Goal: Transaction & Acquisition: Purchase product/service

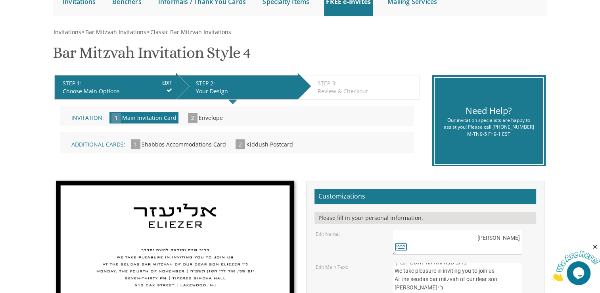
scroll to position [79, 0]
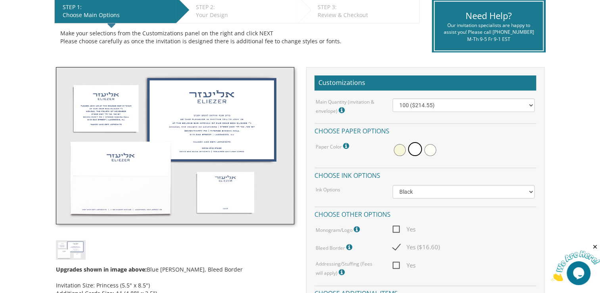
scroll to position [171, 0]
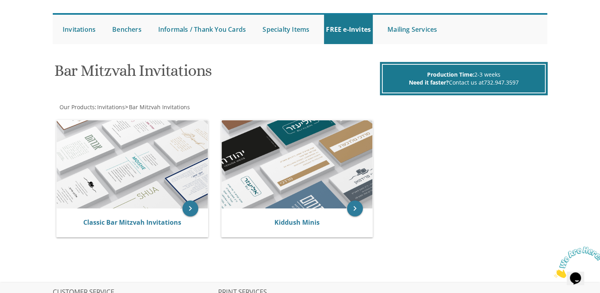
scroll to position [79, 0]
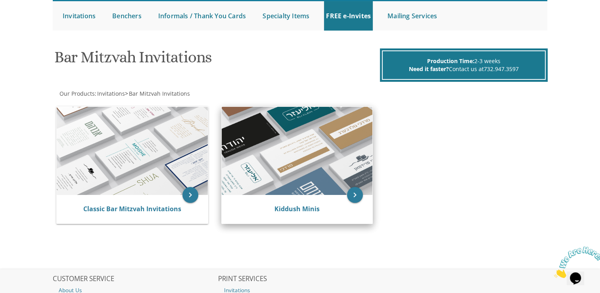
click at [284, 152] on img at bounding box center [297, 151] width 151 height 88
click at [309, 174] on img at bounding box center [297, 151] width 151 height 88
click at [352, 196] on icon "keyboard_arrow_right" at bounding box center [355, 195] width 16 height 16
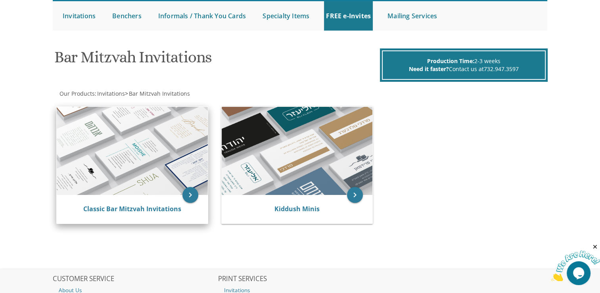
click at [144, 165] on img at bounding box center [132, 151] width 151 height 88
click at [191, 194] on icon "keyboard_arrow_right" at bounding box center [190, 195] width 16 height 16
click at [166, 209] on link "Classic Bar Mitzvah Invitations" at bounding box center [132, 208] width 98 height 9
click at [108, 122] on img at bounding box center [132, 151] width 151 height 88
click at [142, 148] on img at bounding box center [132, 151] width 151 height 88
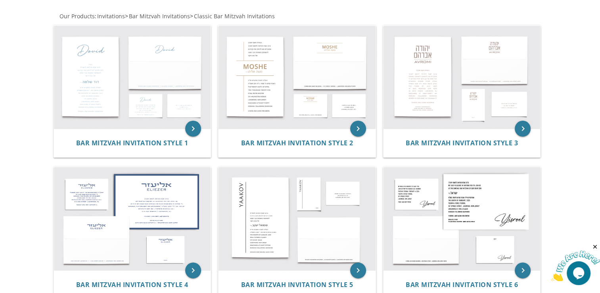
scroll to position [117, 0]
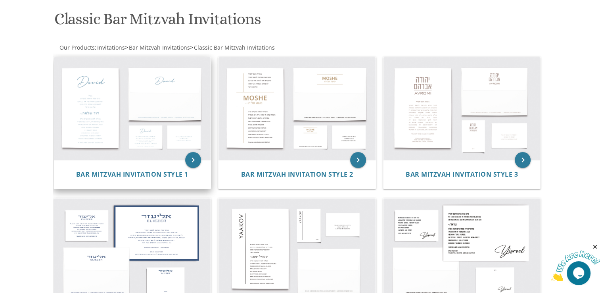
click at [138, 126] on img at bounding box center [132, 108] width 157 height 103
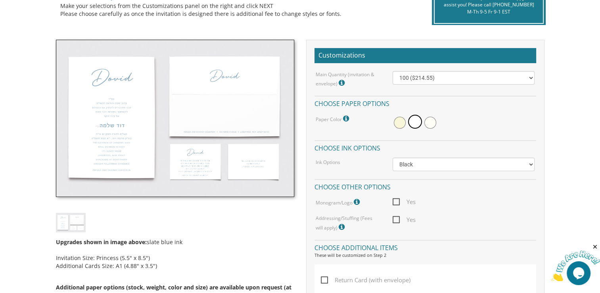
scroll to position [197, 0]
click at [401, 125] on span at bounding box center [400, 122] width 12 height 12
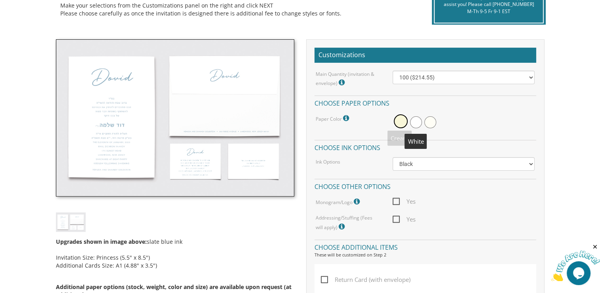
click at [416, 122] on span at bounding box center [416, 122] width 12 height 12
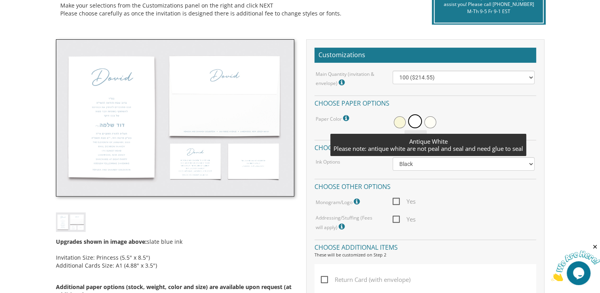
click at [430, 118] on span at bounding box center [430, 122] width 12 height 12
click at [416, 124] on span at bounding box center [414, 122] width 12 height 12
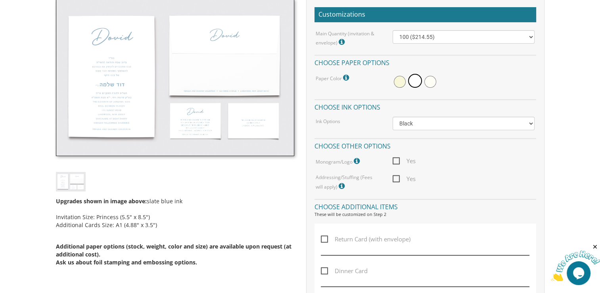
scroll to position [237, 0]
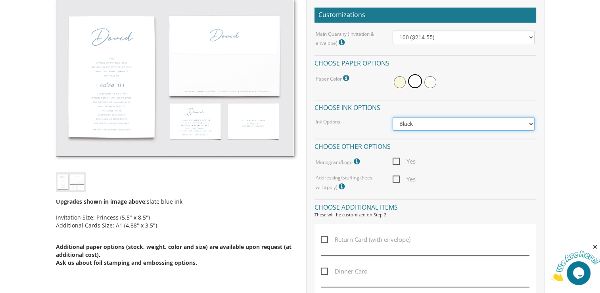
click at [420, 125] on select "Black Colored Ink ($65.00) Black + One Color ($100.00) Two Colors ($137.95)" at bounding box center [464, 123] width 142 height 13
select select "Standard"
click at [393, 117] on select "Black Colored Ink ($65.00) Black + One Color ($100.00) Two Colors ($137.95)" at bounding box center [464, 123] width 142 height 13
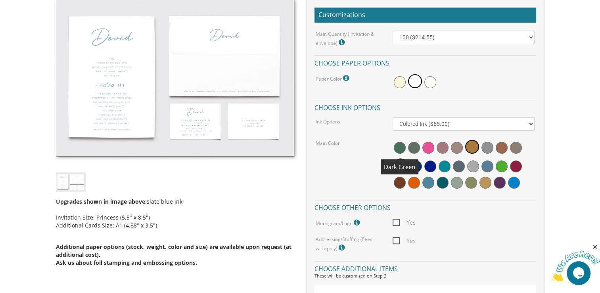
click at [398, 146] on span at bounding box center [400, 148] width 12 height 12
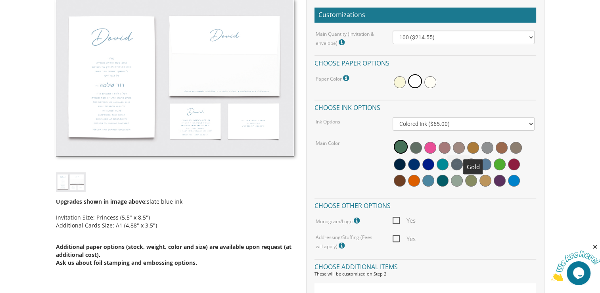
click at [467, 148] on span at bounding box center [473, 148] width 12 height 12
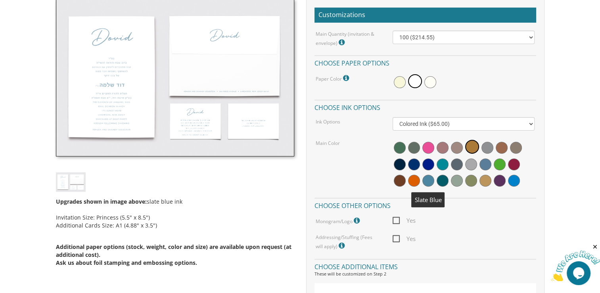
click at [427, 184] on span at bounding box center [428, 181] width 12 height 12
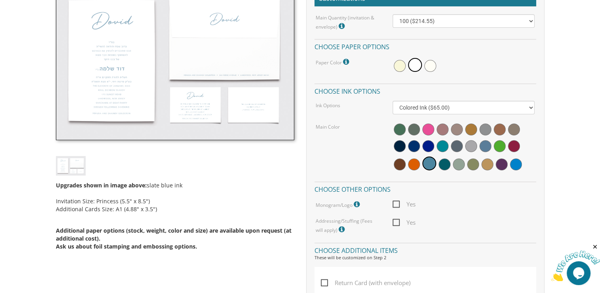
scroll to position [237, 0]
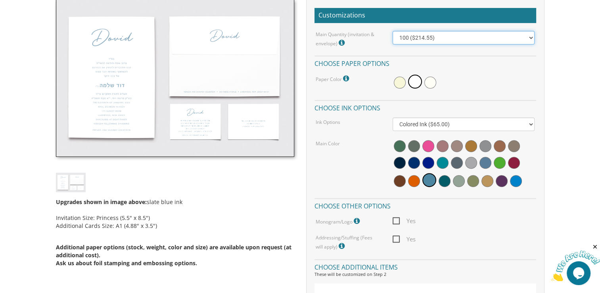
click at [404, 34] on select "100 ($214.55) 200 ($254.60) 300 ($294.25) 400 ($333.55) 500 ($373.90) 600 ($413…" at bounding box center [464, 37] width 142 height 13
select select "200"
click at [393, 31] on select "100 ($214.55) 200 ($254.60) 300 ($294.25) 400 ($333.55) 500 ($373.90) 600 ($413…" at bounding box center [464, 37] width 142 height 13
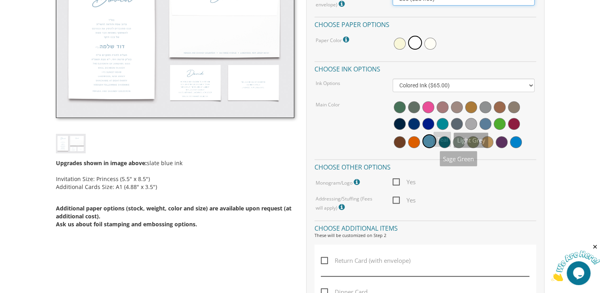
scroll to position [276, 0]
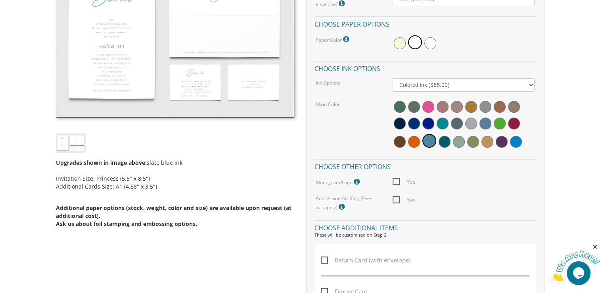
click at [194, 92] on img at bounding box center [175, 38] width 238 height 157
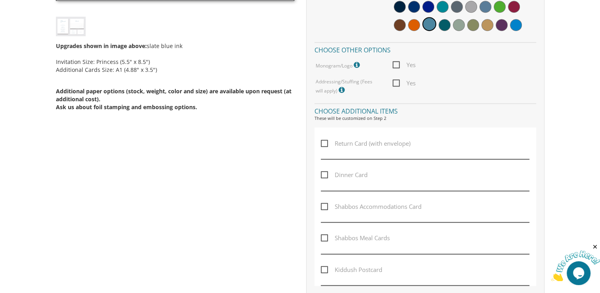
scroll to position [394, 0]
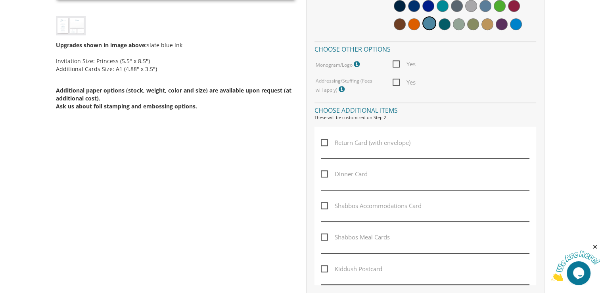
click at [322, 174] on span "Dinner Card" at bounding box center [344, 174] width 47 height 10
click at [322, 174] on input "Dinner Card" at bounding box center [323, 173] width 5 height 5
checkbox input "true"
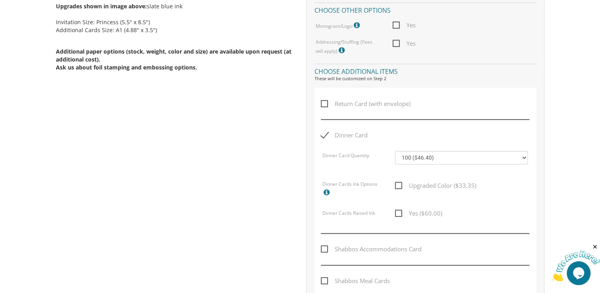
scroll to position [433, 0]
click at [401, 187] on span "Upgraded Color ($33.35)" at bounding box center [435, 185] width 81 height 10
click at [400, 186] on input "Upgraded Color ($33.35)" at bounding box center [397, 183] width 5 height 5
checkbox input "true"
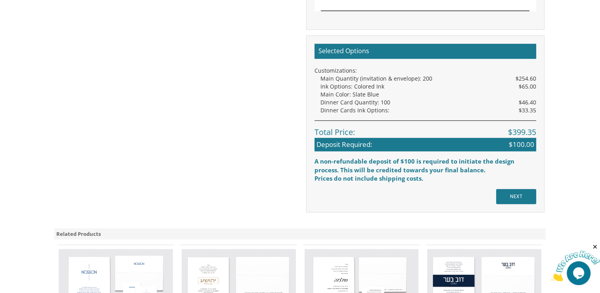
scroll to position [749, 0]
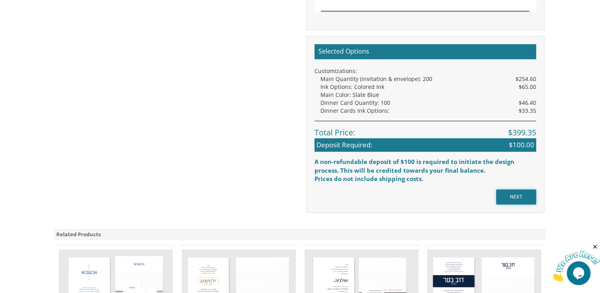
click at [517, 193] on input "NEXT" at bounding box center [516, 196] width 40 height 15
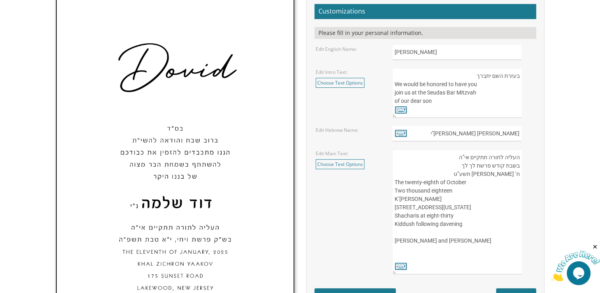
scroll to position [278, 0]
drag, startPoint x: 413, startPoint y: 52, endPoint x: 382, endPoint y: 51, distance: 30.6
click at [382, 51] on div "Edit English Name: Dovid" at bounding box center [425, 52] width 231 height 15
click at [477, 120] on form "Customizations Please fill in your personal information. Edit English Name: Dov…" at bounding box center [426, 153] width 222 height 299
click at [457, 131] on input "דוד שלמה נ"י" at bounding box center [457, 133] width 129 height 15
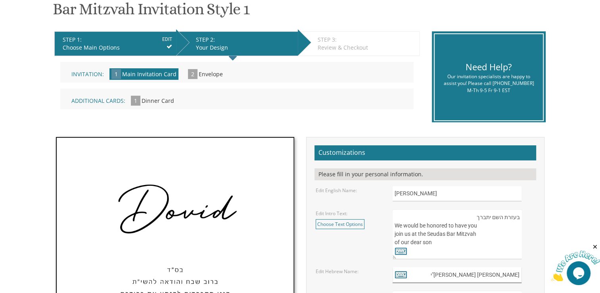
scroll to position [119, 0]
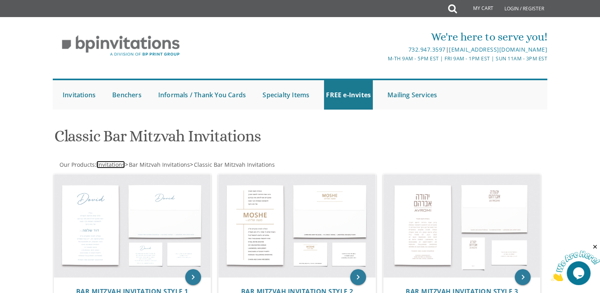
click at [117, 165] on span "Invitations" at bounding box center [111, 165] width 28 height 8
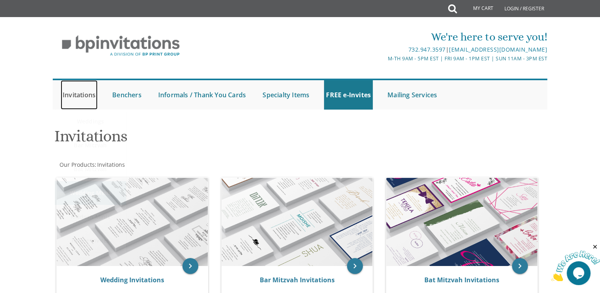
click at [71, 96] on link "Invitations" at bounding box center [79, 94] width 37 height 29
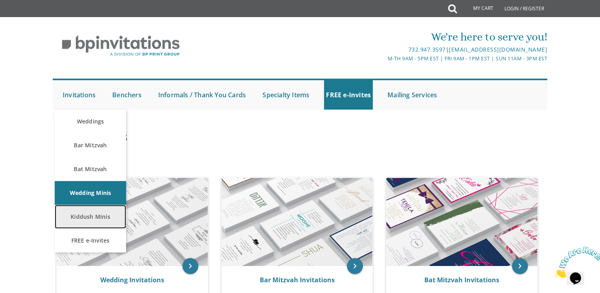
click at [92, 220] on link "Kiddush Minis" at bounding box center [90, 217] width 71 height 24
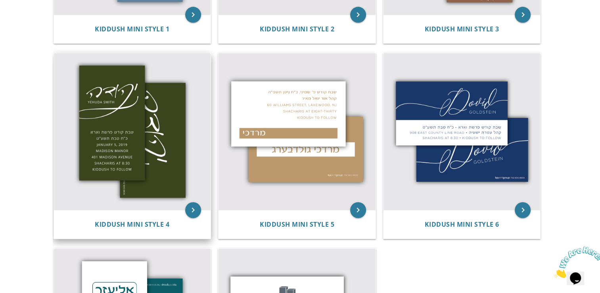
scroll to position [317, 0]
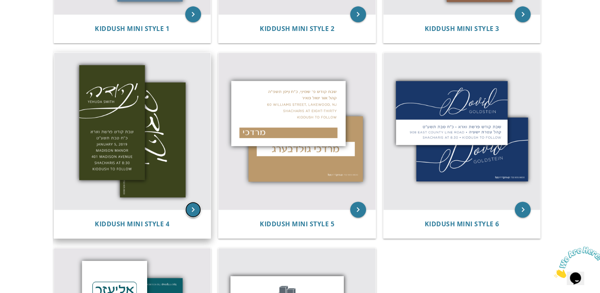
click at [193, 212] on icon "keyboard_arrow_right" at bounding box center [193, 210] width 16 height 16
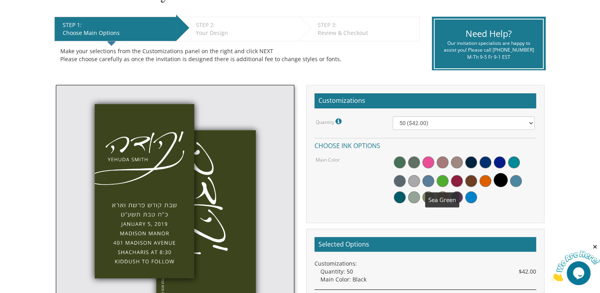
scroll to position [158, 0]
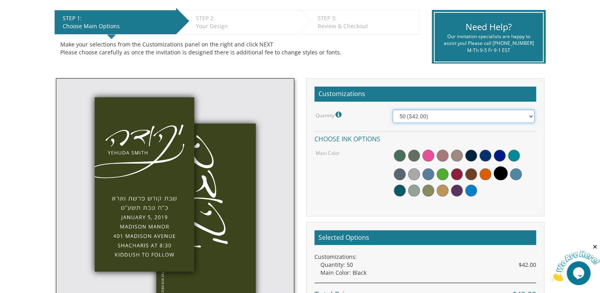
click at [449, 117] on select "50 ($42.00) 100 ($48.00) 150 ($54.00) 200 ($60.00) 250 ($66.00) 300 ($72.00)" at bounding box center [464, 115] width 142 height 13
select select "300"
click at [393, 109] on select "50 ($42.00) 100 ($48.00) 150 ($54.00) 200 ($60.00) 250 ($66.00) 300 ($72.00)" at bounding box center [464, 115] width 142 height 13
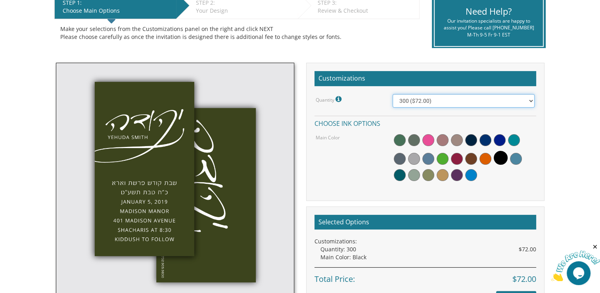
scroll to position [159, 0]
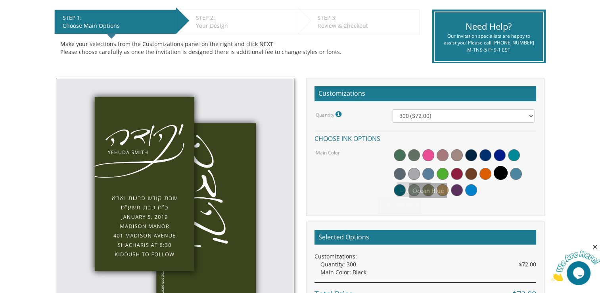
click at [424, 171] on span at bounding box center [428, 174] width 12 height 12
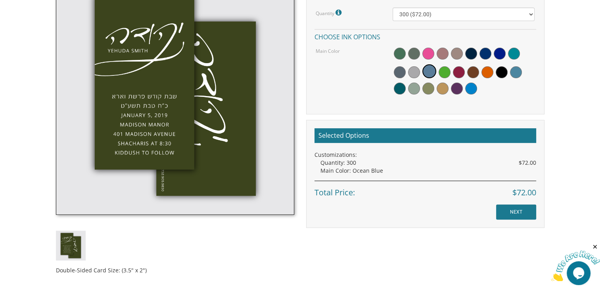
scroll to position [277, 0]
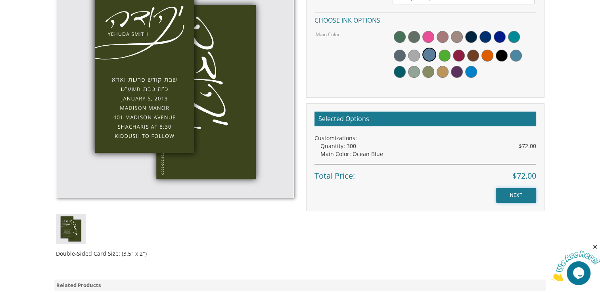
click at [514, 196] on input "NEXT" at bounding box center [516, 195] width 40 height 15
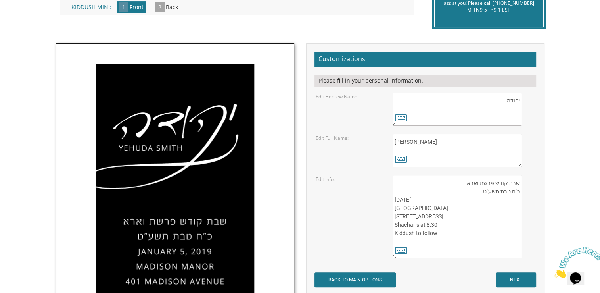
scroll to position [198, 0]
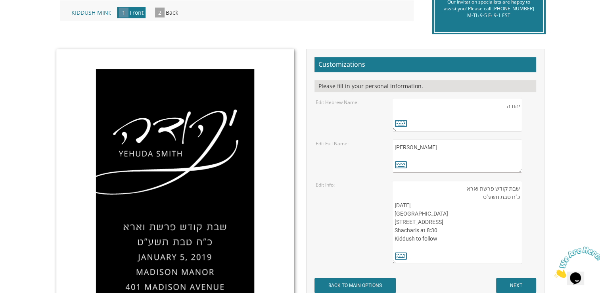
click at [324, 185] on label "Edit Info:" at bounding box center [325, 184] width 19 height 7
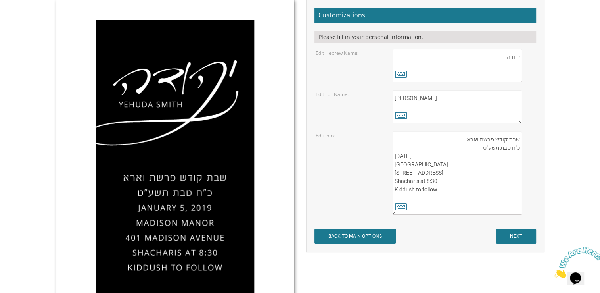
scroll to position [238, 0]
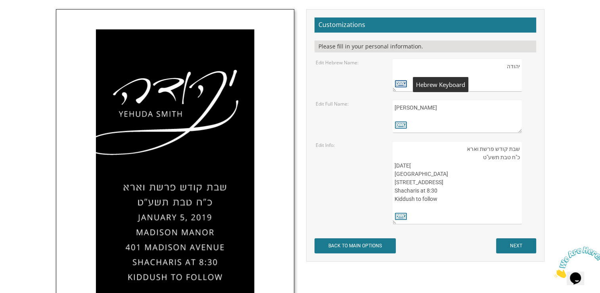
click at [400, 83] on icon at bounding box center [401, 83] width 12 height 11
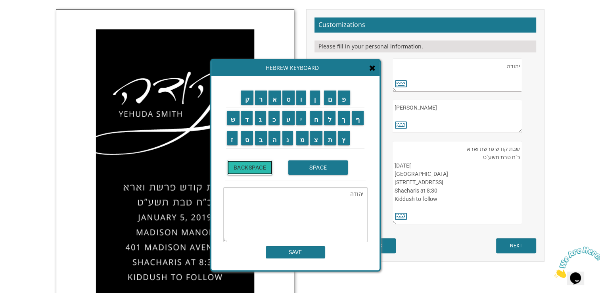
click at [241, 172] on input "BACKSPACE" at bounding box center [250, 167] width 46 height 14
click at [241, 171] on input "BACKSPACE" at bounding box center [250, 167] width 46 height 14
click at [241, 170] on input "BACKSPACE" at bounding box center [250, 167] width 46 height 14
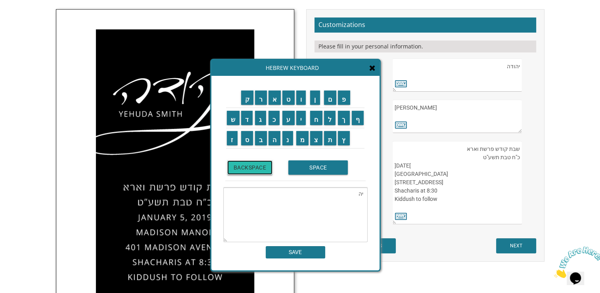
click at [241, 170] on input "BACKSPACE" at bounding box center [250, 167] width 46 height 14
type textarea "י"
click at [247, 164] on input "BACKSPACE" at bounding box center [250, 167] width 46 height 14
drag, startPoint x: 247, startPoint y: 164, endPoint x: 289, endPoint y: 167, distance: 42.1
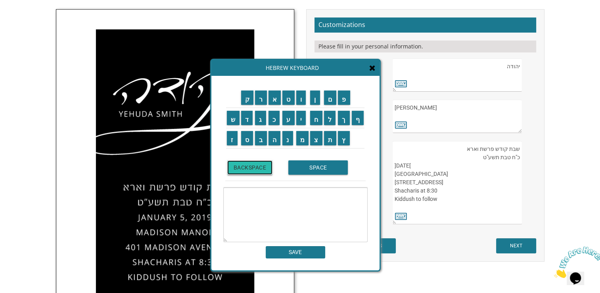
click at [247, 164] on input "BACKSPACE" at bounding box center [250, 167] width 46 height 14
click at [332, 120] on input "ל" at bounding box center [330, 118] width 12 height 14
click at [301, 99] on input "ו" at bounding box center [301, 97] width 10 height 14
click at [303, 127] on td "י" at bounding box center [303, 117] width 14 height 20
click at [300, 117] on input "י" at bounding box center [301, 118] width 10 height 14
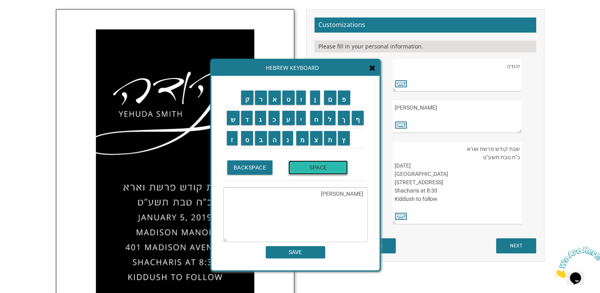
click at [317, 165] on input "SPACE" at bounding box center [318, 167] width 60 height 14
click at [301, 120] on input "י" at bounding box center [301, 118] width 10 height 14
click at [318, 137] on input "צ" at bounding box center [316, 138] width 12 height 14
click at [319, 119] on input "ח" at bounding box center [316, 118] width 12 height 14
click at [248, 101] on input "ק" at bounding box center [247, 97] width 13 height 14
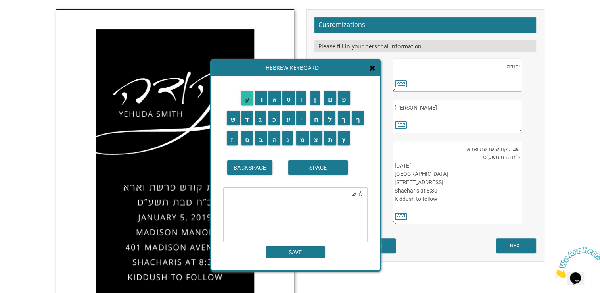
type textarea "לוי יצחק"
click at [300, 258] on div "ק ר א ט ו ן ם פ ש ד ג כ ע י ח ל" at bounding box center [295, 173] width 168 height 194
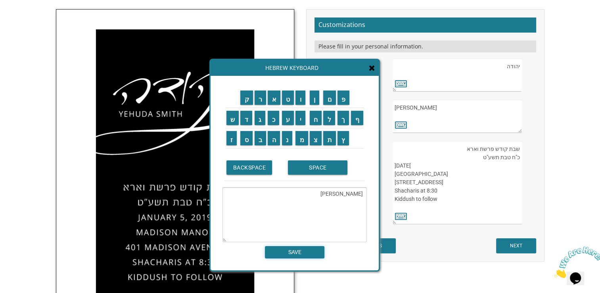
click at [307, 250] on input "SAVE" at bounding box center [295, 252] width 60 height 12
type textarea "לוי יצחק"
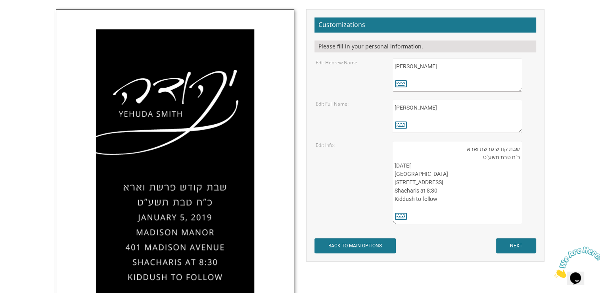
drag, startPoint x: 438, startPoint y: 111, endPoint x: 443, endPoint y: 109, distance: 5.2
click at [314, 96] on div "Customizations Please fill in your personal information. Edit Hebrew Name: יהוד…" at bounding box center [425, 135] width 238 height 252
type textarea "l"
type textarea "Levi Yitzchak"
drag, startPoint x: 460, startPoint y: 150, endPoint x: 510, endPoint y: 150, distance: 49.6
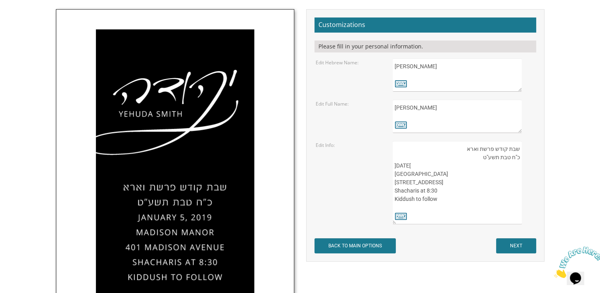
click at [510, 150] on textarea "שבת קודש פרשת וארא כ"ח טבת תשע"ט January 5, 2019 Madison Manor 401 Madison Aven…" at bounding box center [457, 182] width 129 height 83
click at [509, 158] on textarea "שבת קודש פרשת וארא כ"ח טבת תשע"ט January 5, 2019 Madison Manor 401 Madison Aven…" at bounding box center [457, 182] width 129 height 83
click at [478, 149] on textarea "שבת קודש פרשת וארא כ"ח טבת תשע"ט January 5, 2019 Madison Manor 401 Madison Aven…" at bounding box center [457, 182] width 129 height 83
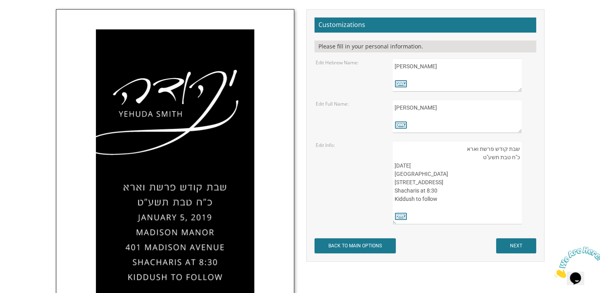
click at [478, 149] on textarea "שבת קודש פרשת וארא כ"ח טבת תשע"ט January 5, 2019 Madison Manor 401 Madison Aven…" at bounding box center [457, 182] width 129 height 83
click at [404, 218] on icon at bounding box center [401, 215] width 12 height 11
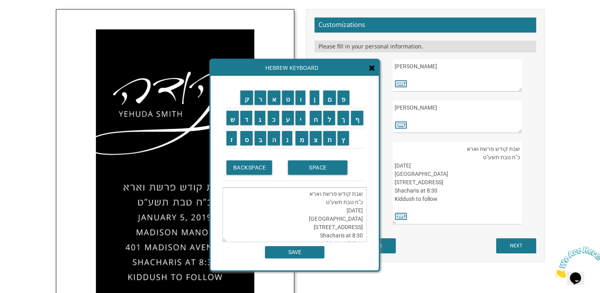
click at [311, 196] on textarea "שבת קודש פרשת וארא כ"ח טבת תשע"ט January 5, 2019 Madison Manor 401 Madison Aven…" at bounding box center [295, 214] width 144 height 55
click at [317, 194] on textarea "שבת קודש פרשת וארא כ"ח טבת תשע"ט January 5, 2019 Madison Manor 401 Madison Aven…" at bounding box center [295, 214] width 144 height 55
click at [303, 121] on input "י" at bounding box center [301, 118] width 10 height 14
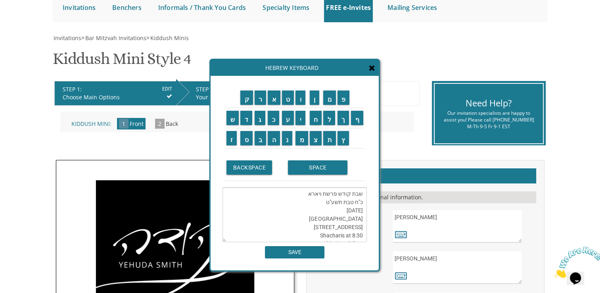
scroll to position [79, 0]
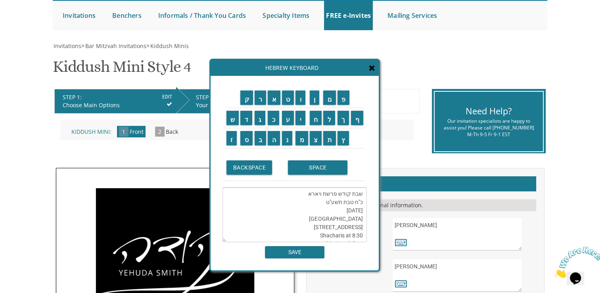
drag, startPoint x: 313, startPoint y: 194, endPoint x: 327, endPoint y: 184, distance: 17.1
click at [313, 194] on textarea "שבת קודש פרשת ויארא כ"ח טבת תשע"ט January 5, 2019 Madison Manor 401 Madison Ave…" at bounding box center [295, 214] width 144 height 55
click at [361, 203] on textarea "שבת קודש פרשת וירא כ"ח טבת תשע"ט January 5, 2019 Madison Manor 401 Madison Aven…" at bounding box center [295, 214] width 144 height 55
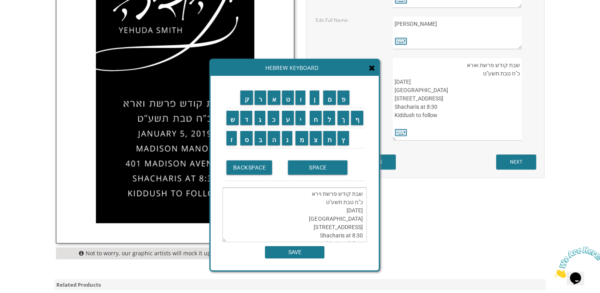
scroll to position [317, 0]
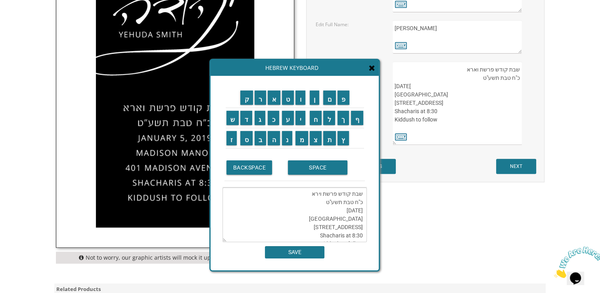
type textarea "שבת קודש פרשת וירא כ"ח טבת תשע"ט January 5, 2019 Madison Manor 401 Madison Aven…"
click at [375, 67] on icon at bounding box center [372, 68] width 6 height 8
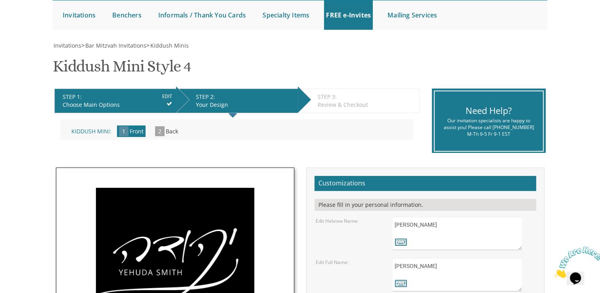
scroll to position [79, 0]
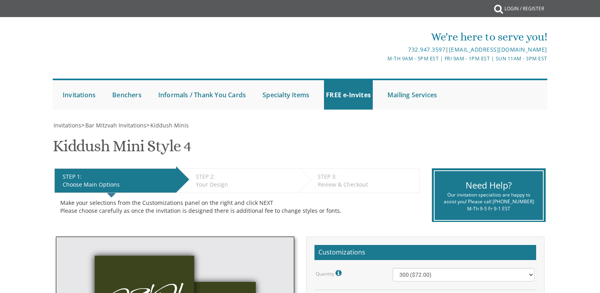
select select "300"
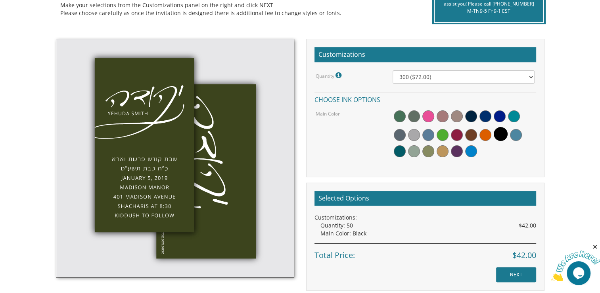
scroll to position [237, 0]
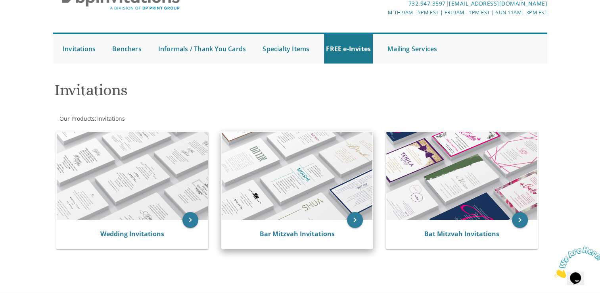
scroll to position [79, 0]
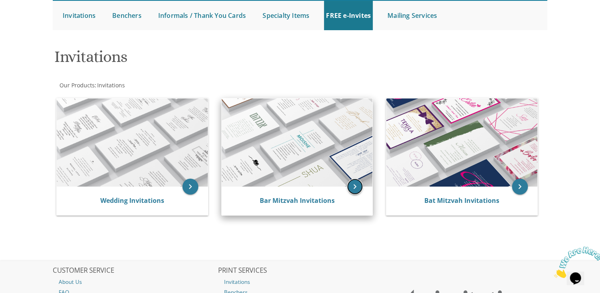
click at [358, 183] on icon "keyboard_arrow_right" at bounding box center [355, 187] width 16 height 16
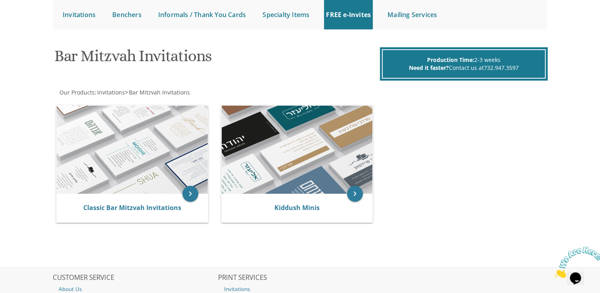
scroll to position [79, 0]
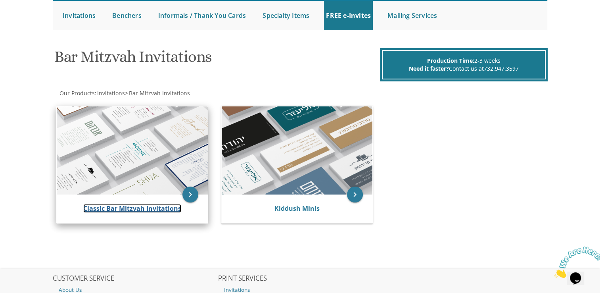
click at [157, 204] on link "Classic Bar Mitzvah Invitations" at bounding box center [132, 208] width 98 height 9
click at [130, 153] on img at bounding box center [132, 150] width 151 height 88
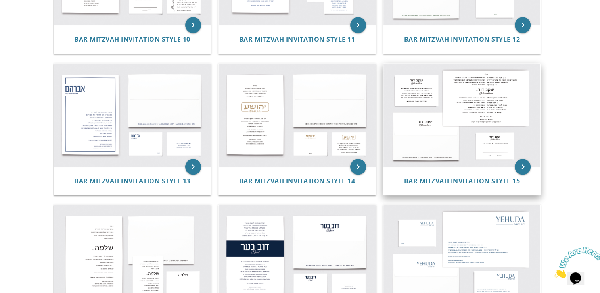
scroll to position [673, 0]
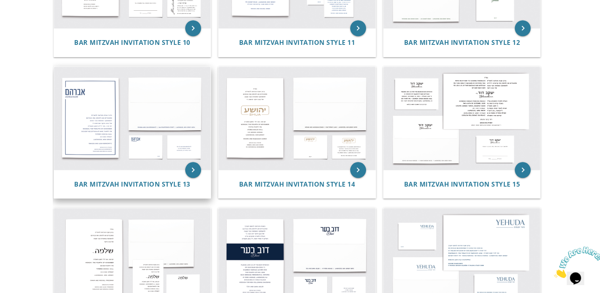
click at [83, 112] on img at bounding box center [132, 118] width 157 height 103
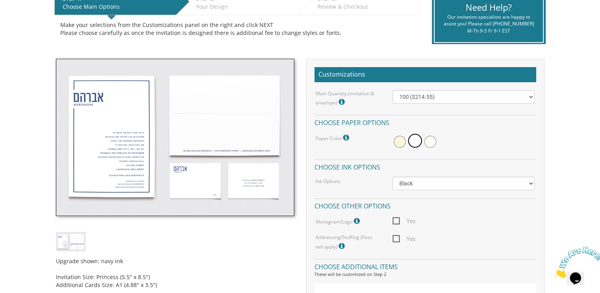
scroll to position [158, 0]
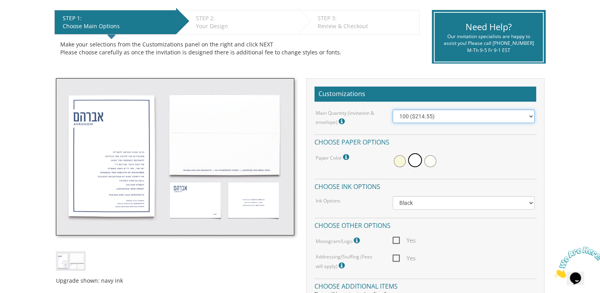
click at [462, 115] on select "100 ($214.55) 200 ($254.60) 300 ($294.25) 400 ($333.55) 500 ($373.90) 600 ($413…" at bounding box center [464, 115] width 142 height 13
select select "300"
click at [393, 109] on select "100 ($214.55) 200 ($254.60) 300 ($294.25) 400 ($333.55) 500 ($373.90) 600 ($413…" at bounding box center [464, 115] width 142 height 13
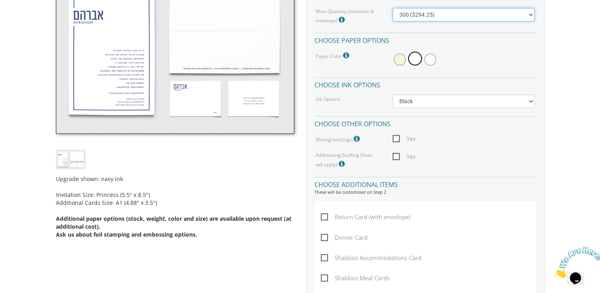
scroll to position [276, 0]
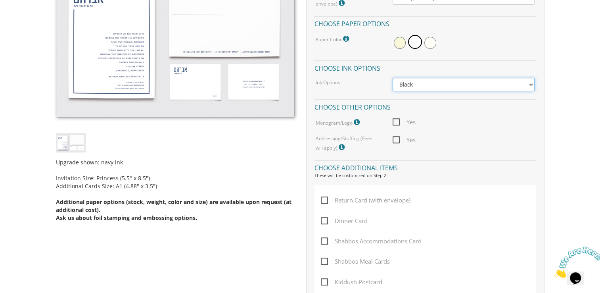
click at [419, 78] on select "Black Colored Ink ($65.00) Black + One Color ($100.00) Two Colors ($165.00)" at bounding box center [464, 84] width 142 height 13
click at [484, 72] on h4 "Choose ink options" at bounding box center [426, 67] width 222 height 14
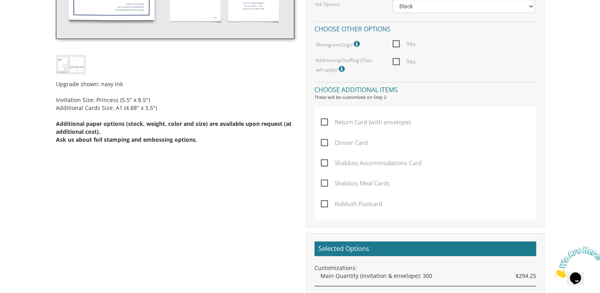
scroll to position [355, 0]
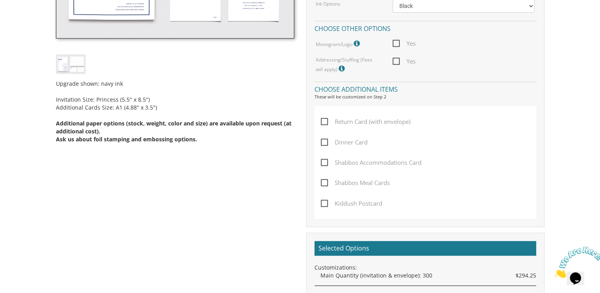
click at [326, 202] on span "Kiddush Postcard" at bounding box center [351, 203] width 61 height 10
click at [326, 202] on input "Kiddush Postcard" at bounding box center [323, 202] width 5 height 5
checkbox input "true"
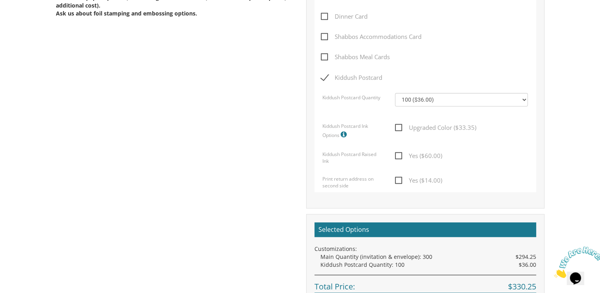
scroll to position [476, 0]
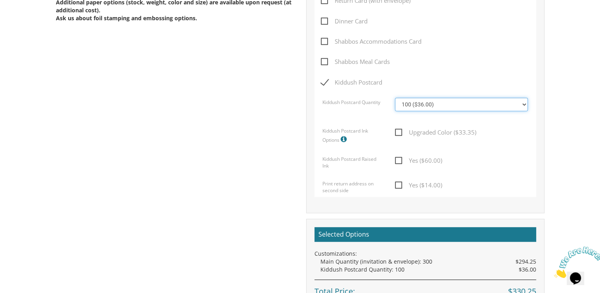
click at [453, 103] on select "100 ($36.00) 200 ($42.00) 300 ($48.00) 400 ($54.00) 500 ($60.00) 600 ($66.00) 7…" at bounding box center [461, 104] width 133 height 13
click at [497, 61] on div "Shabbos Meal Cards" at bounding box center [425, 67] width 208 height 20
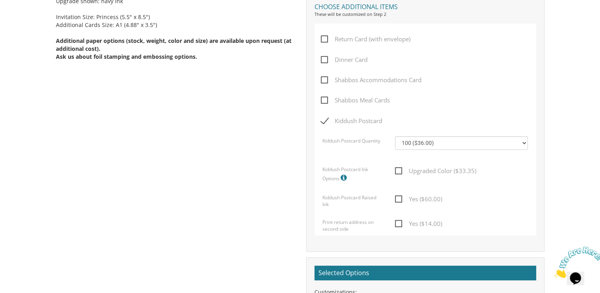
scroll to position [436, 0]
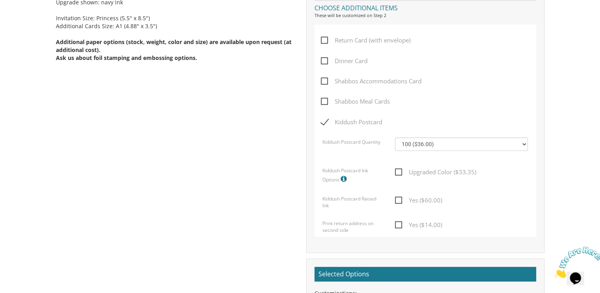
click at [326, 100] on span "Shabbos Meal Cards" at bounding box center [355, 101] width 69 height 10
click at [326, 100] on input "Shabbos Meal Cards" at bounding box center [323, 100] width 5 height 5
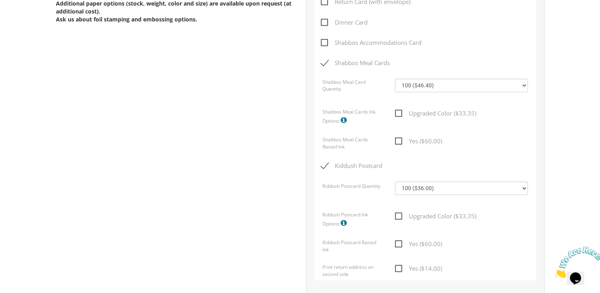
scroll to position [476, 0]
click at [322, 60] on span "Shabbos Meal Cards" at bounding box center [355, 62] width 69 height 10
click at [322, 60] on input "Shabbos Meal Cards" at bounding box center [323, 61] width 5 height 5
checkbox input "false"
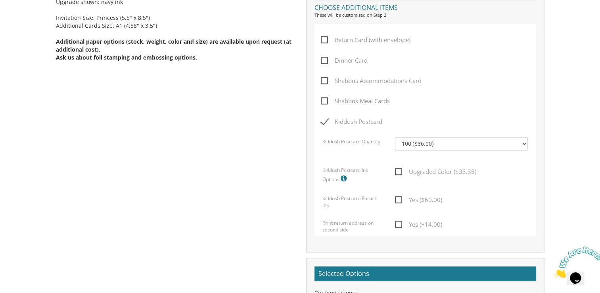
scroll to position [436, 0]
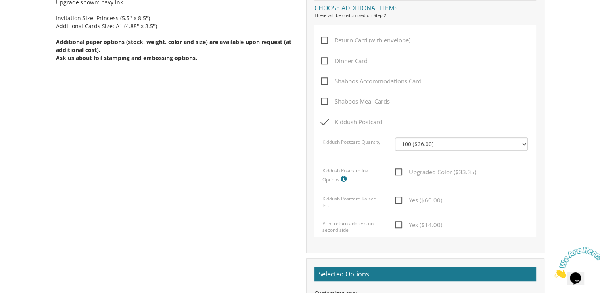
click at [324, 60] on span "Dinner Card" at bounding box center [344, 61] width 47 height 10
click at [324, 60] on input "Dinner Card" at bounding box center [323, 60] width 5 height 5
checkbox input "true"
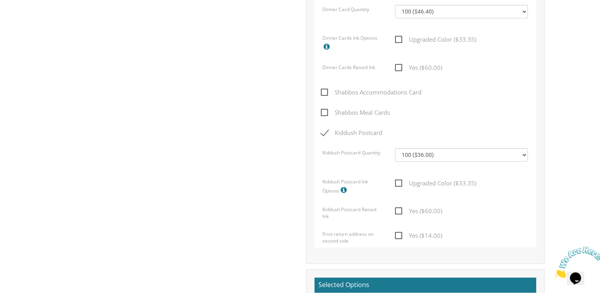
scroll to position [516, 0]
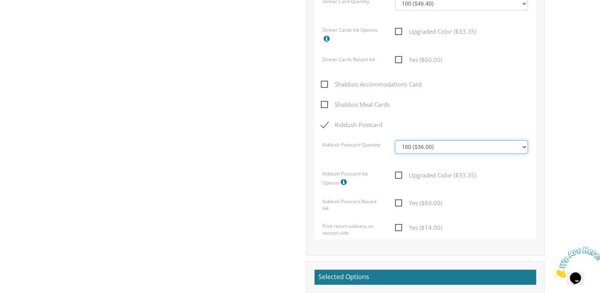
click at [449, 146] on select "100 ($36.00) 200 ($42.00) 300 ($48.00) 400 ($54.00) 500 ($60.00) 600 ($66.00) 7…" at bounding box center [461, 146] width 133 height 13
select select "300"
click at [395, 140] on select "100 ($36.00) 200 ($42.00) 300 ($48.00) 400 ($54.00) 500 ($60.00) 600 ($66.00) 7…" at bounding box center [461, 146] width 133 height 13
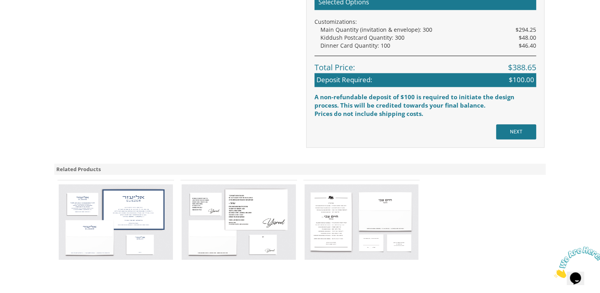
scroll to position [833, 0]
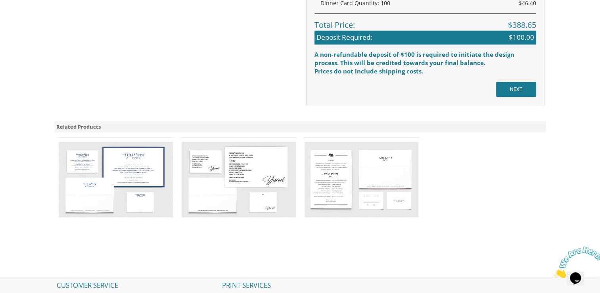
click at [76, 163] on img at bounding box center [116, 179] width 114 height 75
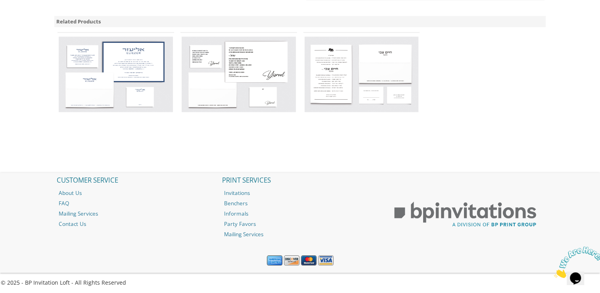
scroll to position [701, 0]
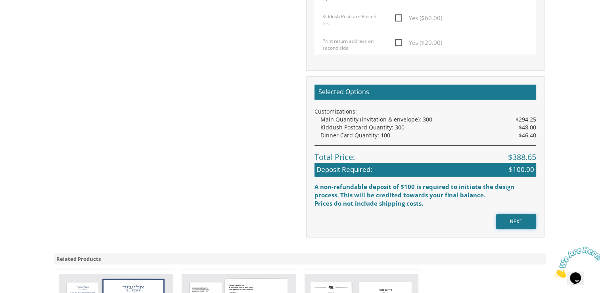
click at [525, 218] on input "NEXT" at bounding box center [516, 221] width 40 height 15
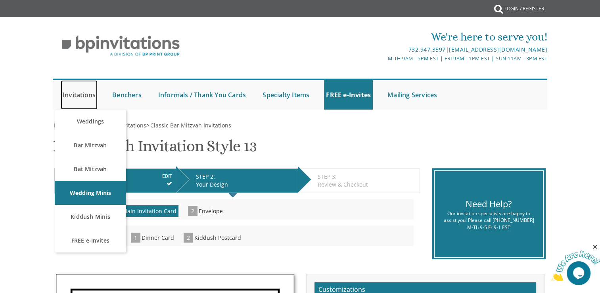
click at [89, 93] on link "Invitations" at bounding box center [79, 94] width 37 height 29
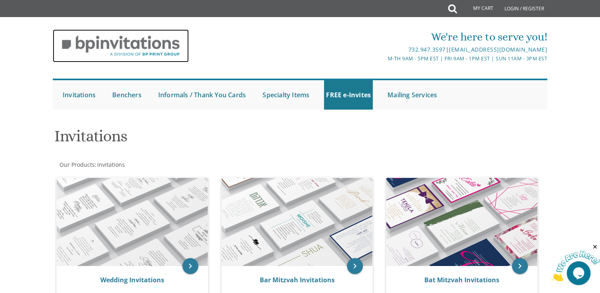
click at [144, 41] on img at bounding box center [121, 45] width 136 height 33
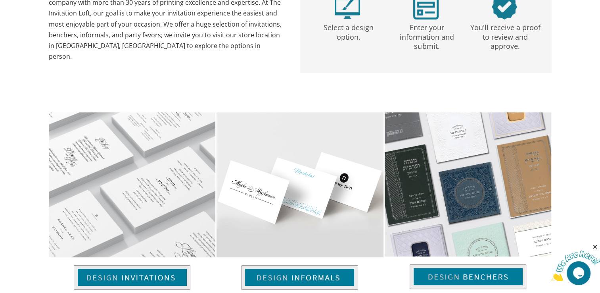
scroll to position [594, 0]
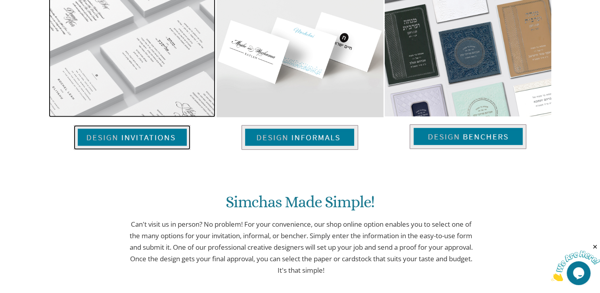
click at [136, 137] on img at bounding box center [132, 137] width 117 height 25
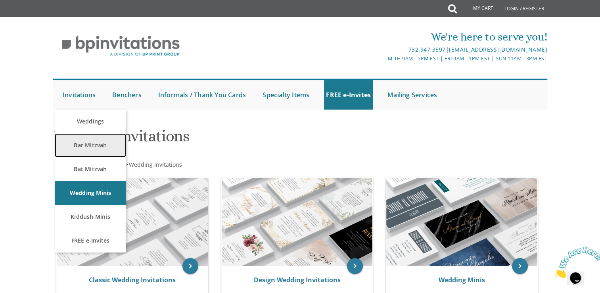
click at [87, 142] on link "Bar Mitzvah" at bounding box center [90, 145] width 71 height 24
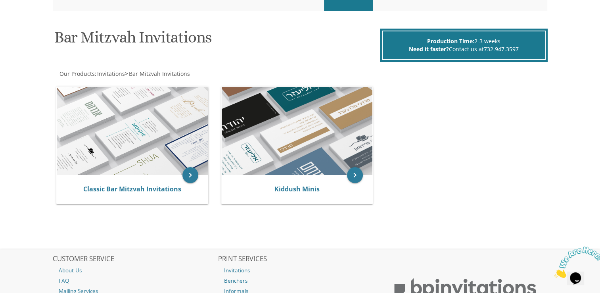
scroll to position [119, 0]
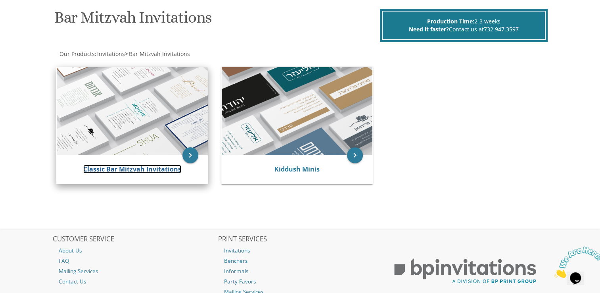
click at [107, 172] on link "Classic Bar Mitzvah Invitations" at bounding box center [132, 169] width 98 height 9
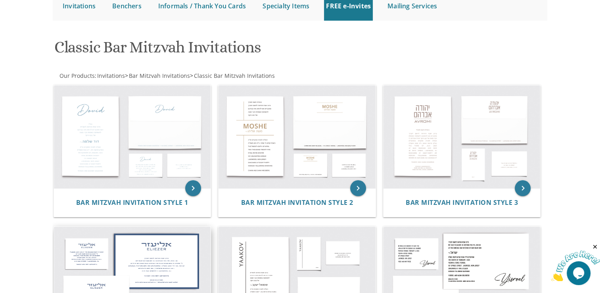
scroll to position [117, 0]
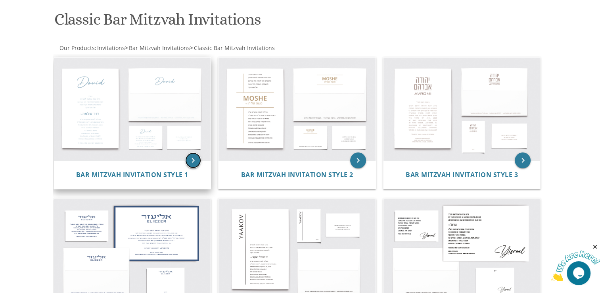
click at [192, 162] on icon "keyboard_arrow_right" at bounding box center [193, 160] width 16 height 16
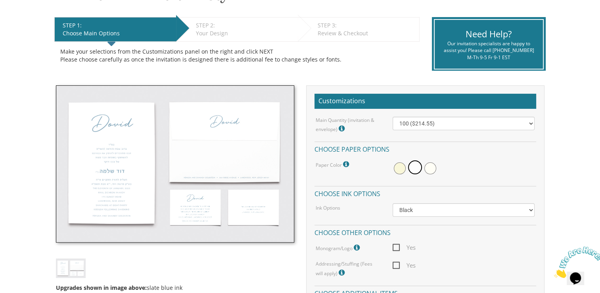
scroll to position [158, 0]
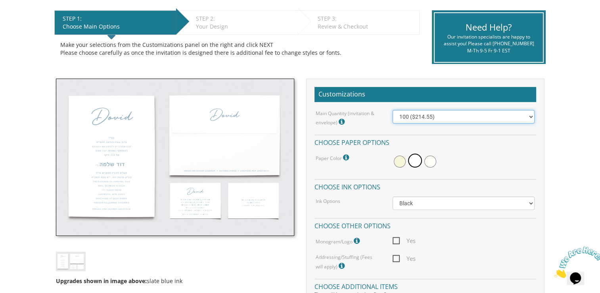
click at [421, 115] on select "100 ($214.55) 200 ($254.60) 300 ($294.25) 400 ($333.55) 500 ($373.90) 600 ($413…" at bounding box center [464, 116] width 142 height 13
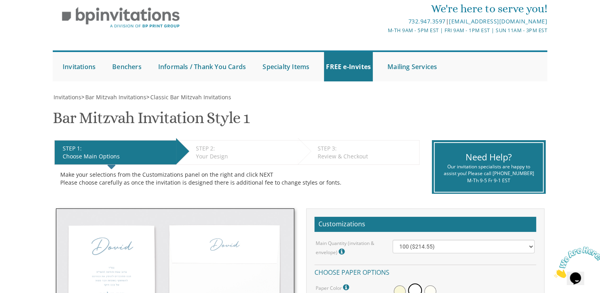
drag, startPoint x: 414, startPoint y: 206, endPoint x: 411, endPoint y: 163, distance: 43.7
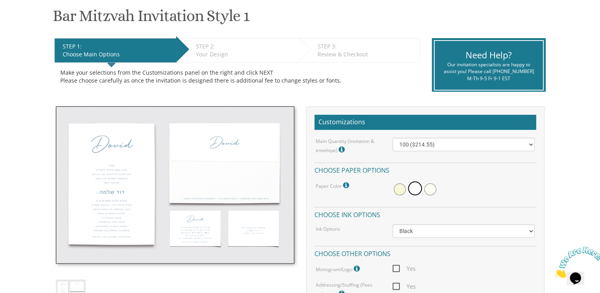
scroll to position [147, 0]
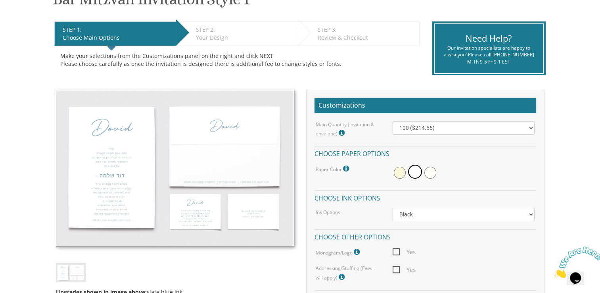
click at [343, 131] on icon at bounding box center [343, 132] width 8 height 7
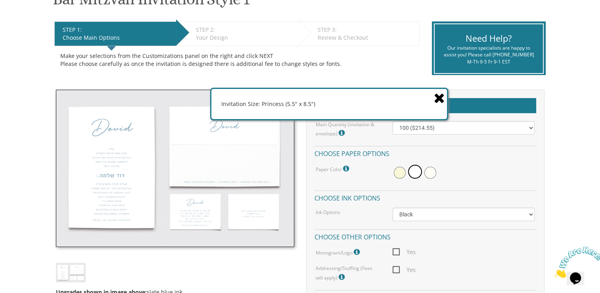
click at [440, 99] on icon at bounding box center [439, 98] width 11 height 14
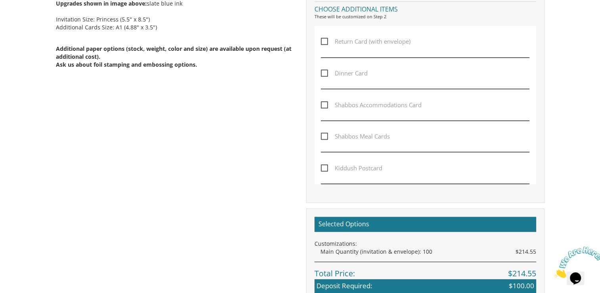
scroll to position [463, 0]
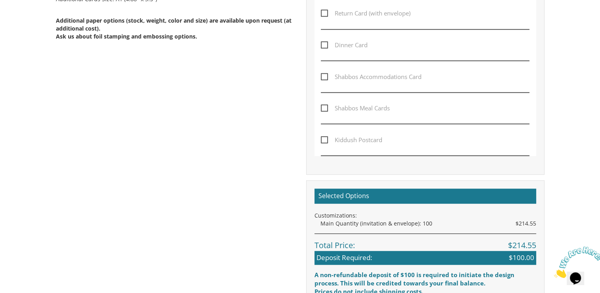
click at [333, 141] on span "Kiddush Postcard" at bounding box center [351, 140] width 61 height 10
click at [326, 141] on input "Kiddush Postcard" at bounding box center [323, 138] width 5 height 5
checkbox input "true"
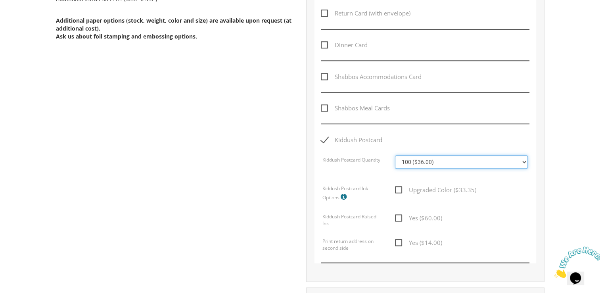
click at [446, 160] on select "100 ($36.00) 200 ($42.00) 300 ($48.00) 400 ($54.00) 500 ($60.00) 600 ($66.00) 7…" at bounding box center [461, 161] width 133 height 13
click at [455, 147] on div "Kiddush Postcard" at bounding box center [425, 145] width 208 height 20
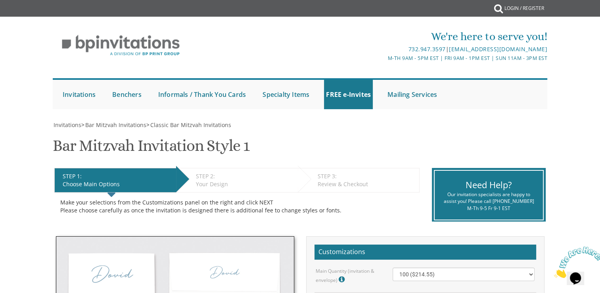
scroll to position [0, 0]
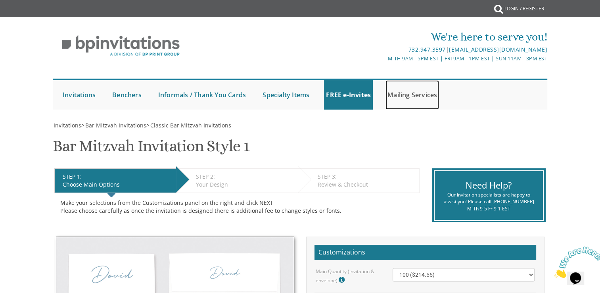
click at [410, 94] on link "Mailing Services" at bounding box center [413, 94] width 54 height 29
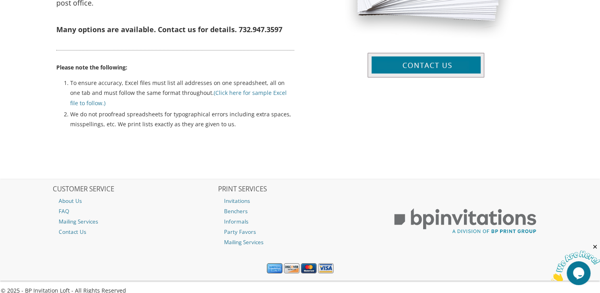
scroll to position [438, 0]
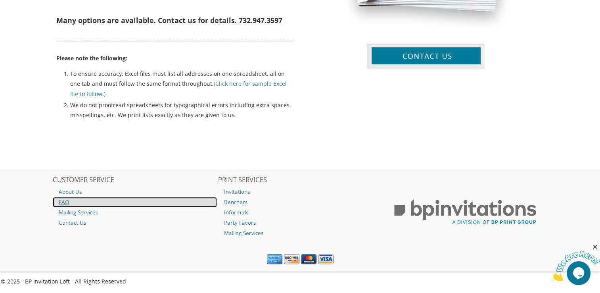
click at [59, 202] on link "FAQ" at bounding box center [135, 202] width 164 height 10
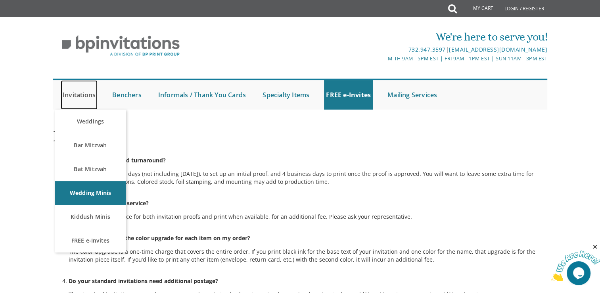
click at [71, 90] on link "Invitations" at bounding box center [79, 94] width 37 height 29
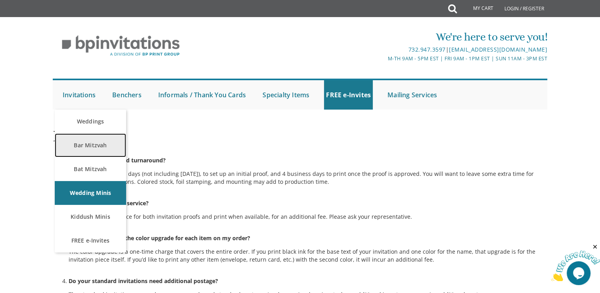
click at [81, 147] on link "Bar Mitzvah" at bounding box center [90, 145] width 71 height 24
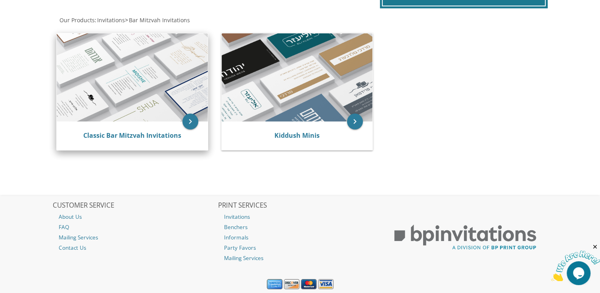
scroll to position [158, 0]
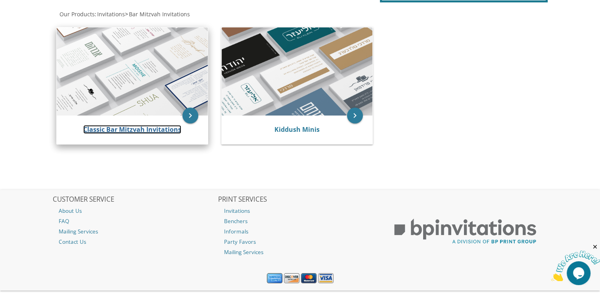
click at [143, 130] on link "Classic Bar Mitzvah Invitations" at bounding box center [132, 129] width 98 height 9
click at [192, 113] on icon "keyboard_arrow_right" at bounding box center [190, 115] width 16 height 16
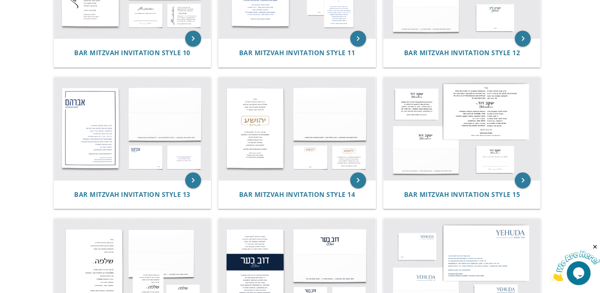
scroll to position [655, 0]
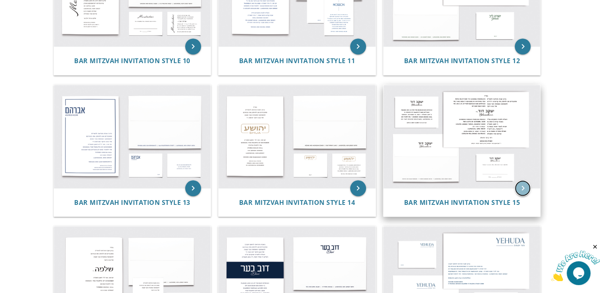
click at [523, 186] on icon "keyboard_arrow_right" at bounding box center [523, 188] width 16 height 16
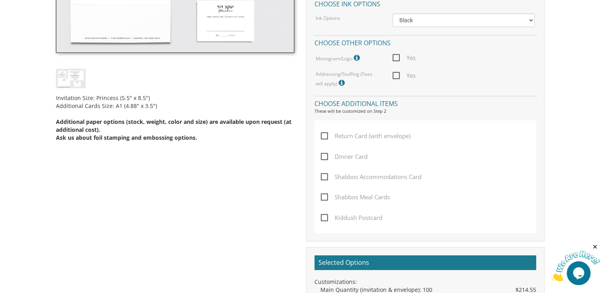
scroll to position [355, 0]
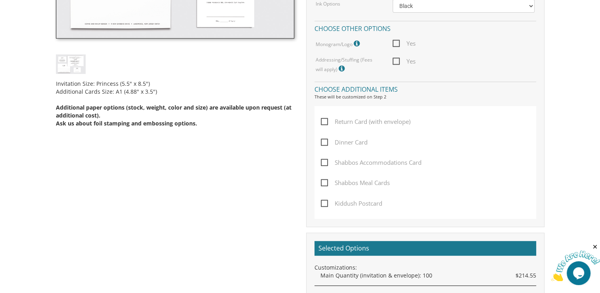
click at [394, 61] on span "Yes" at bounding box center [404, 61] width 23 height 10
click at [394, 61] on input "Yes" at bounding box center [395, 60] width 5 height 5
checkbox input "true"
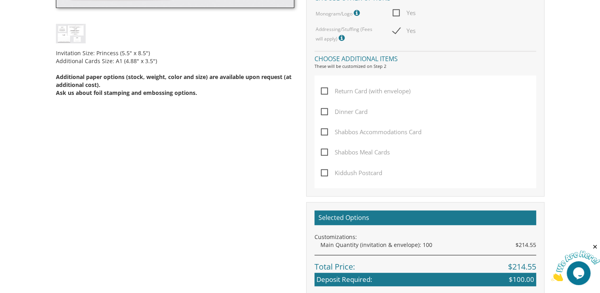
scroll to position [395, 0]
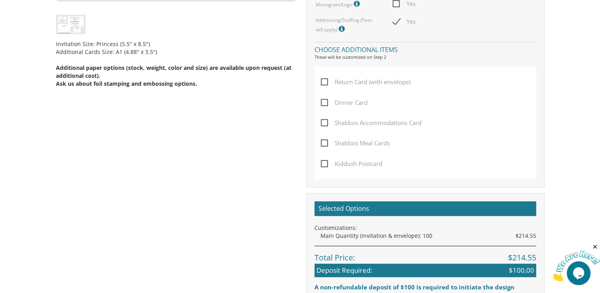
click at [323, 100] on span "Dinner Card" at bounding box center [344, 103] width 47 height 10
click at [323, 100] on input "Dinner Card" at bounding box center [323, 101] width 5 height 5
checkbox input "true"
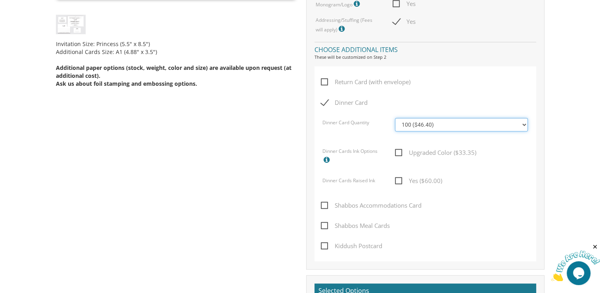
click at [424, 123] on select "100 ($46.40) 200 ($55.20) 300 ($61.85) 400 ($70.60) 500 ($77.20) 600 ($85.95) 7…" at bounding box center [461, 124] width 133 height 13
click at [443, 102] on div "Dinner Card" at bounding box center [425, 108] width 208 height 20
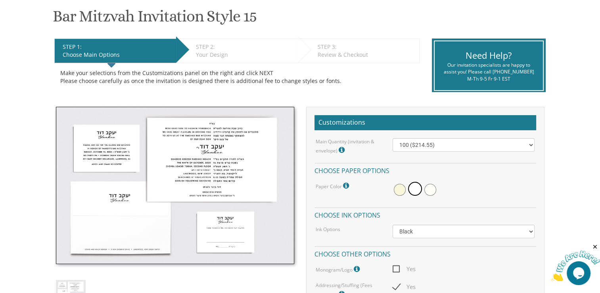
scroll to position [117, 0]
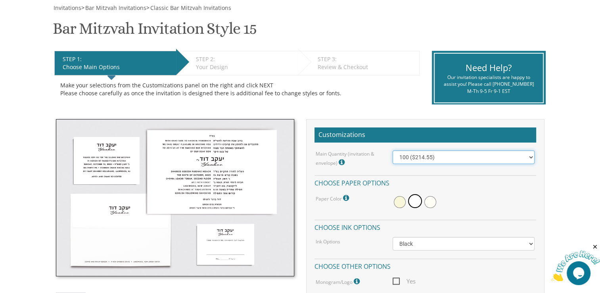
click at [417, 153] on select "100 ($214.55) 200 ($254.60) 300 ($294.25) 400 ($333.55) 500 ($373.90) 600 ($413…" at bounding box center [464, 156] width 142 height 13
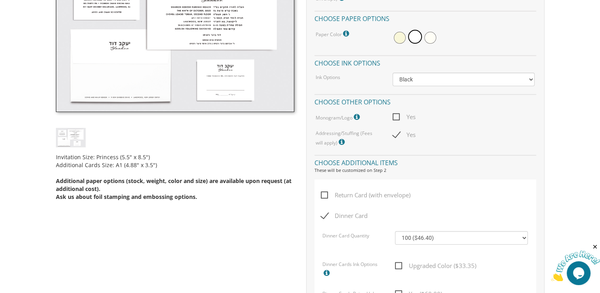
scroll to position [236, 0]
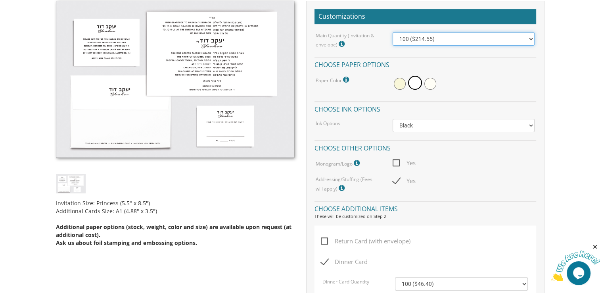
click at [454, 37] on select "100 ($214.55) 200 ($254.60) 300 ($294.25) 400 ($333.55) 500 ($373.90) 600 ($413…" at bounding box center [464, 38] width 142 height 13
click at [393, 32] on select "100 ($214.55) 200 ($254.60) 300 ($294.25) 400 ($333.55) 500 ($373.90) 600 ($413…" at bounding box center [464, 38] width 142 height 13
drag, startPoint x: 566, startPoint y: 131, endPoint x: 558, endPoint y: 116, distance: 16.9
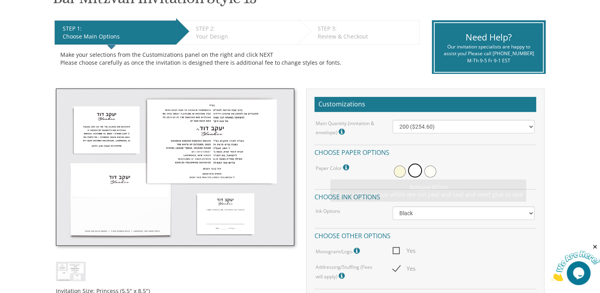
scroll to position [117, 0]
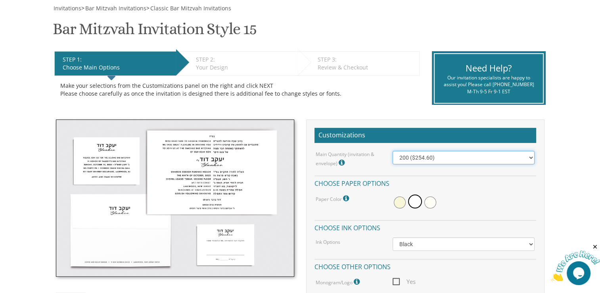
click at [435, 154] on select "100 ($214.55) 200 ($254.60) 300 ($294.25) 400 ($333.55) 500 ($373.90) 600 ($413…" at bounding box center [464, 157] width 142 height 13
select select "100"
click at [393, 151] on select "100 ($214.55) 200 ($254.60) 300 ($294.25) 400 ($333.55) 500 ($373.90) 600 ($413…" at bounding box center [464, 157] width 142 height 13
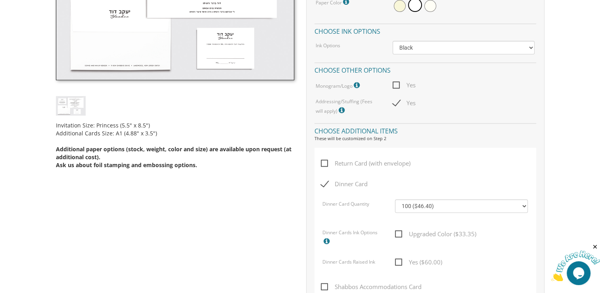
scroll to position [315, 0]
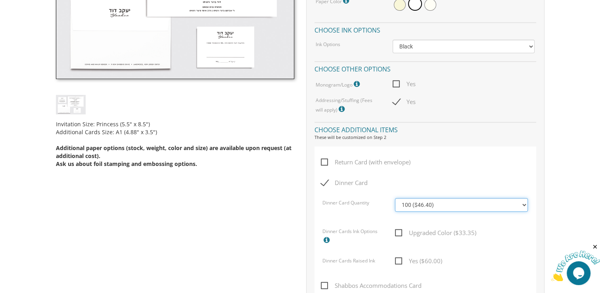
click at [474, 200] on select "100 ($46.40) 200 ($55.20) 300 ($61.85) 400 ($70.60) 500 ($77.20) 600 ($85.95) 7…" at bounding box center [461, 204] width 133 height 13
click at [395, 198] on select "100 ($46.40) 200 ($55.20) 300 ($61.85) 400 ($70.60) 500 ($77.20) 600 ($85.95) 7…" at bounding box center [461, 204] width 133 height 13
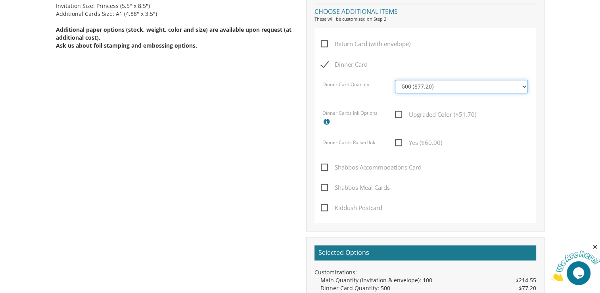
scroll to position [433, 0]
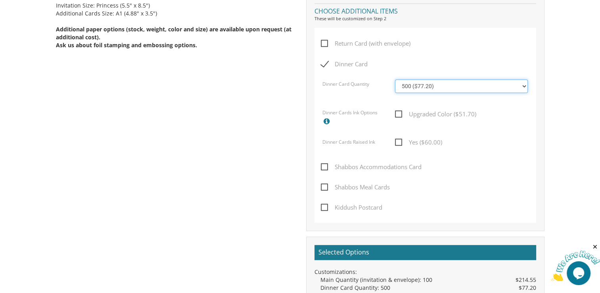
click at [434, 88] on select "100 ($46.40) 200 ($55.20) 300 ($61.85) 400 ($70.60) 500 ($77.20) 600 ($85.95) 7…" at bounding box center [461, 85] width 133 height 13
select select "400"
click at [395, 79] on select "100 ($46.40) 200 ($55.20) 300 ($61.85) 400 ($70.60) 500 ($77.20) 600 ($85.95) 7…" at bounding box center [461, 85] width 133 height 13
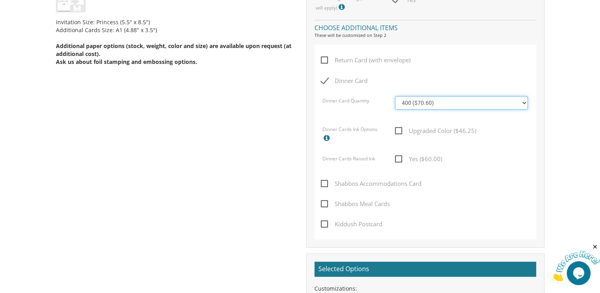
scroll to position [424, 0]
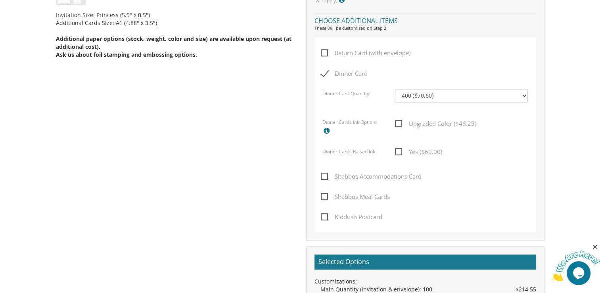
click at [329, 219] on span "Kiddush Postcard" at bounding box center [351, 217] width 61 height 10
click at [326, 219] on input "Kiddush Postcard" at bounding box center [323, 215] width 5 height 5
checkbox input "true"
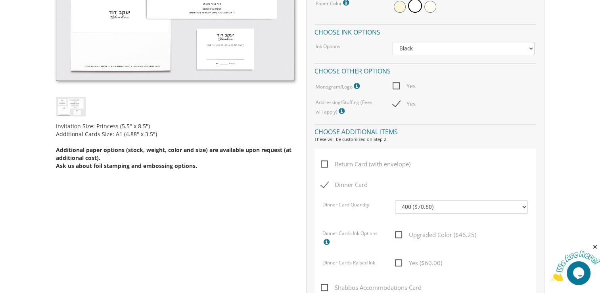
scroll to position [344, 0]
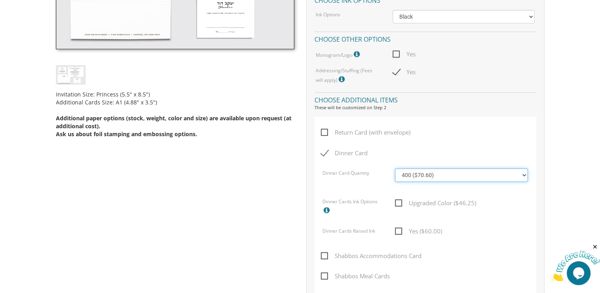
click at [520, 173] on select "100 ($46.40) 200 ($55.20) 300 ($61.85) 400 ($70.60) 500 ($77.20) 600 ($85.95) 7…" at bounding box center [461, 174] width 133 height 13
select select "100"
click at [395, 168] on select "100 ($46.40) 200 ($55.20) 300 ($61.85) 400 ($70.60) 500 ($77.20) 600 ($85.95) 7…" at bounding box center [461, 174] width 133 height 13
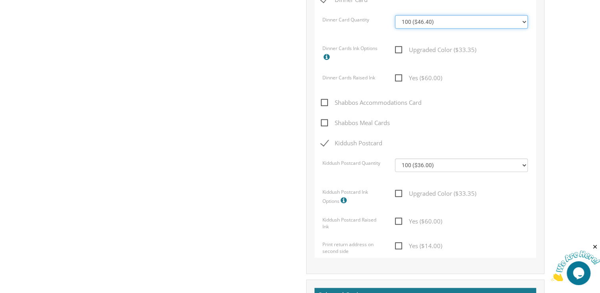
scroll to position [576, 0]
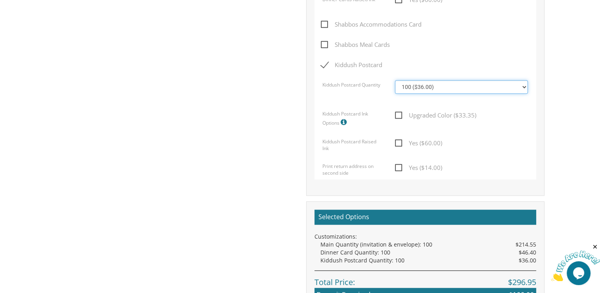
click at [498, 88] on select "100 ($36.00) 200 ($42.00) 300 ($48.00) 400 ($54.00) 500 ($60.00) 600 ($66.00) 7…" at bounding box center [461, 86] width 133 height 13
select select "400"
click at [395, 80] on select "100 ($36.00) 200 ($42.00) 300 ($48.00) 400 ($54.00) 500 ($60.00) 600 ($66.00) 7…" at bounding box center [461, 86] width 133 height 13
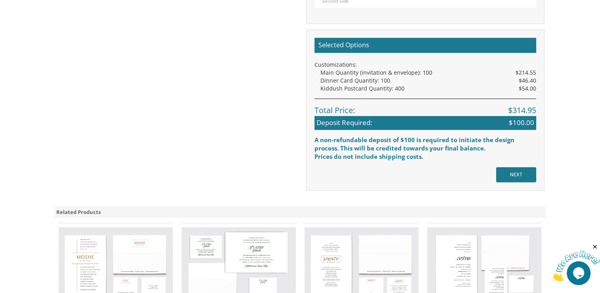
scroll to position [773, 0]
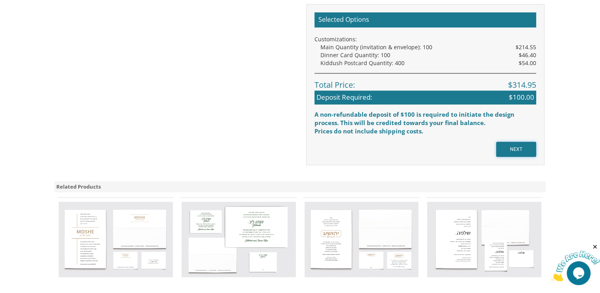
click at [503, 144] on input "NEXT" at bounding box center [516, 149] width 40 height 15
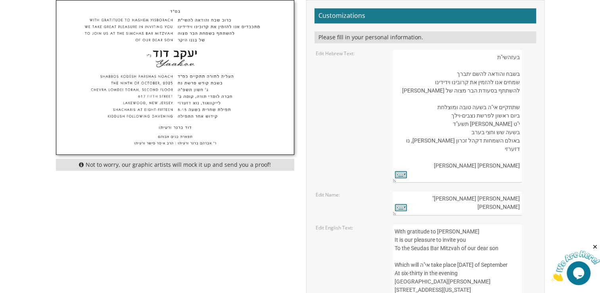
scroll to position [274, 0]
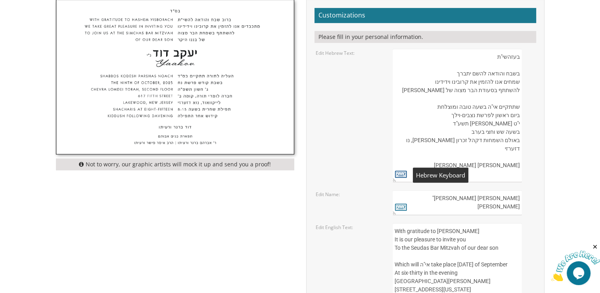
click at [402, 175] on icon at bounding box center [401, 173] width 12 height 11
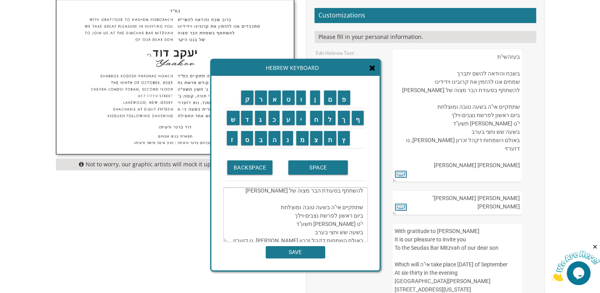
scroll to position [36, 0]
click at [374, 74] on div "Hebrew Keyboard" at bounding box center [295, 68] width 168 height 16
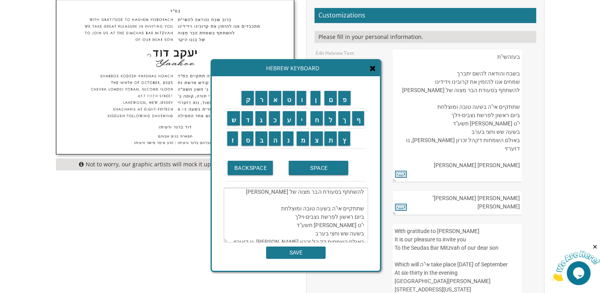
click at [372, 69] on icon at bounding box center [373, 68] width 6 height 8
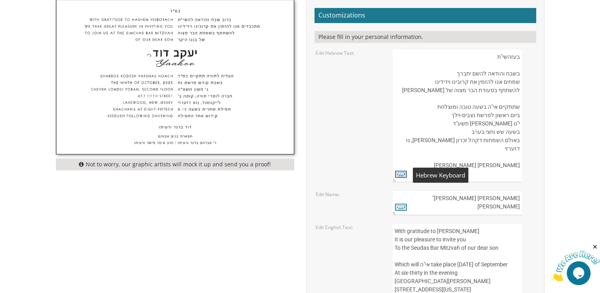
click at [401, 172] on icon at bounding box center [401, 173] width 12 height 11
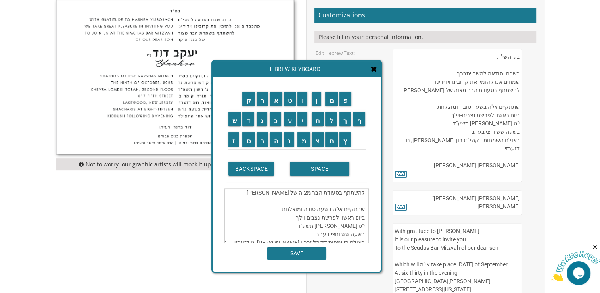
click at [351, 235] on textarea "בעזהשי"ת בשבח והודאה להשם יתברך שמחים אנו להזמין את קרובינו וידידינו להשתתף בסע…" at bounding box center [297, 215] width 144 height 55
click at [313, 228] on textarea "בעזהשי"ת בשבח והודאה להשם יתברך שמחים אנו להזמין את קרובינו וידידינו להשתתף בסע…" at bounding box center [297, 215] width 144 height 55
click at [305, 102] on input "ו" at bounding box center [303, 99] width 10 height 14
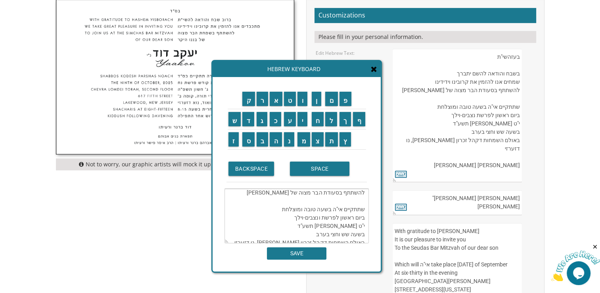
scroll to position [75, 0]
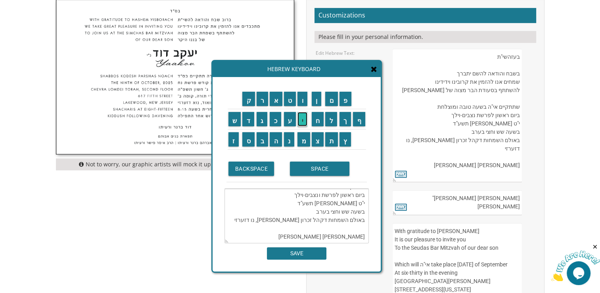
click at [307, 123] on input "י" at bounding box center [303, 119] width 10 height 14
click at [260, 100] on input "ר" at bounding box center [263, 99] width 12 height 14
click at [274, 100] on input "א" at bounding box center [276, 99] width 13 height 14
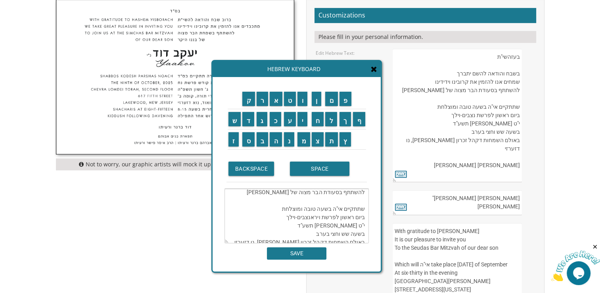
scroll to position [35, 0]
click at [304, 227] on textarea "בעזהשי"ת בשבח והודאה להשם יתברך שמחים אנו להזמין את קרובינו וידידינו להשתתף בסע…" at bounding box center [297, 215] width 144 height 55
click at [307, 226] on textarea "בעזהשי"ת בשבח והודאה להשם יתברך שמחים אנו להזמין את קרובינו וידידינו להשתתף בסע…" at bounding box center [297, 215] width 144 height 55
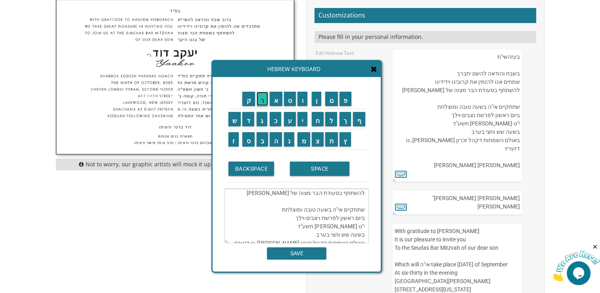
click at [264, 100] on input "ר" at bounding box center [263, 99] width 12 height 14
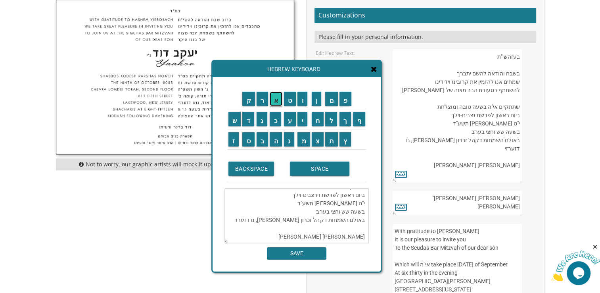
click at [274, 100] on input "א" at bounding box center [276, 99] width 13 height 14
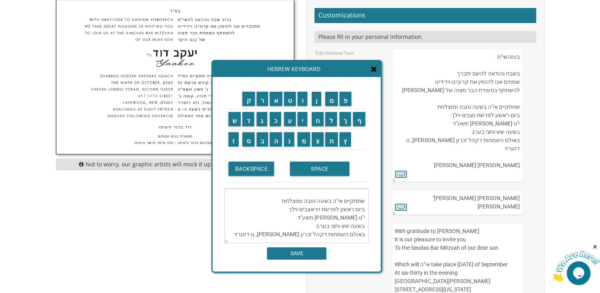
scroll to position [35, 0]
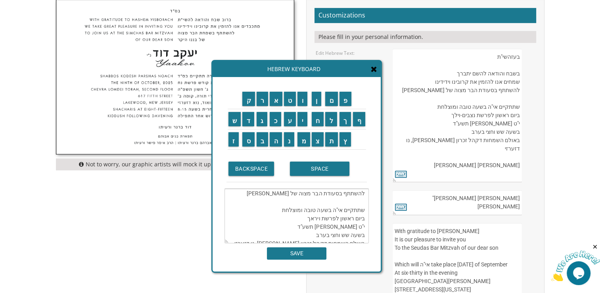
click at [349, 226] on textarea "בעזהשי"ת בשבח והודאה להשם יתברך שמחים אנו להזמין את קרובינו וידידינו להשתתף בסע…" at bounding box center [297, 215] width 144 height 55
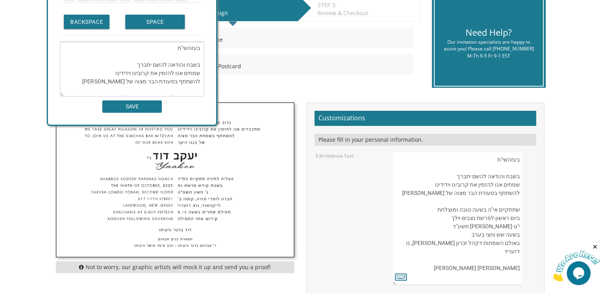
scroll to position [148, 0]
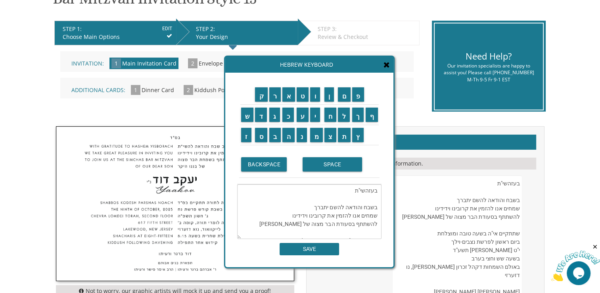
drag, startPoint x: 269, startPoint y: 70, endPoint x: 281, endPoint y: 153, distance: 83.9
click at [281, 153] on div "Hebrew Keyboard ק ר א ט ו ן ם פ ש ד ג כ ע י ח ל" at bounding box center [309, 162] width 171 height 213
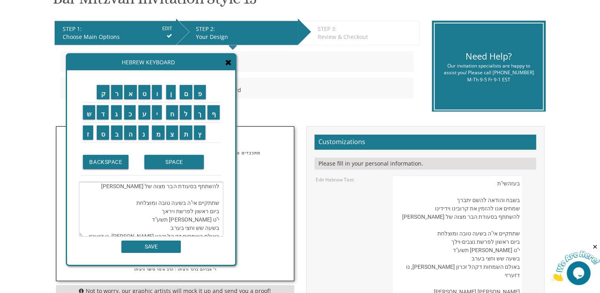
drag, startPoint x: 330, startPoint y: 72, endPoint x: 170, endPoint y: 64, distance: 160.5
click at [170, 64] on div "Hebrew Keyboard" at bounding box center [151, 62] width 168 height 16
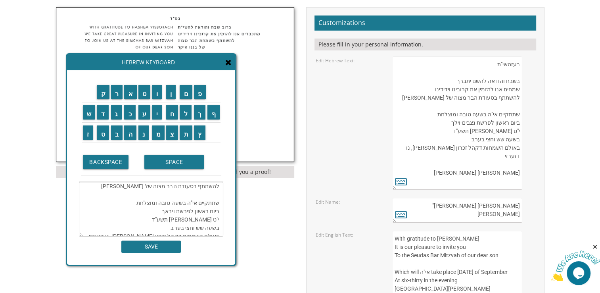
scroll to position [267, 0]
click at [517, 82] on textarea "בעזהשי"ת בשבח והודאה להשם יתברך שמחים אנו להזמין את קרובינו וידידינו להשתתף בסע…" at bounding box center [457, 122] width 129 height 133
click at [118, 93] on input "ר" at bounding box center [117, 92] width 12 height 14
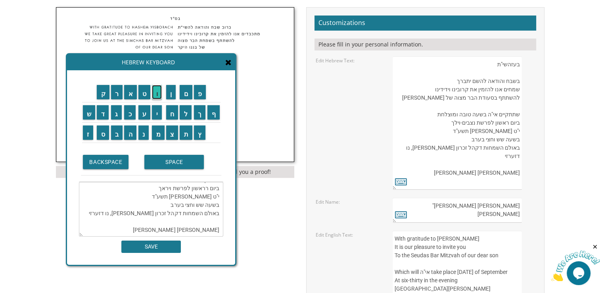
click at [160, 98] on input "ו" at bounding box center [157, 92] width 10 height 14
click at [116, 137] on input "ב" at bounding box center [117, 132] width 12 height 14
click at [180, 158] on input "SPACE" at bounding box center [174, 162] width 60 height 14
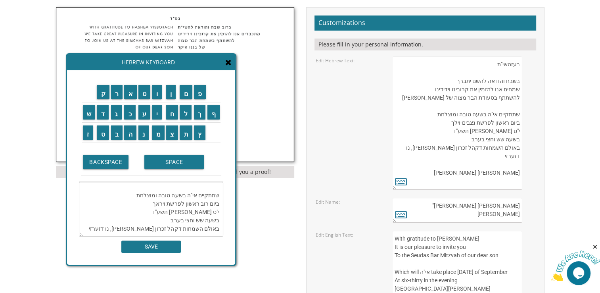
scroll to position [35, 0]
drag, startPoint x: 198, startPoint y: 220, endPoint x: 208, endPoint y: 220, distance: 9.5
click at [208, 220] on textarea "בעזהשי"ת בשבח והודאה להשם יתברך שמחים אנו להזמין את קרובינו וידידינו להשתתף בסע…" at bounding box center [151, 209] width 144 height 55
click at [217, 202] on textarea "בעזהשי"ת בשבח והודאה להשם יתברך שמחים אנו להזמין את קרובינו וידידינו להשתתף בסע…" at bounding box center [151, 209] width 144 height 55
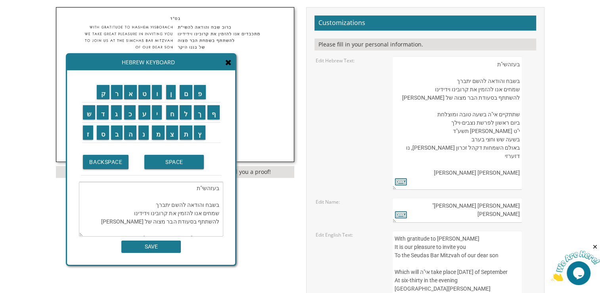
paste textarea "וב"
drag, startPoint x: 203, startPoint y: 211, endPoint x: 218, endPoint y: 215, distance: 15.0
click at [218, 215] on textarea "בעזהשי"ת ברוב שבח והודאה להשם יתברך שמחים אנו להזמין את קרובינו וידידינו להשתתף…" at bounding box center [151, 209] width 144 height 55
click at [160, 134] on input "מ" at bounding box center [158, 132] width 13 height 14
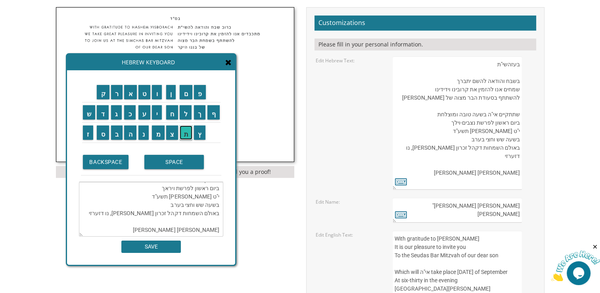
click at [185, 136] on input "ת" at bounding box center [186, 132] width 13 height 14
click at [129, 113] on input "כ" at bounding box center [130, 112] width 12 height 14
click at [114, 138] on input "ב" at bounding box center [117, 132] width 12 height 14
click at [102, 117] on input "ד" at bounding box center [103, 112] width 12 height 14
click at [155, 112] on input "י" at bounding box center [157, 112] width 10 height 14
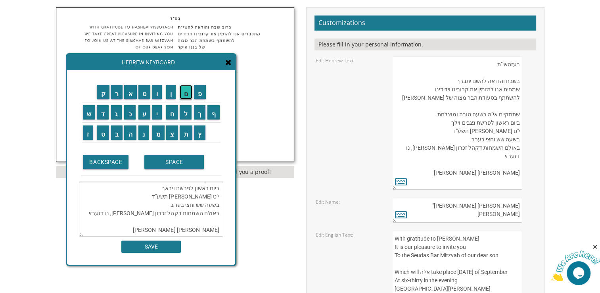
click at [187, 91] on input "ם" at bounding box center [186, 92] width 13 height 14
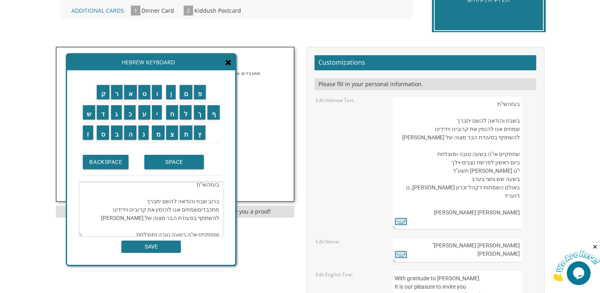
scroll to position [0, 0]
click at [189, 212] on textarea "בעזהשי"ת ברוב שבח והודאה להשם יתברך מתכבדים שמחים אנו להזמין את קרובינו וידידינ…" at bounding box center [151, 209] width 144 height 55
click at [192, 212] on textarea "בעזהשי"ת ברוב שבח והודאה להשם יתברך מתכבדים אנו להזמין את קרובינו וידידינו להשת…" at bounding box center [151, 209] width 144 height 55
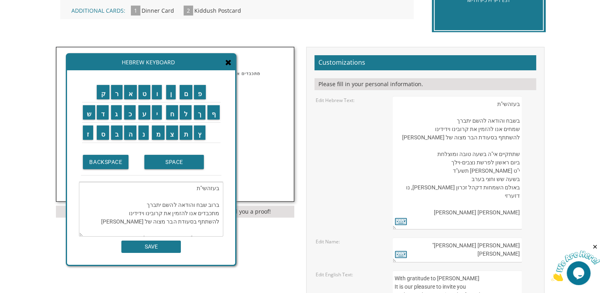
click at [175, 215] on textarea "בעזהשי"ת ברוב שבח והודאה להשם יתברך מתכבדים אנו להזמין את קרובינו וידידינו להשת…" at bounding box center [151, 209] width 144 height 55
click at [175, 217] on textarea "בעזהשי"ת ברוב שבח והודאה להשם יתברך מתכבדים אנו להזמין את קרובינו וידידינו להשת…" at bounding box center [151, 209] width 144 height 55
click at [184, 221] on textarea "בעזהשי"ת ברוב שבח והודאה להשם יתברך מתכבדים אנו להזמין את קרובינו וידידינו להשת…" at bounding box center [151, 209] width 144 height 55
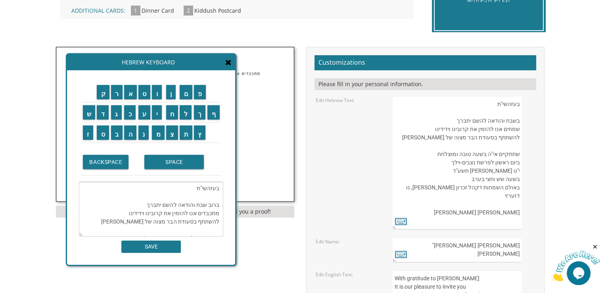
drag, startPoint x: 177, startPoint y: 220, endPoint x: 194, endPoint y: 221, distance: 17.1
click at [194, 221] on textarea "בעזהשי"ת ברוב שבח והודאה להשם יתברך מתכבדים אנו להזמין את קרובינו וידידינו להשת…" at bounding box center [151, 209] width 144 height 55
click at [87, 115] on input "ש" at bounding box center [89, 112] width 13 height 14
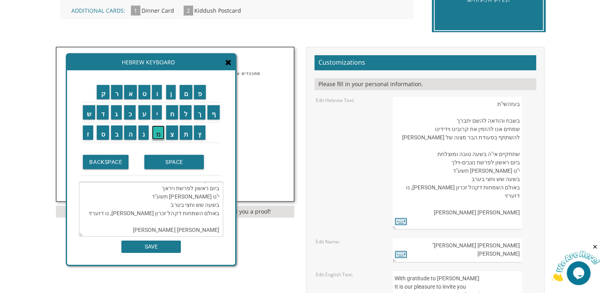
click at [157, 137] on input "מ" at bounding box center [158, 132] width 13 height 14
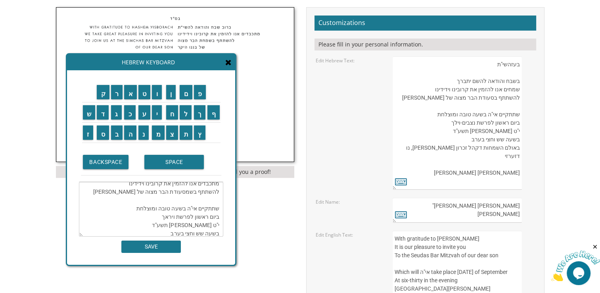
scroll to position [19, 0]
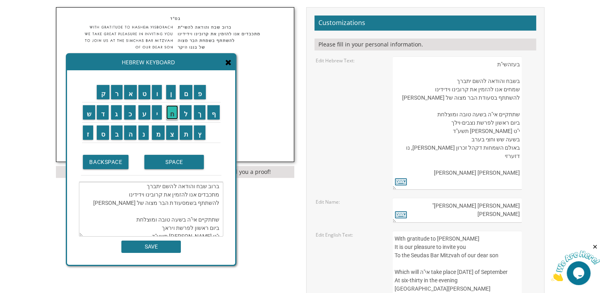
click at [176, 117] on input "ח" at bounding box center [172, 112] width 12 height 14
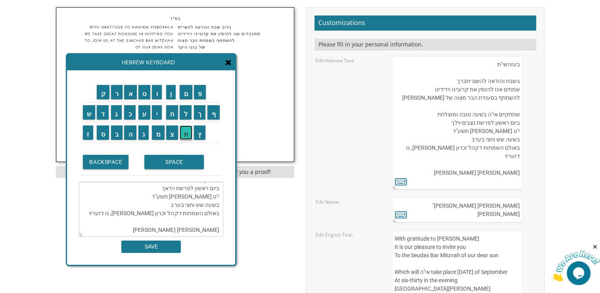
click at [189, 132] on input "ת" at bounding box center [186, 132] width 13 height 14
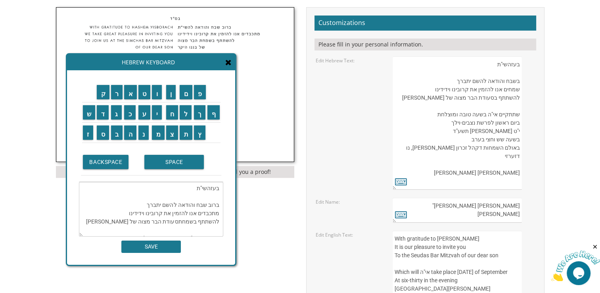
click at [171, 185] on textarea "בעזהשי"ת ברוב שבח והודאה להשם יתברך מתכבדים אנו להזמין את קרובינו וידידינו להשת…" at bounding box center [151, 209] width 144 height 55
click at [166, 220] on textarea "בעזהשי"ת ברוב שבח והודאה להשם יתברך מתכבדים אנו להזמין את קרובינו וידידינו להשת…" at bounding box center [151, 209] width 144 height 55
click at [175, 222] on textarea "בעזהשי"ת ברוב שבח והודאה להשם יתברך מתכבדים אנו להזמין את קרובינו וידידינו להשת…" at bounding box center [151, 209] width 144 height 55
drag, startPoint x: 176, startPoint y: 221, endPoint x: 163, endPoint y: 220, distance: 13.1
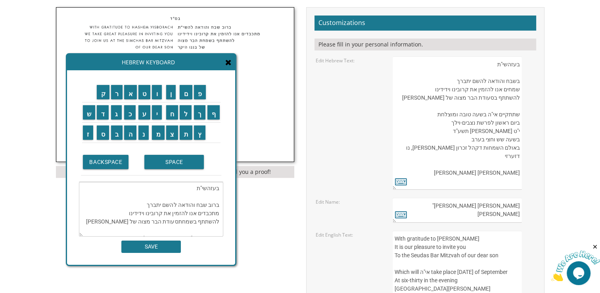
click at [163, 220] on textarea "בעזהשי"ת ברוב שבח והודאה להשם יתברך מתכבדים אנו להזמין את קרובינו וידידינו להשת…" at bounding box center [151, 209] width 144 height 55
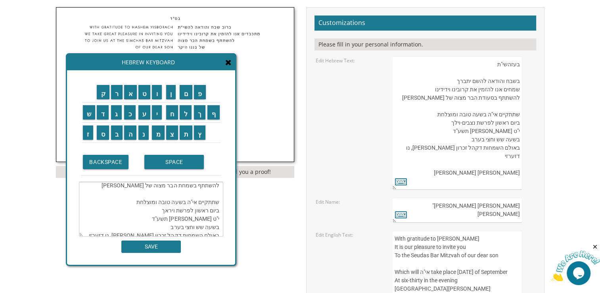
scroll to position [36, 0]
click at [211, 212] on textarea "בעזהשי"ת ברוב שבח והודאה להשם יתברך מתכבדים אנו להזמין את קרובינו וידידינו להשת…" at bounding box center [151, 209] width 144 height 55
click at [127, 133] on input "ה" at bounding box center [130, 132] width 12 height 14
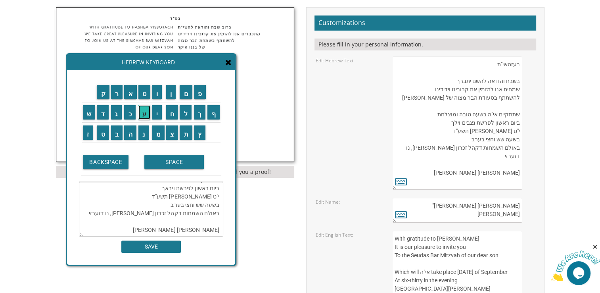
click at [141, 115] on input "ע" at bounding box center [144, 112] width 12 height 14
click at [183, 112] on input "ל" at bounding box center [186, 112] width 12 height 14
click at [156, 115] on input "י" at bounding box center [157, 112] width 10 height 14
click at [130, 134] on input "ה" at bounding box center [130, 132] width 12 height 14
click at [157, 159] on input "SPACE" at bounding box center [174, 162] width 60 height 14
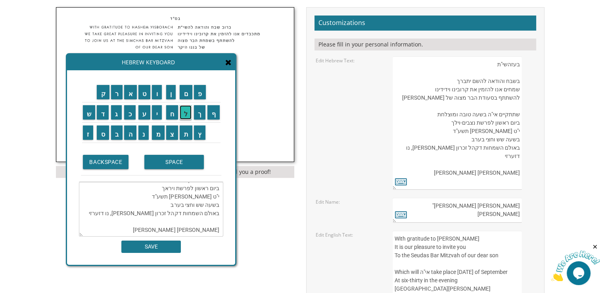
click at [187, 115] on input "ל" at bounding box center [186, 112] width 12 height 14
click at [186, 132] on input "ת" at bounding box center [186, 132] width 13 height 14
click at [160, 93] on input "ו" at bounding box center [157, 92] width 10 height 14
click at [115, 96] on input "ר" at bounding box center [117, 92] width 12 height 14
click at [130, 135] on input "ה" at bounding box center [130, 132] width 12 height 14
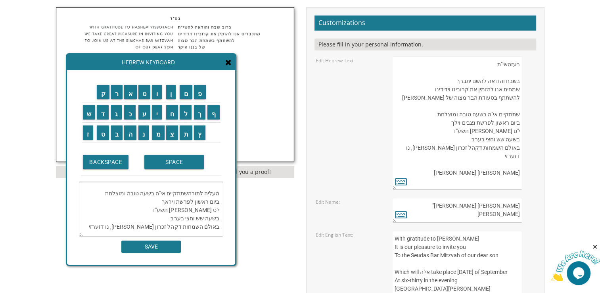
scroll to position [35, 0]
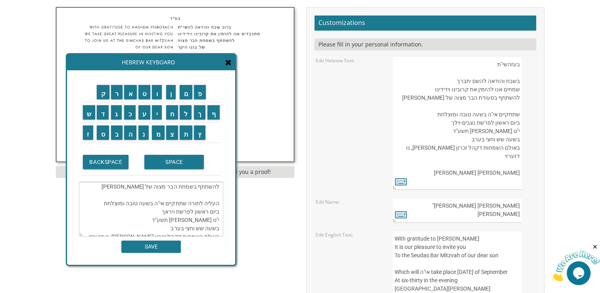
click at [184, 212] on textarea "בעזהשי"ת ברוב שבח והודאה להשם יתברך מתכבדים אנו להזמין את קרובינו וידידינו להשת…" at bounding box center [151, 209] width 144 height 55
click at [165, 210] on textarea "בעזהשי"ת ברוב שבח והודאה להשם יתברך מתכבדים אנו להזמין את קרובינו וידידינו להשת…" at bounding box center [151, 209] width 144 height 55
click at [164, 211] on textarea "בעזהשי"ת ברוב שבח והודאה להשם יתברך מתכבדים אנו להזמין את קרובינו וידידינו להשת…" at bounding box center [151, 209] width 144 height 55
click at [161, 211] on textarea "בעזהשי"ת ברוב שבח והודאה להשם יתברך מתכבדים אנו להזמין את קרובינו וידידינו להשת…" at bounding box center [151, 209] width 144 height 55
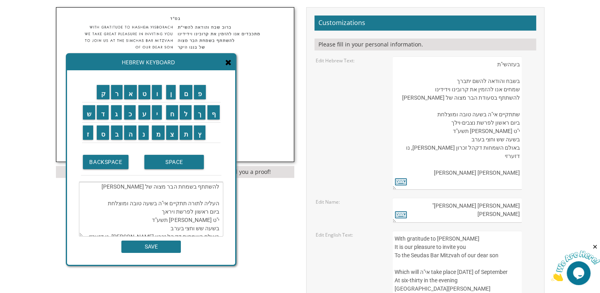
click at [163, 211] on textarea "בעזהשי"ת ברוב שבח והודאה להשם יתברך מתכבדים אנו להזמין את קרובינו וידידינו להשת…" at bounding box center [151, 209] width 144 height 55
click at [165, 211] on textarea "בעזהשי"ת ברוב שבח והודאה להשם יתברך מתכבדים אנו להזמין את קרובינו וידידינו להשת…" at bounding box center [151, 209] width 144 height 55
click at [117, 136] on input "ב" at bounding box center [117, 132] width 12 height 14
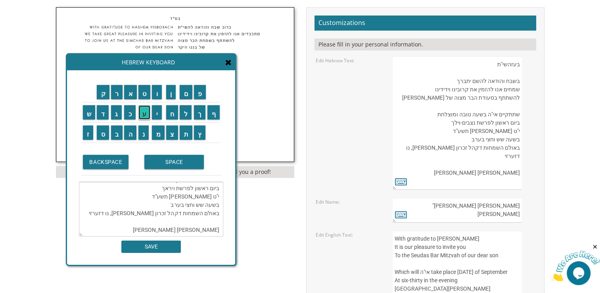
click at [144, 115] on input "ע" at bounding box center [144, 112] width 12 height 14
click at [83, 134] on input "ז" at bounding box center [88, 132] width 11 height 14
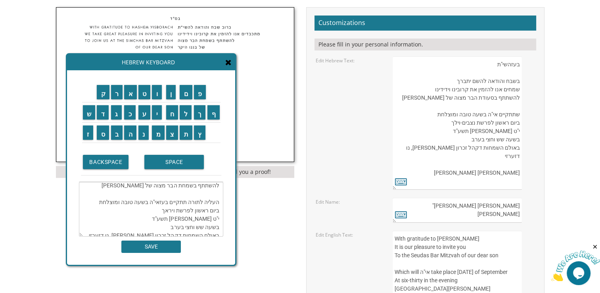
scroll to position [35, 0]
click at [155, 209] on textarea "בעזהשי"ת ברוב שבח והודאה להשם יתברך מתכבדים אנו להזמין את קרובינו וידידינו להשת…" at bounding box center [151, 209] width 144 height 55
click at [131, 134] on input "ה" at bounding box center [130, 132] width 12 height 14
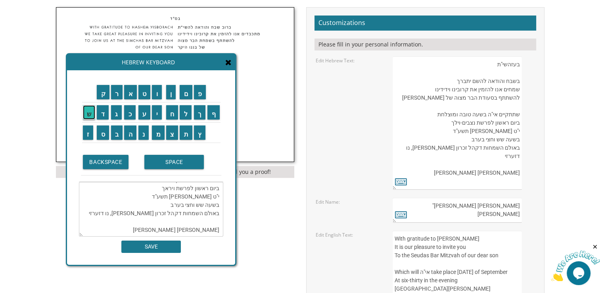
click at [86, 115] on input "ש" at bounding box center [89, 112] width 13 height 14
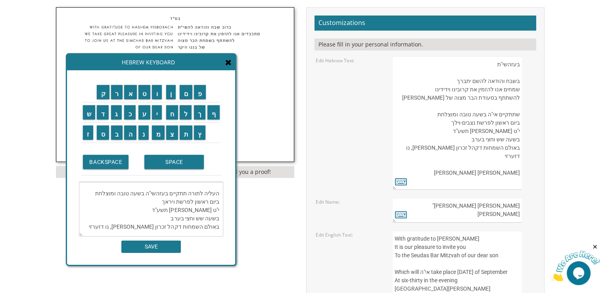
scroll to position [35, 0]
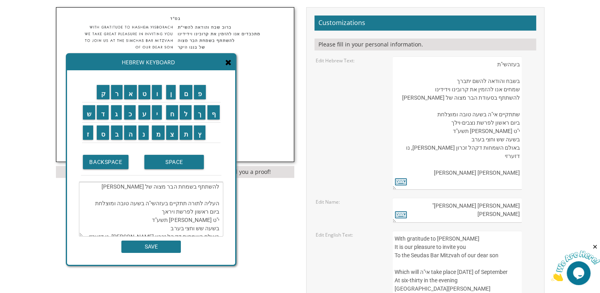
click at [142, 210] on textarea "בעזהשי"ת ברוב שבח והודאה להשם יתברך מתכבדים אנו להזמין את קרובינו וידידינו להשת…" at bounding box center [151, 209] width 144 height 55
click at [144, 210] on textarea "בעזהשי"ת ברוב שבח והודאה להשם יתברך מתכבדים אנו להזמין את קרובינו וידידינו להשת…" at bounding box center [151, 209] width 144 height 55
click at [143, 210] on textarea "בעזהשי"ת ברוב שבח והודאה להשם יתברך מתכבדים אנו להזמין את קרובינו וידידינו להשת…" at bounding box center [151, 209] width 144 height 55
click at [142, 212] on textarea "בעזהשי"ת ברוב שבח והודאה להשם יתברך מתכבדים אנו להזמין את קרובינו וידידינו להשת…" at bounding box center [151, 209] width 144 height 55
click at [144, 210] on textarea "בעזהשי"ת ברוב שבח והודאה להשם יתברך מתכבדים אנו להזמין את קרובינו וידידינו להשת…" at bounding box center [151, 209] width 144 height 55
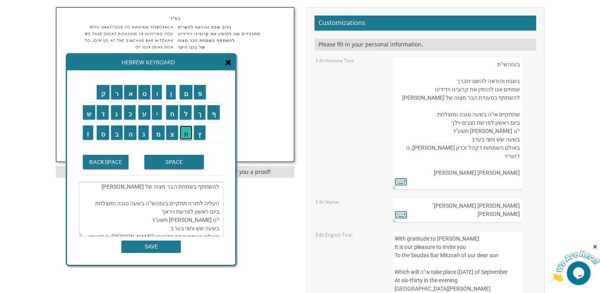
click at [184, 137] on input "ת" at bounding box center [186, 132] width 13 height 14
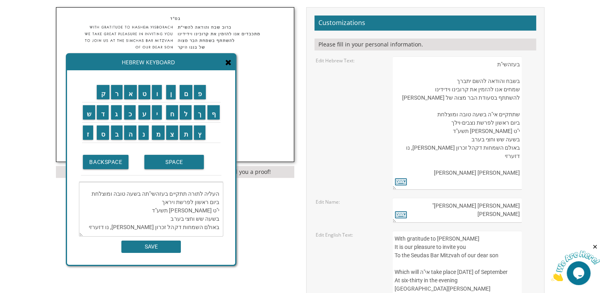
scroll to position [44, 0]
click at [136, 203] on textarea "בעזהשי"ת ברוב שבח והודאה להשם יתברך מתכבדים אנו להזמין את קרובינו וידידינו להשת…" at bounding box center [151, 209] width 144 height 55
click at [138, 202] on textarea "בעזהשי"ת ברוב שבח והודאה להשם יתברך מתכבדים אנו להזמין את קרובינו וידידינו להשת…" at bounding box center [151, 209] width 144 height 55
click at [217, 212] on textarea "בעזהשי"ת ברוב שבח והודאה להשם יתברך מתכבדים אנו להזמין את קרובינו וידידינו להשת…" at bounding box center [151, 209] width 144 height 55
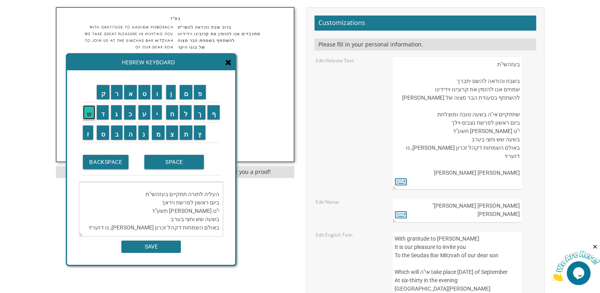
click at [89, 119] on input "ש" at bounding box center [89, 112] width 13 height 14
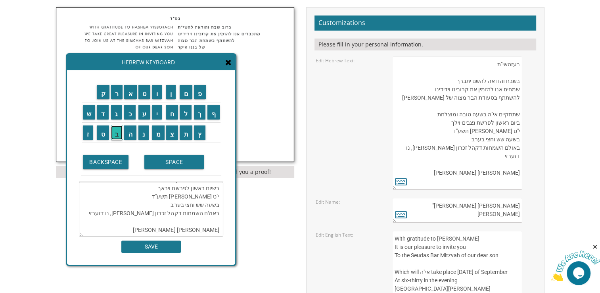
click at [115, 133] on input "ב" at bounding box center [117, 132] width 12 height 14
click at [184, 134] on input "ת" at bounding box center [186, 132] width 13 height 14
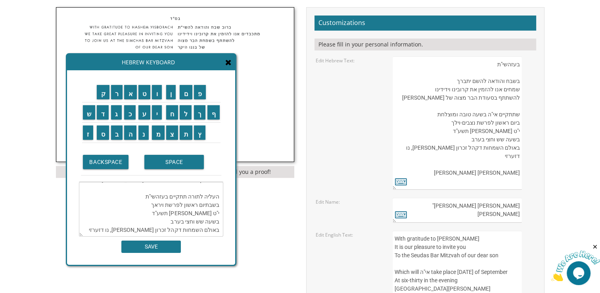
scroll to position [35, 0]
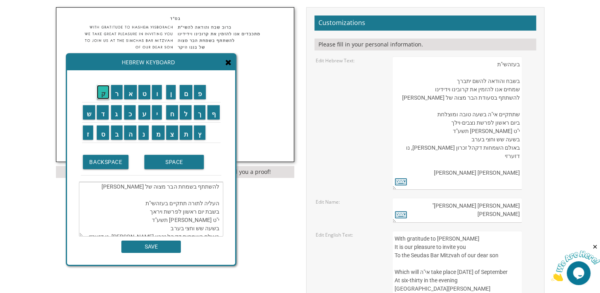
click at [98, 95] on input "ק" at bounding box center [103, 92] width 13 height 14
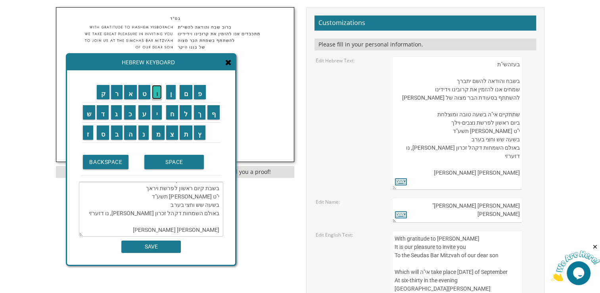
click at [157, 94] on input "ו" at bounding box center [157, 92] width 10 height 14
click at [101, 116] on input "ד" at bounding box center [103, 112] width 12 height 14
click at [85, 113] on input "ש" at bounding box center [89, 112] width 13 height 14
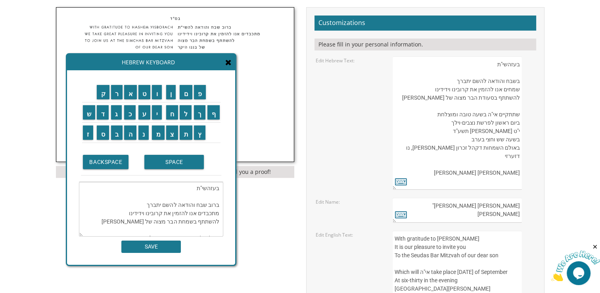
click at [171, 185] on textarea "בעזהשי"ת ברוב שבח והודאה להשם יתברך מתכבדים אנו להזמין את קרובינו וידידינו להשת…" at bounding box center [151, 209] width 144 height 55
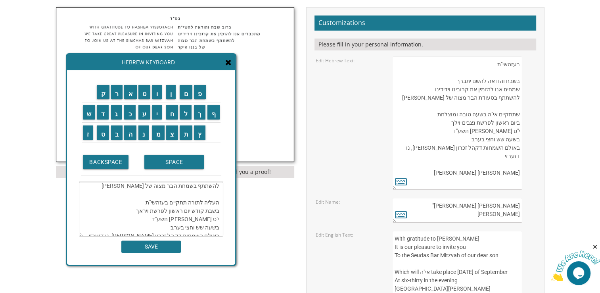
scroll to position [35, 0]
click at [193, 210] on textarea "בעזהשי"ת ברוב שבח והודאה להשם יתברך מתכבדים אנו להזמין את קרובינו וידידינו להשת…" at bounding box center [151, 209] width 144 height 55
click at [220, 218] on textarea "בעזהשי"ת ברוב שבח והודאה להשם יתברך מתכבדים אנו להזמין את קרובינו וידידינו להשת…" at bounding box center [151, 209] width 144 height 55
drag, startPoint x: 189, startPoint y: 219, endPoint x: 134, endPoint y: 220, distance: 54.8
click at [134, 220] on textarea "בעזהשי"ת ברוב שבח והודאה להשם יתברך מתכבדים אנו להזמין את קרובינו וידידינו להשת…" at bounding box center [151, 209] width 144 height 55
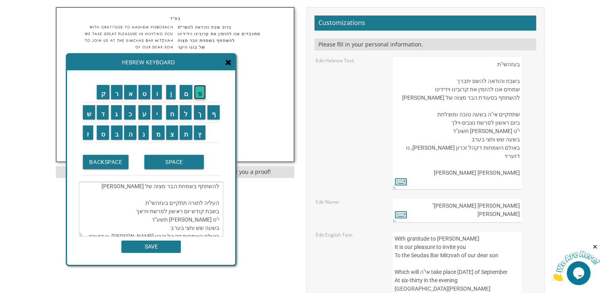
click at [199, 92] on input "פ" at bounding box center [200, 92] width 12 height 14
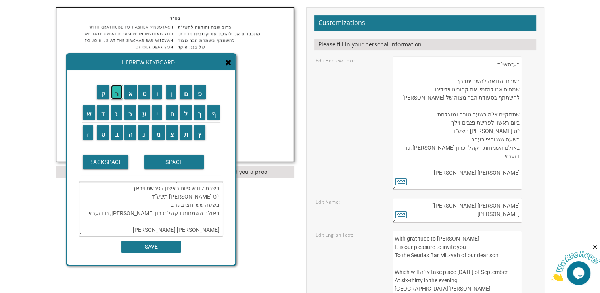
click at [117, 91] on input "ר" at bounding box center [117, 92] width 12 height 14
click at [86, 113] on input "ש" at bounding box center [89, 112] width 13 height 14
click at [183, 134] on input "ת" at bounding box center [186, 132] width 13 height 14
click at [158, 92] on input "ו" at bounding box center [157, 92] width 10 height 14
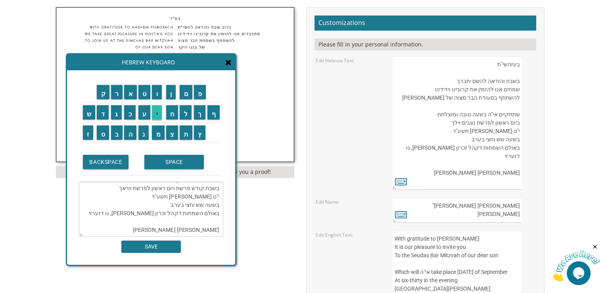
scroll to position [72, 0]
drag, startPoint x: 155, startPoint y: 114, endPoint x: 152, endPoint y: 111, distance: 4.2
click at [155, 113] on input "י" at bounding box center [157, 112] width 10 height 14
click at [119, 97] on input "ר" at bounding box center [117, 92] width 12 height 14
click at [127, 96] on input "א" at bounding box center [130, 92] width 13 height 14
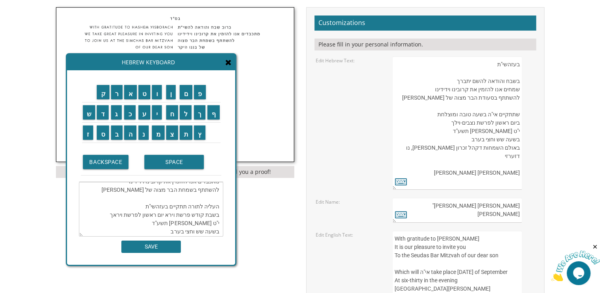
scroll to position [0, 0]
drag, startPoint x: 106, startPoint y: 185, endPoint x: 129, endPoint y: 183, distance: 22.7
click at [129, 183] on textarea "בעזהשי"ת ברוב שבח והודאה להשם יתברך מתכבדים אנו להזמין את קרובינו וידידינו להשת…" at bounding box center [151, 209] width 144 height 55
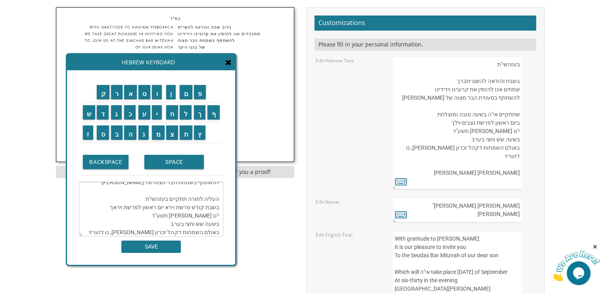
click at [113, 215] on textarea "בעזהשי"ת ברוב שבח והודאה להשם יתברך מתכבדים אנו להזמין את קרובינו וידידינו להשת…" at bounding box center [151, 209] width 144 height 55
click at [104, 215] on textarea "בעזהשי"ת ברוב שבח והודאה להשם יתברך מתכבדים אנו להזמין את קרובינו וידידינו להשת…" at bounding box center [151, 209] width 144 height 55
drag, startPoint x: 107, startPoint y: 216, endPoint x: 162, endPoint y: 212, distance: 54.5
click at [162, 212] on textarea "בעזהשי"ת ברוב שבח והודאה להשם יתברך מתכבדים אנו להזמין את קרובינו וידידינו להשת…" at bounding box center [151, 209] width 144 height 55
click at [206, 223] on textarea "בעזהשי"ת ברוב שבח והודאה להשם יתברך מתכבדים אנו להזמין את קרובינו וידידינו להשת…" at bounding box center [151, 209] width 144 height 55
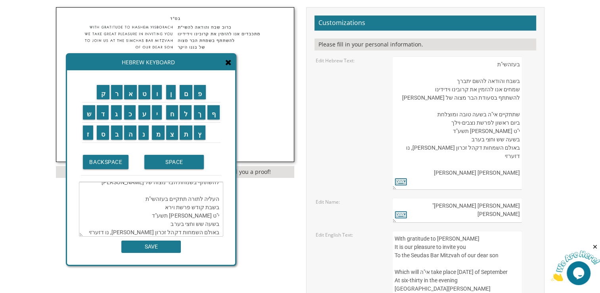
click at [206, 223] on textarea "בעזהשי"ת ברוב שבח והודאה להשם יתברך מתכבדים אנו להזמין את קרובינו וידידינו להשת…" at bounding box center [151, 209] width 144 height 55
click at [213, 223] on textarea "בעזהשי"ת ברוב שבח והודאה להשם יתברך מתכבדים אנו להזמין את קרובינו וידידינו להשת…" at bounding box center [151, 209] width 144 height 55
click at [202, 223] on textarea "בעזהשי"ת ברוב שבח והודאה להשם יתברך מתכבדים אנו להזמין את קרובינו וידידינו להשת…" at bounding box center [151, 209] width 144 height 55
click at [172, 116] on input "ח" at bounding box center [172, 112] width 12 height 14
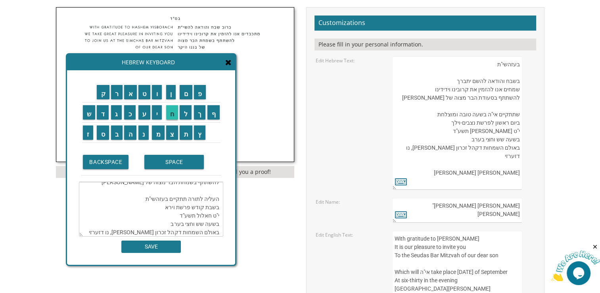
scroll to position [75, 0]
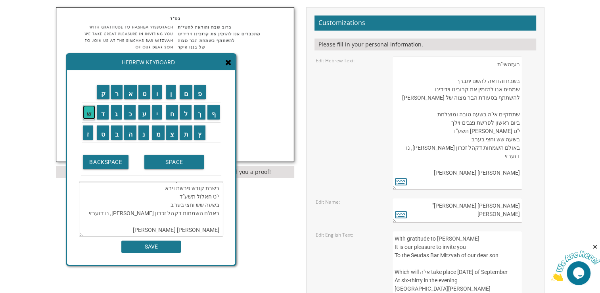
click at [86, 112] on input "ש" at bounding box center [89, 112] width 13 height 14
click at [161, 96] on input "ו" at bounding box center [157, 92] width 10 height 14
click at [170, 96] on input "ן" at bounding box center [171, 92] width 10 height 14
click at [187, 190] on textarea "בעזהשי"ת ברוב שבח והודאה להשם יתברך מתכבדים אנו להזמין את קרובינו וידידינו להשת…" at bounding box center [151, 209] width 144 height 55
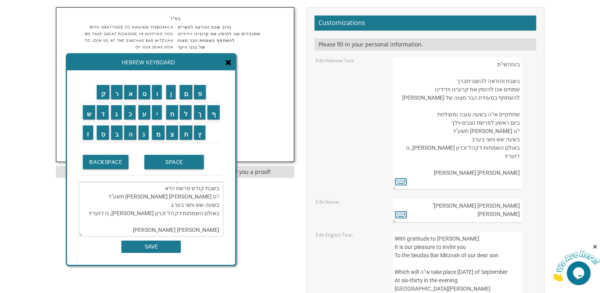
click at [190, 188] on textarea "בעזהשי"ת ברוב שבח והודאה להשם יתברך מתכבדים אנו להזמין את קרובינו וידידינו להשת…" at bounding box center [151, 209] width 144 height 55
click at [182, 188] on textarea "בעזהשי"ת ברוב שבח והודאה להשם יתברך מתכבדים אנו להזמין את קרובינו וידידינו להשת…" at bounding box center [151, 209] width 144 height 55
drag, startPoint x: 179, startPoint y: 192, endPoint x: 182, endPoint y: 188, distance: 5.1
click at [179, 191] on textarea "בעזהשי"ת ברוב שבח והודאה להשם יתברך מתכבדים אנו להזמין את קרובינו וידידינו להשת…" at bounding box center [151, 209] width 144 height 55
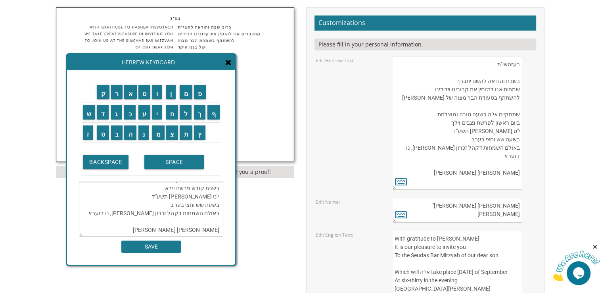
click at [181, 187] on textarea "בעזהשי"ת ברוב שבח והודאה להשם יתברך מתכבדים אנו להזמין את קרובינו וידידינו להשת…" at bounding box center [151, 209] width 144 height 55
click at [129, 132] on input "ה" at bounding box center [130, 132] width 12 height 14
click at [213, 198] on textarea "בעזהשי"ת ברוב שבח והודאה להשם יתברך מתכבדים אנו להזמין את קרובינו וידידינו להשת…" at bounding box center [151, 209] width 144 height 55
drag, startPoint x: 169, startPoint y: 195, endPoint x: 224, endPoint y: 197, distance: 54.4
click at [223, 197] on textarea "בעזהשי"ת ברוב שבח והודאה להשם יתברך מתכבדים אנו להזמין את קרובינו וידידינו להשת…" at bounding box center [151, 209] width 144 height 55
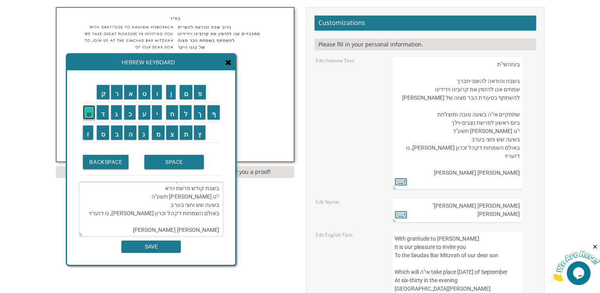
click at [89, 115] on input "ש" at bounding box center [89, 112] width 13 height 14
click at [171, 113] on input "ח" at bounding box center [172, 112] width 12 height 14
click at [118, 94] on input "ר" at bounding box center [117, 92] width 12 height 14
click at [157, 116] on input "י" at bounding box center [157, 112] width 10 height 14
click at [185, 132] on input "ת" at bounding box center [186, 132] width 13 height 14
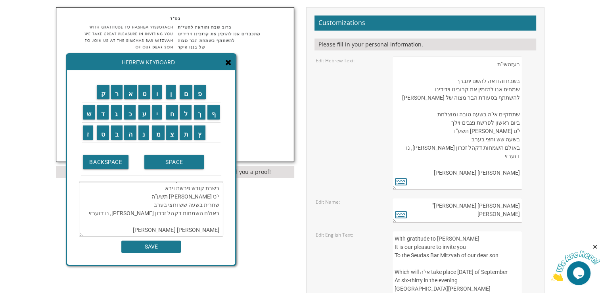
drag, startPoint x: 185, startPoint y: 196, endPoint x: 149, endPoint y: 198, distance: 35.8
click at [149, 198] on textarea "בעזהשי"ת ברוב שבח והודאה להשם יתברך מתכבדים אנו להזמין את קרובינו וידידינו להשת…" at bounding box center [151, 209] width 144 height 55
click at [206, 207] on textarea "בעזהשי"ת ברוב שבח והודאה להשם יתברך מתכבדים אנו להזמין את קרובינו וידידינו להשת…" at bounding box center [151, 209] width 144 height 55
click at [215, 190] on textarea "בעזהשי"ת ברוב שבח והודאה להשם יתברך מתכבדים אנו להזמין את קרובינו וידידינו להשת…" at bounding box center [151, 209] width 144 height 55
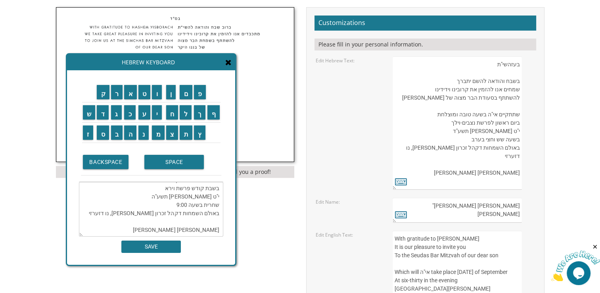
click at [214, 188] on textarea "בעזהשי"ת ברוב שבח והודאה להשם יתברך מתכבדים אנו להזמין את קרובינו וידידינו להשת…" at bounding box center [151, 209] width 144 height 55
click at [189, 190] on textarea "בעזהשי"ת ברוב שבח והודאה להשם יתברך מתכבדים אנו להזמין את קרובינו וידידינו להשת…" at bounding box center [151, 209] width 144 height 55
click at [203, 98] on input "פ" at bounding box center [200, 92] width 12 height 14
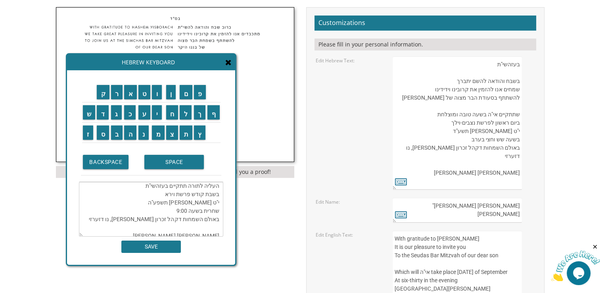
drag, startPoint x: 178, startPoint y: 186, endPoint x: 175, endPoint y: 194, distance: 8.5
click at [179, 188] on textarea "בעזהשי"ת ברוב שבח והודאה להשם יתברך מתכבדים אנו להזמין את קרובינו וידידינו להשת…" at bounding box center [151, 209] width 144 height 55
click at [179, 213] on textarea "בעזהשי"ת ברוב שבח והודאה להשם יתברך מתכבדים אנו להזמין את קרובינו וידידינו להשת…" at bounding box center [151, 209] width 144 height 55
click at [184, 213] on textarea "בעזהשי"ת ברוב שבח והודאה להשם יתברך מתכבדים אנו להזמין את קרובינו וידידינו להשת…" at bounding box center [151, 209] width 144 height 55
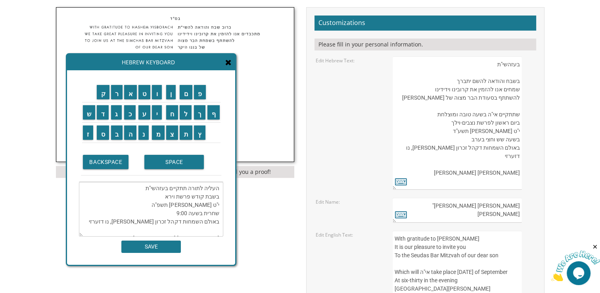
click at [182, 211] on textarea "בעזהשי"ת ברוב שבח והודאה להשם יתברך מתכבדים אנו להזמין את קרובינו וידידינו להשת…" at bounding box center [151, 209] width 144 height 55
click at [184, 211] on textarea "בעזהשי"ת ברוב שבח והודאה להשם יתברך מתכבדים אנו להזמין את קרובינו וידידינו להשת…" at bounding box center [151, 209] width 144 height 55
click at [159, 97] on input "ו" at bounding box center [157, 92] width 10 height 14
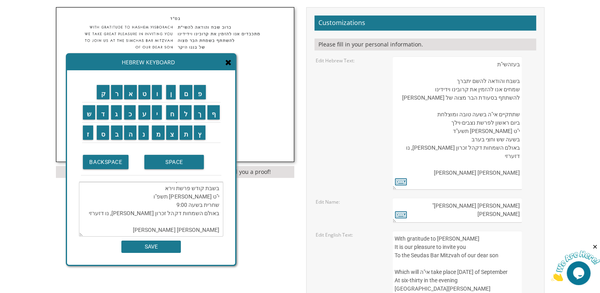
click at [214, 198] on textarea "בעזהשי"ת ברוב שבח והודאה להשם יתברך מתכבדים אנו להזמין את קרובינו וידידינו להשת…" at bounding box center [151, 209] width 144 height 55
click at [186, 196] on textarea "בעזהשי"ת ברוב שבח והודאה להשם יתברך מתכבדים אנו להזמין את קרובינו וידידינו להשת…" at bounding box center [151, 209] width 144 height 55
click at [189, 204] on textarea "בעזהשי"ת ברוב שבח והודאה להשם יתברך מתכבדים אנו להזמין את קרובינו וידידינו להשת…" at bounding box center [151, 209] width 144 height 55
click at [180, 188] on textarea "בעזהשי"ת ברוב שבח והודאה להשם יתברך מתכבדים אנו להזמין את קרובינו וידידינו להשת…" at bounding box center [151, 209] width 144 height 55
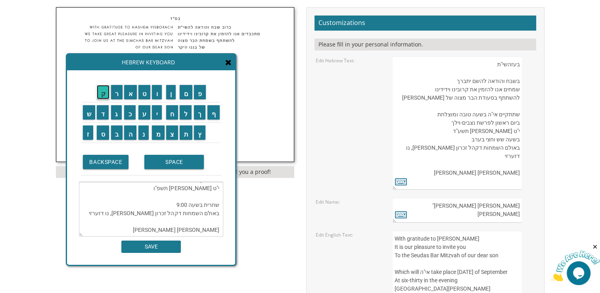
click at [102, 92] on input "ק" at bounding box center [103, 92] width 13 height 14
click at [97, 94] on input "ק" at bounding box center [103, 92] width 13 height 14
click at [88, 112] on input "ש" at bounding box center [89, 112] width 13 height 14
click at [159, 98] on input "ו" at bounding box center [157, 92] width 10 height 14
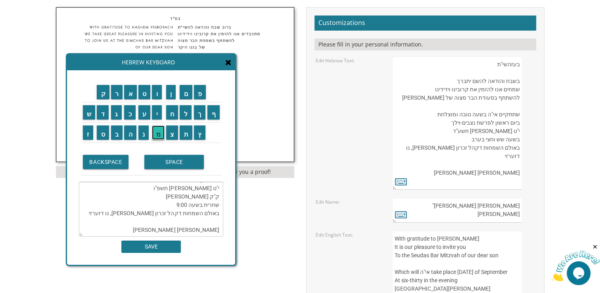
click at [158, 132] on input "מ" at bounding box center [158, 132] width 13 height 14
click at [119, 91] on input "ר" at bounding box center [117, 92] width 12 height 14
click at [159, 113] on input "י" at bounding box center [157, 112] width 10 height 14
click at [173, 162] on input "SPACE" at bounding box center [174, 162] width 60 height 14
click at [85, 110] on input "ש" at bounding box center [89, 112] width 13 height 14
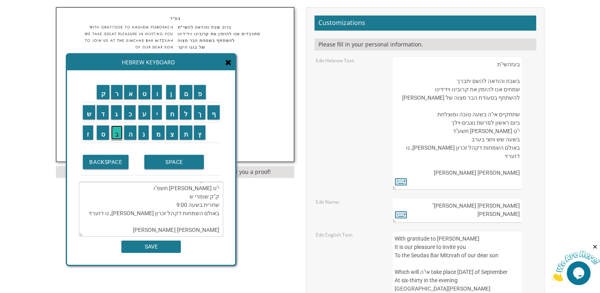
click at [116, 137] on input "ב" at bounding box center [117, 132] width 12 height 14
click at [186, 134] on input "ת" at bounding box center [186, 132] width 13 height 14
drag, startPoint x: 144, startPoint y: 207, endPoint x: 225, endPoint y: 208, distance: 81.7
click at [225, 208] on div "ק ר א ט ו ן ם פ ש ד ג כ ע י ח ל" at bounding box center [151, 167] width 168 height 194
click at [219, 206] on textarea "בעזהשי"ת ברוב שבח והודאה להשם יתברך מתכבדים אנו להזמין את קרובינו וידידינו להשת…" at bounding box center [151, 209] width 144 height 55
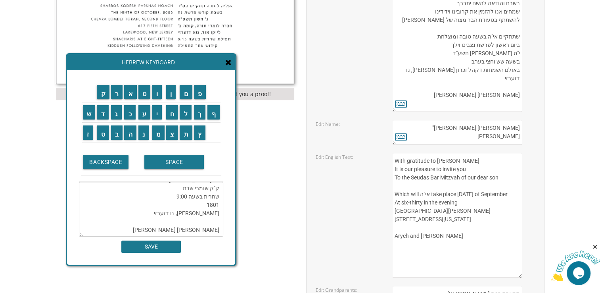
scroll to position [345, 0]
drag, startPoint x: 190, startPoint y: 207, endPoint x: 236, endPoint y: 209, distance: 46.5
click at [236, 209] on div "Invitations > Bar Mitzvah Invitations > Classic Bar Mitzvah Invitations Bar Mit…" at bounding box center [300, 135] width 496 height 716
drag, startPoint x: 192, startPoint y: 208, endPoint x: 171, endPoint y: 215, distance: 22.0
click at [171, 215] on textarea "בעזהשי"ת ברוב שבח והודאה להשם יתברך מתכבדים אנו להזמין את קרובינו וידידינו להשת…" at bounding box center [151, 209] width 144 height 55
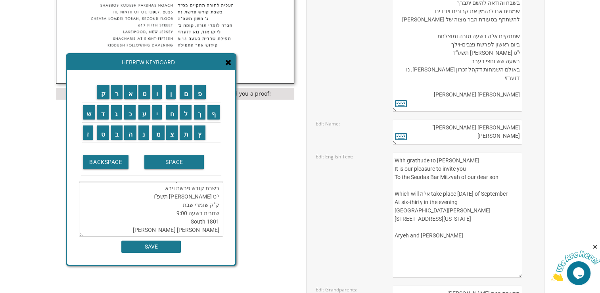
scroll to position [67, 0]
click at [216, 229] on textarea "בעזהשי"ת ברוב שבח והודאה להשם יתברך מתכבדים אנו להזמין את קרובינו וידידינו להשת…" at bounding box center [151, 209] width 144 height 55
click at [116, 131] on input "ב" at bounding box center [117, 132] width 12 height 14
click at [115, 94] on input "ר" at bounding box center [117, 92] width 12 height 14
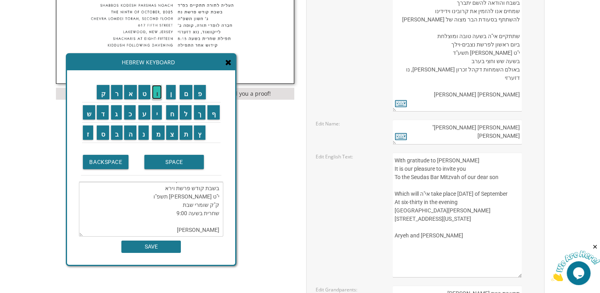
click at [157, 92] on input "ו" at bounding box center [157, 92] width 10 height 14
click at [202, 118] on input "ך" at bounding box center [200, 112] width 12 height 14
click at [87, 115] on input "ש" at bounding box center [89, 112] width 13 height 14
click at [160, 141] on td "מ" at bounding box center [158, 132] width 14 height 20
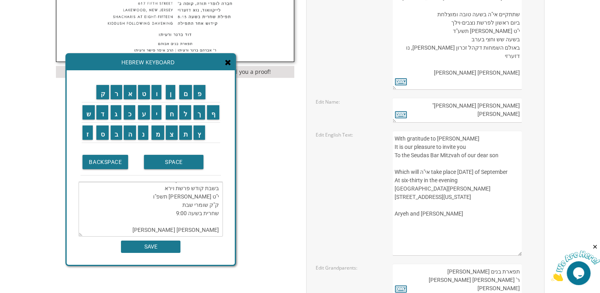
scroll to position [384, 0]
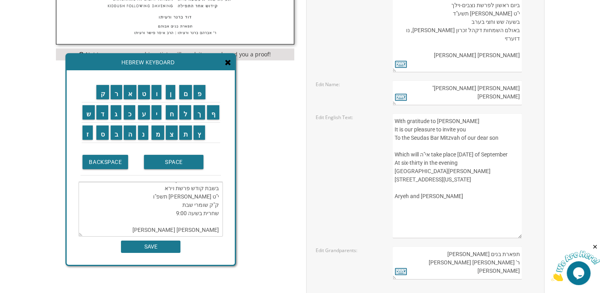
click at [218, 214] on textarea "בעזהשי"ת ברוב שבח והודאה להשם יתברך מתכבדים אנו להזמין את קרובינו וידידינו להשת…" at bounding box center [151, 209] width 144 height 55
click at [214, 218] on textarea "בעזהשי"ת ברוב שבח והודאה להשם יתברך מתכבדים אנו להזמין את קרובינו וידידינו להשת…" at bounding box center [151, 209] width 144 height 55
click at [175, 213] on textarea "בעזהשי"ת ברוב שבח והודאה להשם יתברך מתכבדים אנו להזמין את קרובינו וידידינו להשת…" at bounding box center [151, 209] width 144 height 55
click at [99, 96] on input "ק" at bounding box center [102, 92] width 13 height 14
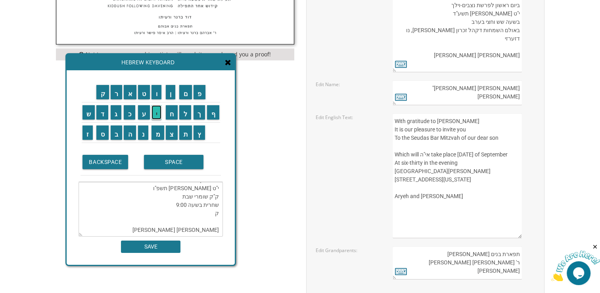
click at [153, 112] on input "י" at bounding box center [157, 112] width 10 height 14
click at [102, 112] on input "ד" at bounding box center [102, 112] width 12 height 14
click at [155, 94] on input "ו" at bounding box center [157, 92] width 10 height 14
click at [87, 112] on input "ש" at bounding box center [89, 112] width 13 height 14
click at [158, 161] on input "SPACE" at bounding box center [174, 162] width 60 height 14
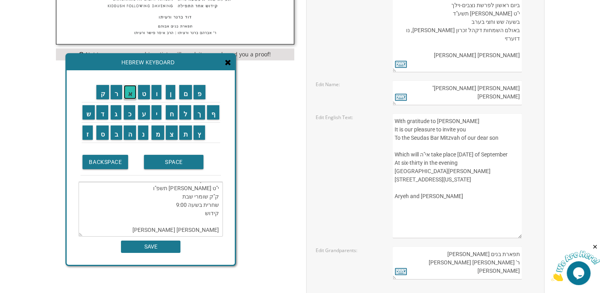
click at [127, 92] on input "א" at bounding box center [130, 92] width 13 height 14
click at [173, 115] on input "ח" at bounding box center [172, 112] width 12 height 14
click at [115, 98] on input "ר" at bounding box center [117, 92] width 12 height 14
click at [165, 159] on input "SPACE" at bounding box center [174, 162] width 60 height 14
click at [131, 134] on input "ה" at bounding box center [130, 132] width 12 height 14
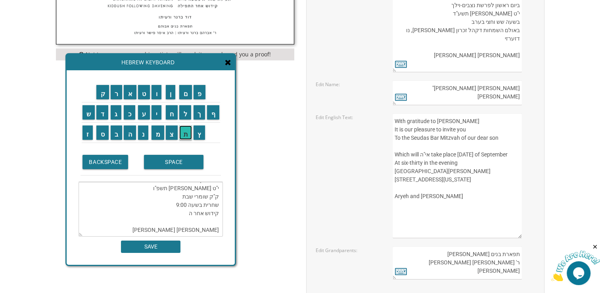
click at [183, 133] on input "ת" at bounding box center [185, 132] width 13 height 14
click at [202, 98] on input "פ" at bounding box center [200, 92] width 12 height 14
click at [155, 113] on input "י" at bounding box center [157, 112] width 10 height 14
click at [183, 113] on input "ל" at bounding box center [185, 112] width 12 height 14
click at [130, 135] on input "ה" at bounding box center [130, 132] width 12 height 14
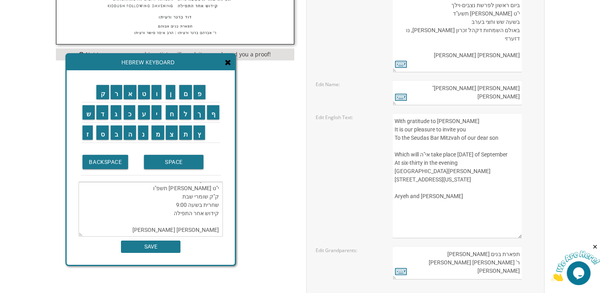
scroll to position [75, 0]
click at [202, 229] on textarea "בעזהשי"ת ברוב שבח והודאה להשם יתברך מתכבדים אנו להזמין את קרובינו וידידינו להשת…" at bounding box center [151, 209] width 144 height 55
drag, startPoint x: 158, startPoint y: 134, endPoint x: 159, endPoint y: 130, distance: 4.0
click at [159, 134] on input "מ" at bounding box center [158, 132] width 13 height 14
click at [159, 92] on input "ו" at bounding box center [157, 92] width 10 height 14
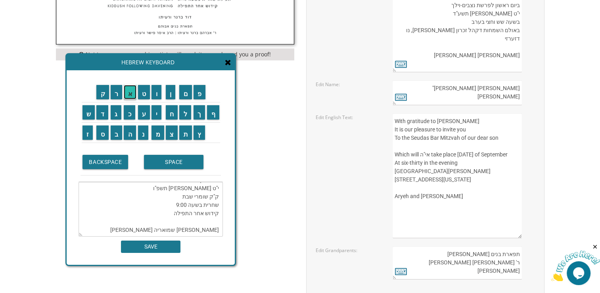
click at [129, 94] on input "א" at bounding box center [130, 92] width 13 height 14
click at [183, 111] on input "ל" at bounding box center [185, 112] width 12 height 14
click at [130, 135] on input "ה" at bounding box center [130, 132] width 12 height 14
drag, startPoint x: 188, startPoint y: 113, endPoint x: 169, endPoint y: 97, distance: 24.7
click at [187, 112] on input "ל" at bounding box center [185, 112] width 12 height 14
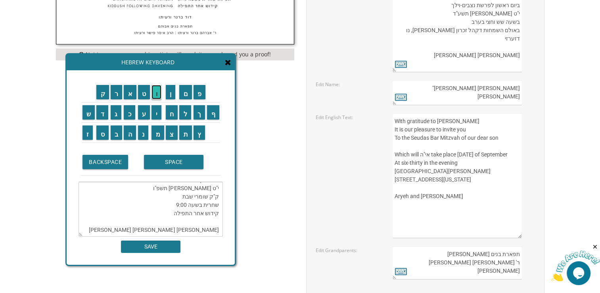
click at [157, 93] on input "ו" at bounding box center [157, 92] width 10 height 14
click at [155, 115] on input "י" at bounding box center [157, 112] width 10 height 14
click at [157, 94] on input "ו" at bounding box center [157, 92] width 10 height 14
click at [116, 91] on input "ר" at bounding box center [117, 92] width 12 height 14
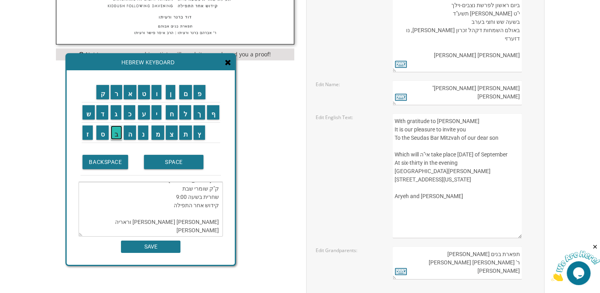
click at [113, 134] on input "ב" at bounding box center [117, 132] width 12 height 14
click at [101, 95] on input "ק" at bounding box center [102, 92] width 13 height 14
click at [127, 136] on input "ה" at bounding box center [130, 132] width 12 height 14
drag, startPoint x: 155, startPoint y: 228, endPoint x: 123, endPoint y: 223, distance: 33.3
click at [116, 227] on textarea "בעזהשי"ת ברוב שבח והודאה להשם יתברך מתכבדים אנו להזמין את קרובינו וידידינו להשת…" at bounding box center [151, 209] width 144 height 55
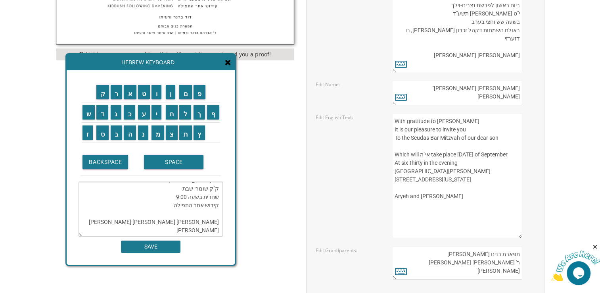
click at [162, 228] on textarea "בעזהשי"ת ברוב שבח והודאה להשם יתברך מתכבדים אנו להזמין את קרובינו וידידינו להשת…" at bounding box center [151, 209] width 144 height 55
click at [156, 117] on input "י" at bounding box center [157, 112] width 10 height 14
click at [160, 231] on textarea "בעזהשי"ת ברוב שבח והודאה להשם יתברך מתכבדים אנו להזמין את קרובינו וידידינו להשת…" at bounding box center [151, 209] width 144 height 55
drag, startPoint x: 161, startPoint y: 230, endPoint x: 113, endPoint y: 169, distance: 78.0
click at [112, 228] on textarea "בעזהשי"ת ברוב שבח והודאה להשם יתברך מתכבדים אנו להזמין את קרובינו וידידינו להשת…" at bounding box center [151, 209] width 144 height 55
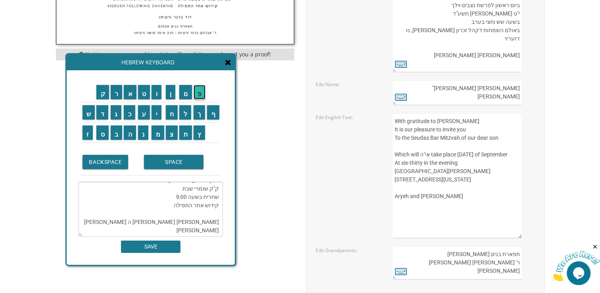
click at [199, 95] on input "פ" at bounding box center [200, 92] width 12 height 14
click at [113, 97] on input "ר" at bounding box center [117, 92] width 12 height 14
click at [144, 94] on input "ט" at bounding box center [144, 92] width 12 height 14
click at [185, 119] on input "ל" at bounding box center [185, 112] width 12 height 14
drag, startPoint x: 98, startPoint y: 228, endPoint x: 148, endPoint y: 228, distance: 49.2
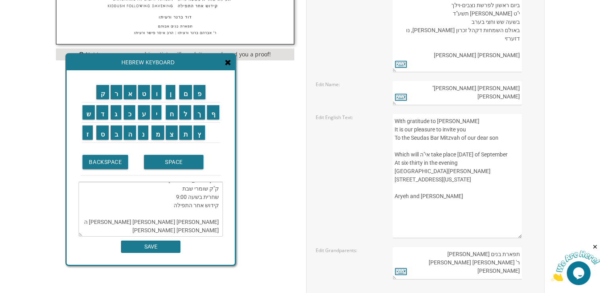
click at [148, 228] on textarea "בעזהשי"ת ברוב שבח והודאה להשם יתברך מתכבדים אנו להזמין את קרובינו וידידינו להשת…" at bounding box center [151, 209] width 144 height 55
drag, startPoint x: 211, startPoint y: 188, endPoint x: 220, endPoint y: 188, distance: 8.7
click at [220, 188] on textarea "בעזהשי"ת ברוב שבח והודאה להשם יתברך מתכבדים אנו להזמין את קרובינו וידידינו להשת…" at bounding box center [151, 209] width 144 height 55
click at [213, 187] on textarea "בעזהשי"ת ברוב שבח והודאה להשם יתברך מתכבדים אנו להזמין את קרובינו וידידינו להשת…" at bounding box center [151, 209] width 144 height 55
click at [87, 136] on input "ז" at bounding box center [88, 132] width 11 height 14
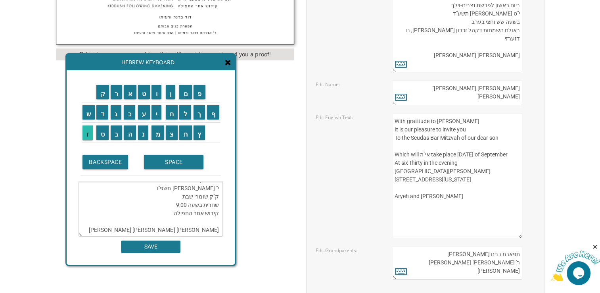
type textarea "בעזהשי"ת ברוב שבח והודאה להשם יתברך מתכבדים אנו להזמין את קרובינו וידידינו להשת…"
click at [143, 247] on input "SAVE" at bounding box center [151, 246] width 60 height 12
type textarea "בעזהשי"ת ברוב שבח והודאה להשם יתברך מתכבדים אנו להזמין את קרובינו וידידינו להשת…"
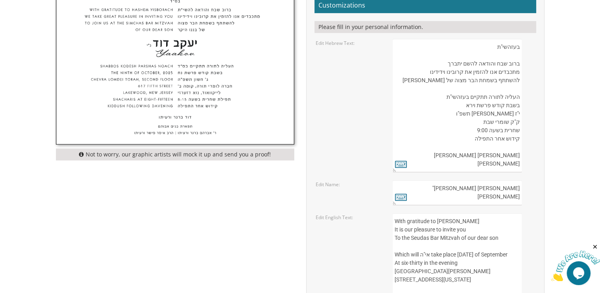
scroll to position [265, 0]
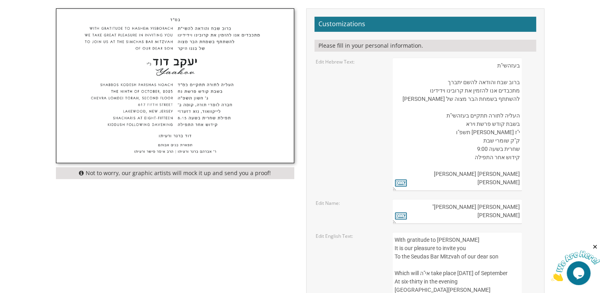
drag, startPoint x: 495, startPoint y: 63, endPoint x: 516, endPoint y: 63, distance: 21.0
click at [516, 63] on textarea "בעזהשי"ת בשבח והודאה להשם יתברך שמחים אנו להזמין את קרובינו וידידינו להשתתף בסע…" at bounding box center [457, 124] width 129 height 133
click at [401, 181] on icon at bounding box center [401, 182] width 12 height 11
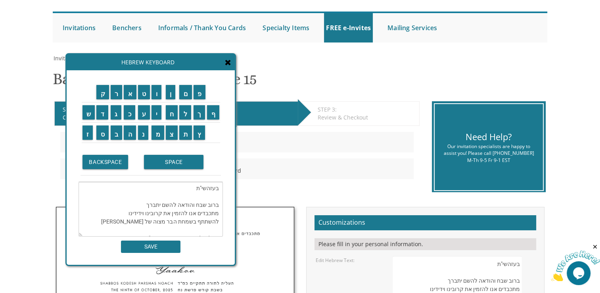
scroll to position [67, 0]
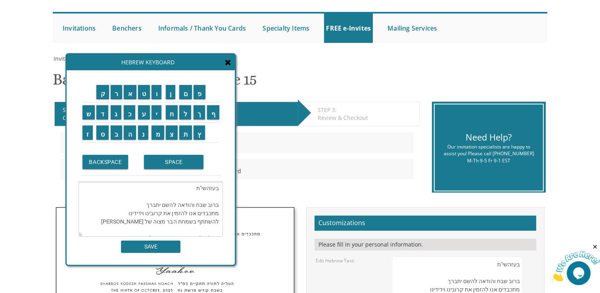
drag, startPoint x: 200, startPoint y: 188, endPoint x: 214, endPoint y: 190, distance: 13.6
click at [214, 190] on textarea "בעזהשי"ת ברוב שבח והודאה להשם יתברך מתכבדים אנו להזמין את קרובינו וידידינו להשת…" at bounding box center [151, 209] width 144 height 55
click at [102, 140] on td "ס" at bounding box center [103, 132] width 14 height 20
click at [104, 136] on input "ס" at bounding box center [102, 132] width 12 height 14
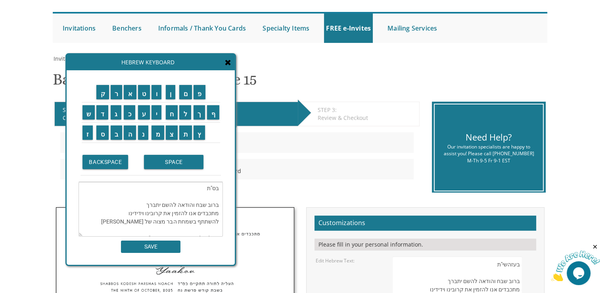
click at [209, 187] on textarea "בס"ת ברוב שבח והודאה להשם יתברך מתכבדים אנו להזמין את קרובינו וידידינו להשתתף ב…" at bounding box center [151, 209] width 144 height 55
click at [100, 114] on input "ד" at bounding box center [102, 112] width 12 height 14
type textarea "בס"דת ברוב שבח והודאה להשם יתברך מתכבדים אנו להזמין את קרובינו וידידינו להשתתף …"
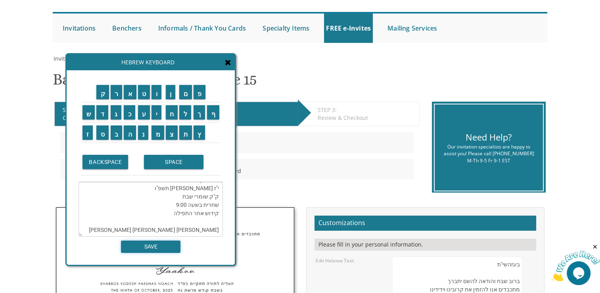
click at [162, 247] on input "SAVE" at bounding box center [151, 246] width 60 height 12
type textarea "בס"דת ברוב שבח והודאה להשם יתברך מתכבדים אנו להזמין את קרובינו וידידינו להשתתף …"
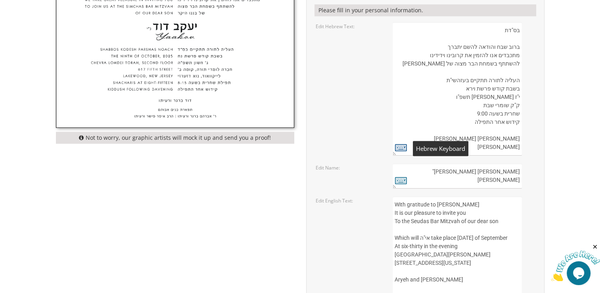
click at [397, 145] on icon at bounding box center [401, 147] width 12 height 11
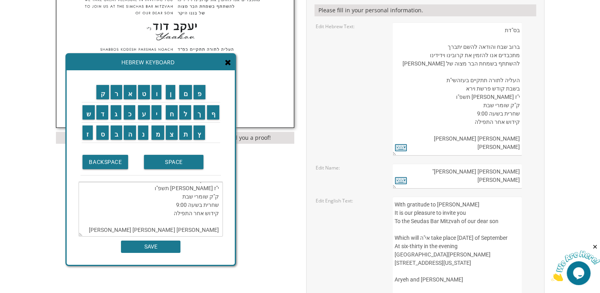
scroll to position [0, 0]
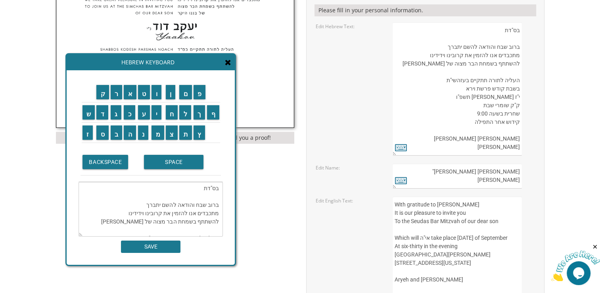
click at [205, 188] on textarea "בס"דת ברוב שבח והודאה להשם יתברך מתכבדים אנו להזמין את קרובינו וידידינו להשתתף …" at bounding box center [151, 209] width 144 height 55
type textarea "בס"ד ברוב שבח והודאה להשם יתברך מתכבדים אנו להזמין את קרובינו וידידינו להשתתף ב…"
click at [129, 246] on input "SAVE" at bounding box center [151, 246] width 60 height 12
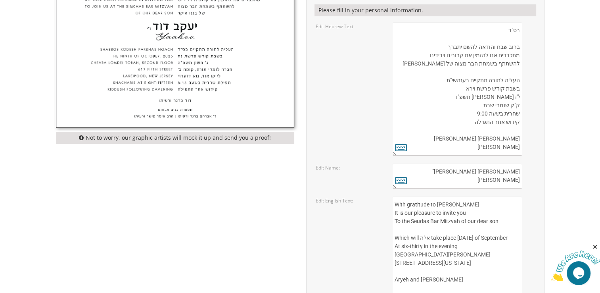
drag, startPoint x: 482, startPoint y: 147, endPoint x: 489, endPoint y: 146, distance: 7.5
click at [489, 146] on textarea "בעזהשי"ת בשבח והודאה להשם יתברך שמחים אנו להזמין את קרובינו וידידינו להשתתף בסע…" at bounding box center [457, 88] width 129 height 133
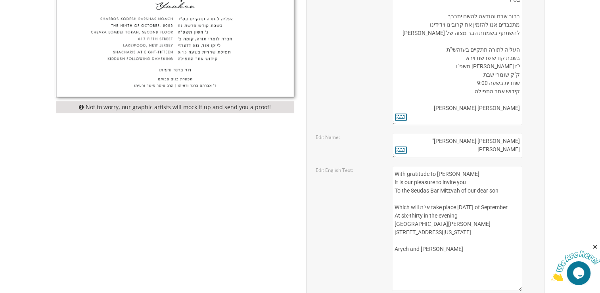
scroll to position [340, 0]
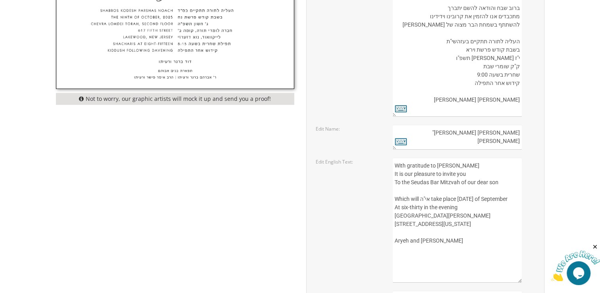
click at [478, 108] on textarea "בעזהשי"ת בשבח והודאה להשם יתברך שמחים אנו להזמין את קרובינו וידידינו להשתתף בסע…" at bounding box center [457, 49] width 129 height 133
type textarea "בס"ד ברוב שבח והודאה להשם יתברך מתכבדים אנו להזמין את קרובינו וידידינו להשתתף ב…"
click at [397, 107] on icon at bounding box center [401, 108] width 12 height 11
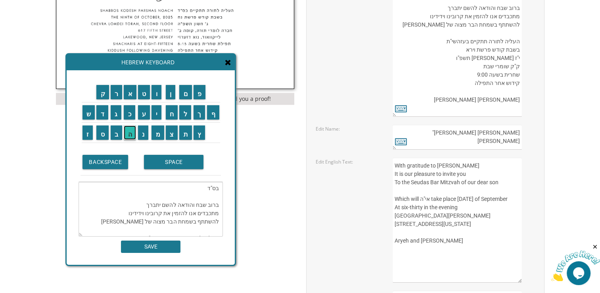
click at [128, 134] on input "ה" at bounding box center [130, 132] width 12 height 14
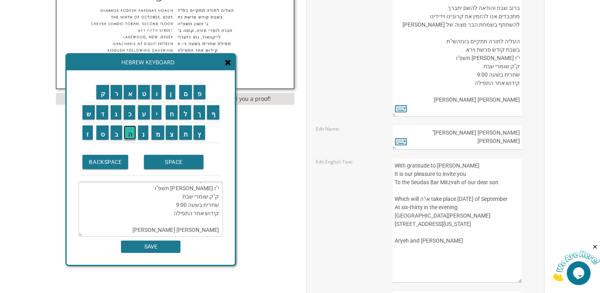
click at [129, 137] on input "ה" at bounding box center [130, 132] width 12 height 14
type textarea "בס"ד ברוב שבח והודאה להשם יתברך מתכבדים אנו להזמין את קרובינו וידידינו להשתתף ב…"
click at [151, 251] on div "ק ר א ט ו ן ם פ ש ד ג כ ע י ח ל" at bounding box center [151, 167] width 168 height 194
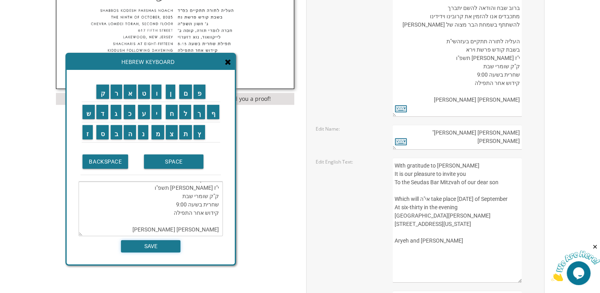
click at [153, 251] on input "SAVE" at bounding box center [151, 246] width 60 height 12
type textarea "בס"ד ברוב שבח והודאה להשם יתברך מתכבדים אנו להזמין את קרובינו וידידינו להשתתף ב…"
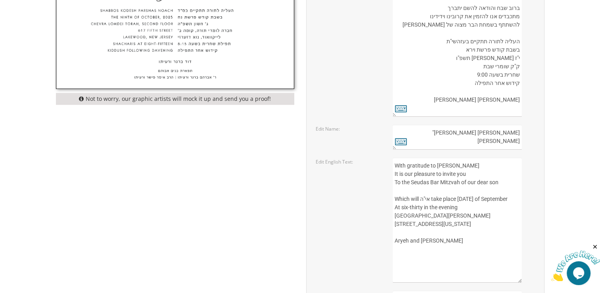
drag, startPoint x: 503, startPoint y: 132, endPoint x: 533, endPoint y: 133, distance: 29.8
click at [533, 133] on div "יעקב דוד נ"י Yaakov" at bounding box center [464, 137] width 142 height 25
click at [401, 142] on icon at bounding box center [401, 141] width 12 height 11
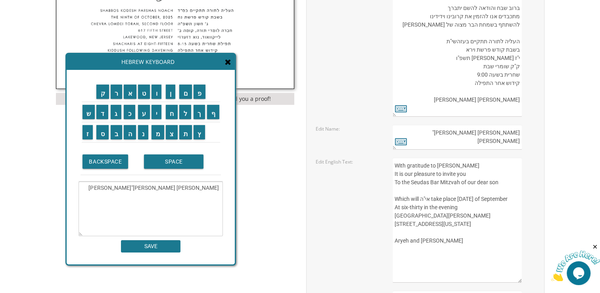
drag, startPoint x: 199, startPoint y: 186, endPoint x: 263, endPoint y: 190, distance: 64.4
click at [263, 190] on div "Invitations > Bar Mitzvah Invitations > Classic Bar Mitzvah Invitations Bar Mit…" at bounding box center [300, 140] width 496 height 716
click at [185, 115] on input "ל" at bounding box center [185, 112] width 12 height 14
click at [159, 98] on input "ו" at bounding box center [157, 91] width 10 height 14
click at [157, 113] on input "י" at bounding box center [157, 112] width 10 height 14
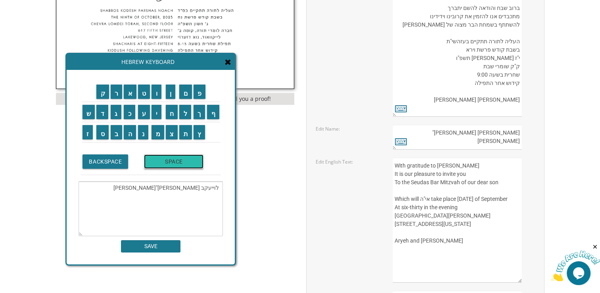
click at [161, 162] on input "SPACE" at bounding box center [174, 161] width 60 height 14
click at [157, 113] on input "י" at bounding box center [157, 112] width 10 height 14
click at [173, 131] on input "צ" at bounding box center [172, 132] width 12 height 14
click at [170, 115] on input "ח" at bounding box center [172, 112] width 12 height 14
click at [100, 97] on input "ק" at bounding box center [102, 91] width 13 height 14
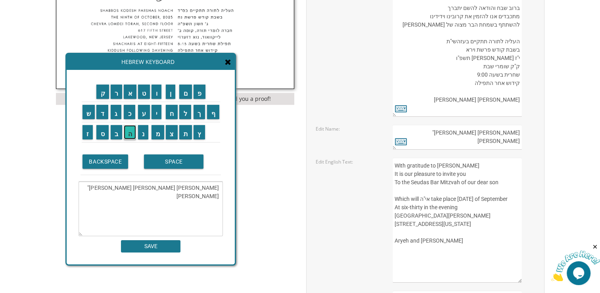
click at [128, 133] on input "ה" at bounding box center [130, 132] width 12 height 14
click at [186, 113] on input "ל" at bounding box center [185, 112] width 12 height 14
click at [157, 92] on input "ו" at bounding box center [157, 91] width 10 height 14
click at [155, 112] on input "י" at bounding box center [157, 112] width 10 height 14
click at [165, 171] on td "SPACE" at bounding box center [181, 161] width 79 height 27
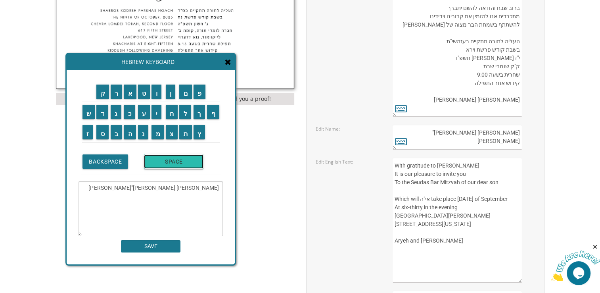
click at [177, 163] on input "SPACE" at bounding box center [174, 161] width 60 height 14
drag, startPoint x: 187, startPoint y: 186, endPoint x: 167, endPoint y: 186, distance: 20.2
click at [167, 186] on textarea "לוי יצחק הלוי יעקב דוד נ"י Yaakov" at bounding box center [151, 208] width 144 height 55
drag, startPoint x: 203, startPoint y: 196, endPoint x: 230, endPoint y: 196, distance: 27.4
click at [230, 196] on div "ק ר א ט ו ן ם פ ש ד ג כ ע י ח ל" at bounding box center [151, 167] width 168 height 194
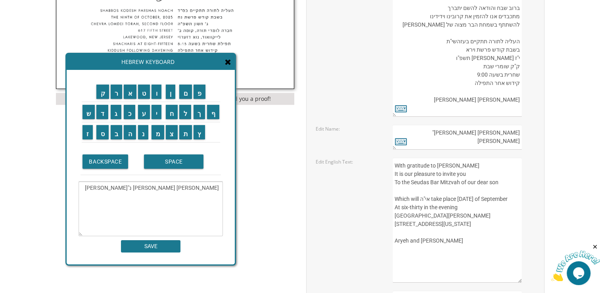
type textarea "לוי יצחק הלוי נ"י Levi Yitzchak"
click at [153, 248] on input "SAVE" at bounding box center [151, 246] width 60 height 12
type textarea "לוי יצחק הלוי נ"י Levi Yitzchak"
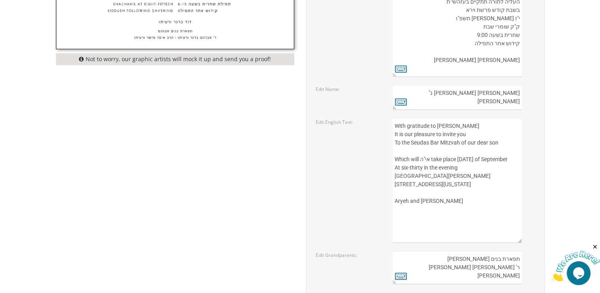
scroll to position [379, 0]
drag, startPoint x: 460, startPoint y: 124, endPoint x: 465, endPoint y: 117, distance: 8.6
click at [487, 123] on textarea "With gratitude to Hashem Yisborach It is our pleasure to invite you To the Seud…" at bounding box center [457, 180] width 129 height 125
click at [406, 136] on textarea "With gratitude to Hashem Yisborach It is our pleasure to invite you To the Seud…" at bounding box center [457, 180] width 129 height 125
click at [409, 140] on textarea "With gratitude to Hashem Yisborach It is our pleasure to invite you To the Seud…" at bounding box center [457, 180] width 129 height 125
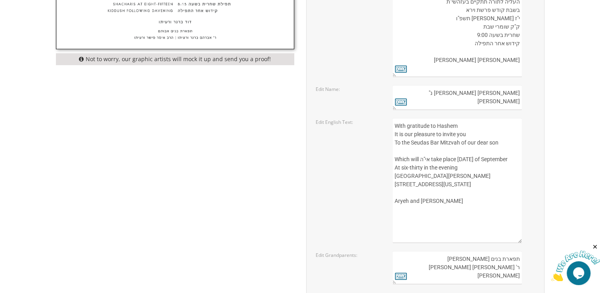
drag, startPoint x: 411, startPoint y: 143, endPoint x: 428, endPoint y: 145, distance: 16.8
click at [428, 145] on textarea "With gratitude to Hashem Yisborach It is our pleasure to invite you To the Seud…" at bounding box center [457, 180] width 129 height 125
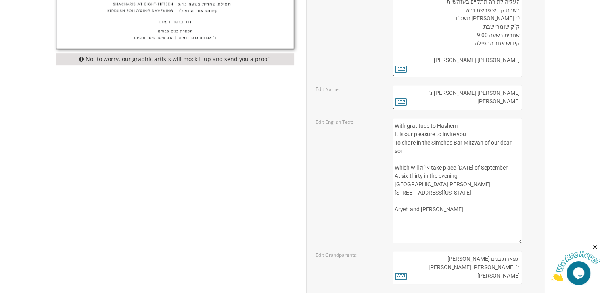
click at [435, 159] on textarea "With gratitude to Hashem Yisborach It is our pleasure to invite you To the Seud…" at bounding box center [457, 180] width 129 height 125
click at [432, 169] on textarea "With gratitude to Hashem Yisborach It is our pleasure to invite you To the Seud…" at bounding box center [457, 180] width 129 height 125
drag, startPoint x: 395, startPoint y: 165, endPoint x: 473, endPoint y: 166, distance: 78.2
click at [473, 166] on textarea "With gratitude to Hashem Yisborach It is our pleasure to invite you To the Seud…" at bounding box center [457, 180] width 129 height 125
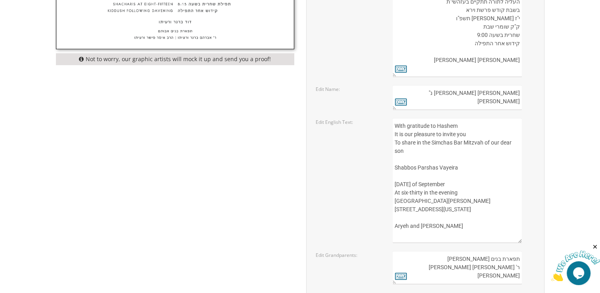
click at [440, 142] on textarea "With gratitude to Hashem Yisborach It is our pleasure to invite you To the Seud…" at bounding box center [457, 180] width 129 height 125
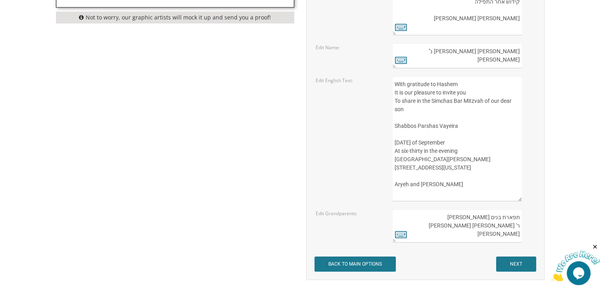
scroll to position [419, 0]
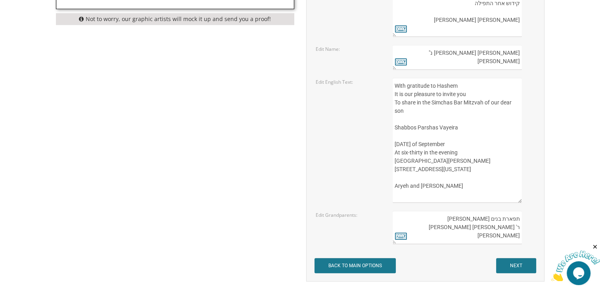
click at [441, 102] on textarea "With gratitude to Hashem Yisborach It is our pleasure to invite you To the Seud…" at bounding box center [457, 140] width 129 height 125
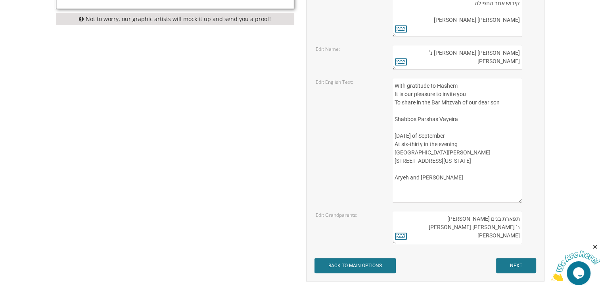
click at [395, 119] on textarea "With gratitude to Hashem Yisborach It is our pleasure to invite you To the Seud…" at bounding box center [457, 140] width 129 height 125
click at [403, 127] on textarea "With gratitude to Hashem Yisborach It is our pleasure to invite you To the Seud…" at bounding box center [457, 140] width 129 height 125
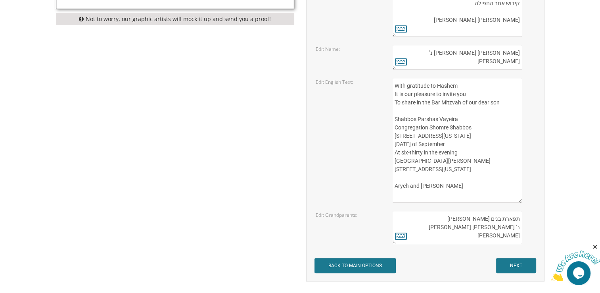
click at [420, 153] on textarea "With gratitude to Hashem Yisborach It is our pleasure to invite you To the Seud…" at bounding box center [457, 140] width 129 height 125
click at [402, 153] on textarea "With gratitude to Hashem Yisborach It is our pleasure to invite you To the Seud…" at bounding box center [457, 140] width 129 height 125
click at [411, 157] on textarea "With gratitude to Hashem Yisborach It is our pleasure to invite you To the Seud…" at bounding box center [457, 140] width 129 height 125
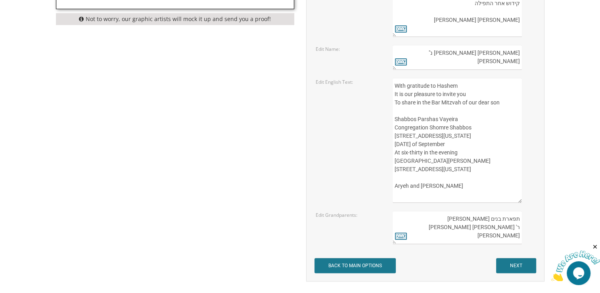
drag, startPoint x: 396, startPoint y: 152, endPoint x: 497, endPoint y: 186, distance: 107.3
click at [497, 186] on textarea "With gratitude to Hashem Yisborach It is our pleasure to invite you To the Seud…" at bounding box center [457, 140] width 129 height 125
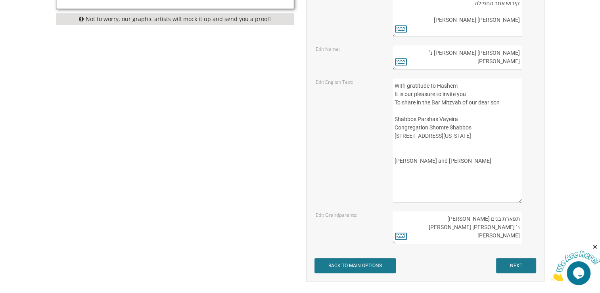
click at [479, 126] on textarea "With gratitude to Hashem Yisborach It is our pleasure to invite you To the Seud…" at bounding box center [457, 140] width 129 height 125
click at [462, 144] on textarea "With gratitude to Hashem Yisborach It is our pleasure to invite you To the Seud…" at bounding box center [457, 140] width 129 height 125
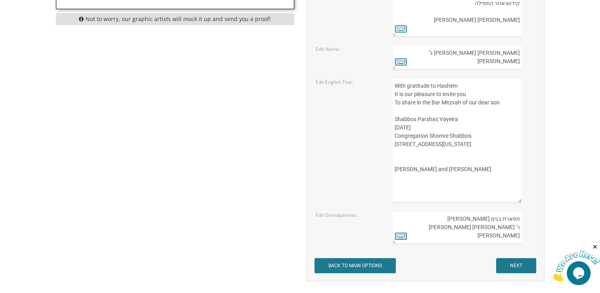
click at [403, 135] on textarea "With gratitude to Hashem Yisborach It is our pleasure to invite you To the Seud…" at bounding box center [457, 140] width 129 height 125
drag, startPoint x: 459, startPoint y: 174, endPoint x: 382, endPoint y: 174, distance: 77.0
click at [382, 174] on div "Edit English Text: With gratitude to Hashem Yisborach It is our pleasure to inv…" at bounding box center [425, 140] width 231 height 125
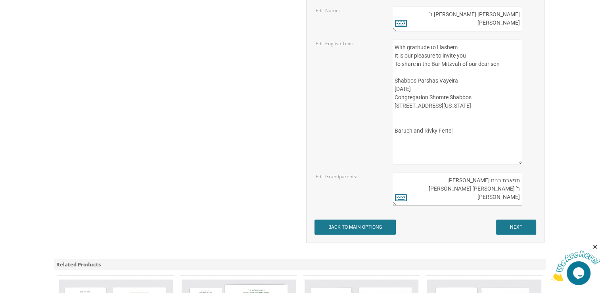
scroll to position [459, 0]
type textarea "With gratitude to Hashem It is our pleasure to invite you To share in the Bar M…"
click at [476, 180] on textarea "תפארת בנים אבותם ר' אברהם ברגר ורעיתו הרב איסר פישר ורעיתו" at bounding box center [457, 187] width 129 height 33
drag, startPoint x: 468, startPoint y: 179, endPoint x: 473, endPoint y: 200, distance: 21.6
click at [489, 200] on textarea "תפארת בנים אבותם ר' אברהם ברגר ורעיתו הרב איסר פישר ורעיתו" at bounding box center [457, 187] width 129 height 33
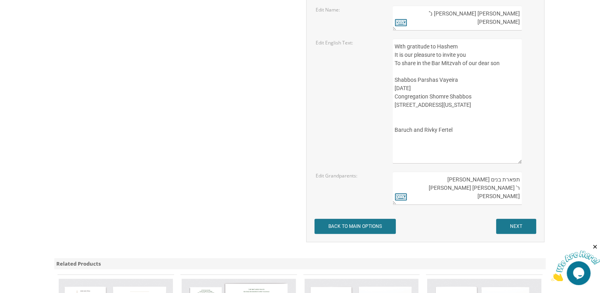
drag, startPoint x: 461, startPoint y: 197, endPoint x: 541, endPoint y: 155, distance: 90.0
click at [541, 155] on div "Customizations Please fill in your personal information. Edit Hebrew Text: Edit…" at bounding box center [425, 28] width 238 height 427
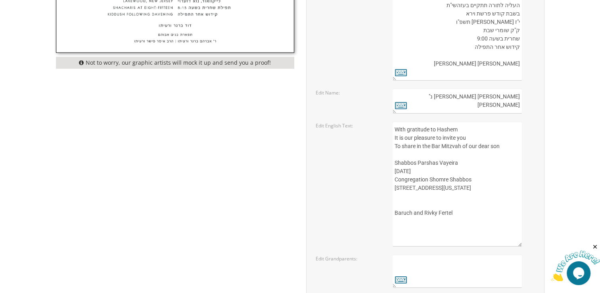
scroll to position [380, 0]
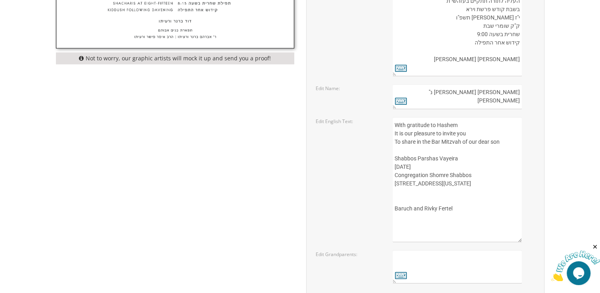
click at [457, 169] on textarea "With gratitude to Hashem Yisborach It is our pleasure to invite you To the Seud…" at bounding box center [457, 179] width 129 height 125
drag, startPoint x: 460, startPoint y: 201, endPoint x: 467, endPoint y: 190, distance: 12.8
click at [460, 200] on textarea "With gratitude to Hashem Yisborach It is our pleasure to invite you To the Seud…" at bounding box center [457, 179] width 129 height 125
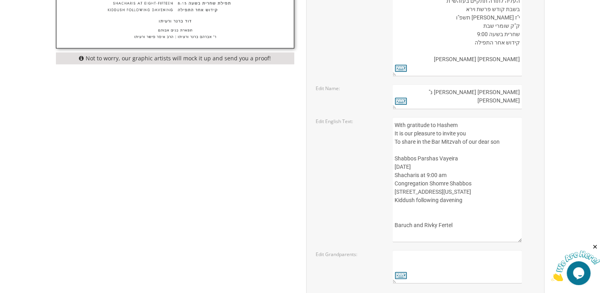
click at [440, 208] on textarea "With gratitude to Hashem Yisborach It is our pleasure to invite you To the Seud…" at bounding box center [457, 179] width 129 height 125
drag, startPoint x: 461, startPoint y: 159, endPoint x: 367, endPoint y: 156, distance: 94.5
click at [367, 156] on div "Edit English Text: With gratitude to Hashem Yisborach It is our pleasure to inv…" at bounding box center [425, 179] width 231 height 125
click at [464, 167] on textarea "With gratitude to Hashem Yisborach It is our pleasure to invite you To the Seud…" at bounding box center [457, 179] width 129 height 125
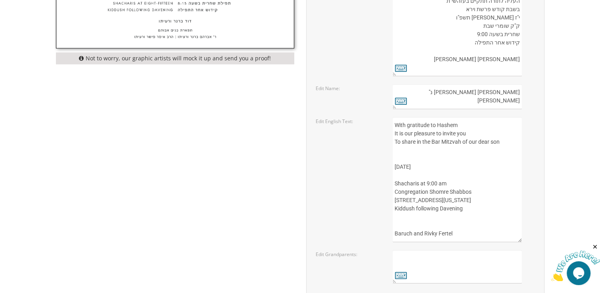
paste textarea "Shabbos Parshas Vayeira"
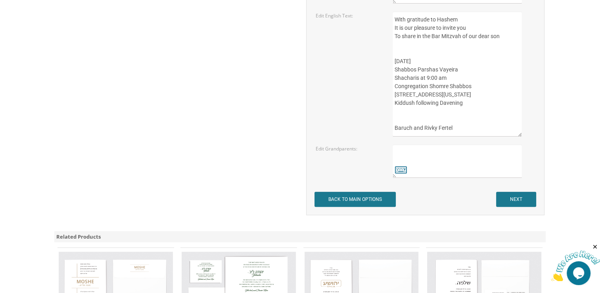
scroll to position [543, 0]
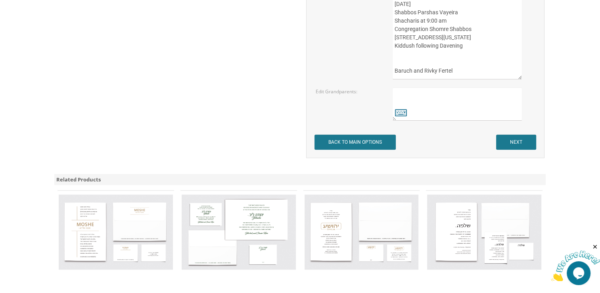
type textarea "With gratitude to Hashem It is our pleasure to invite you To share in the Bar M…"
click at [510, 141] on input "NEXT" at bounding box center [516, 141] width 40 height 15
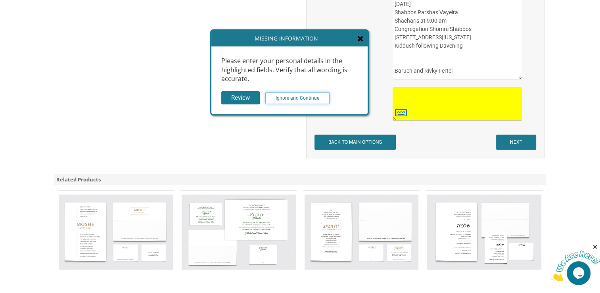
click at [307, 93] on input "Ignore and Continue" at bounding box center [297, 98] width 64 height 12
click at [306, 98] on input "Ignore and Continue" at bounding box center [297, 98] width 64 height 12
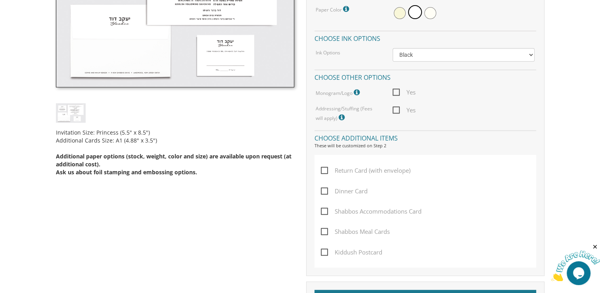
scroll to position [277, 0]
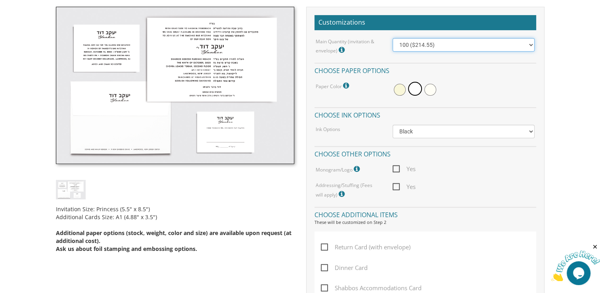
click at [441, 42] on select "100 ($214.55) 200 ($254.60) 300 ($294.25) 400 ($333.55) 500 ($373.90) 600 ($413…" at bounding box center [464, 44] width 142 height 13
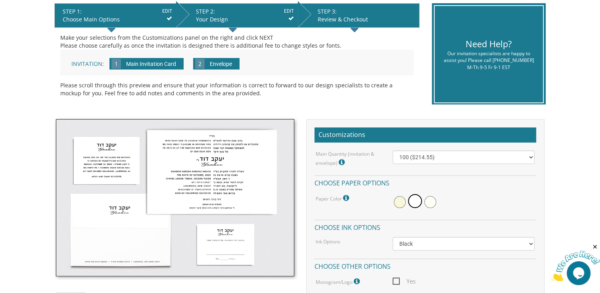
scroll to position [198, 0]
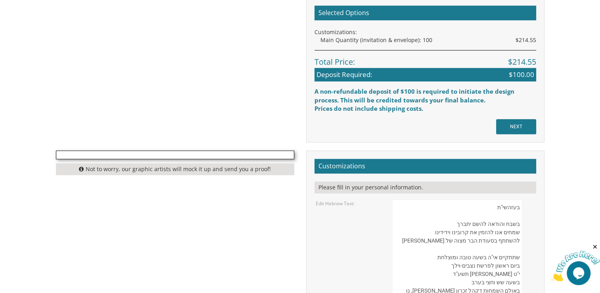
scroll to position [804, 0]
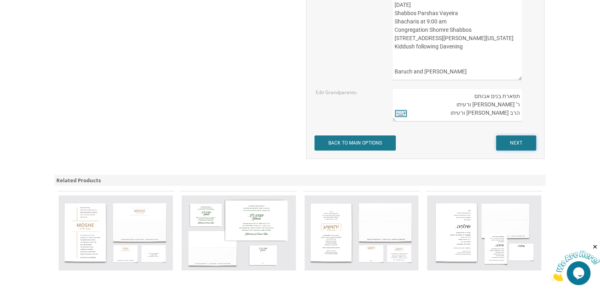
scroll to position [542, 0]
click at [513, 142] on input "NEXT" at bounding box center [516, 142] width 40 height 15
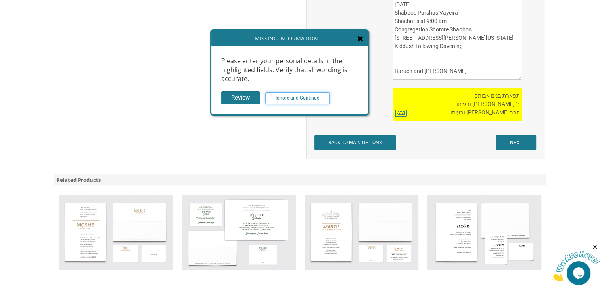
click at [315, 99] on input "Ignore and Continue" at bounding box center [297, 98] width 64 height 12
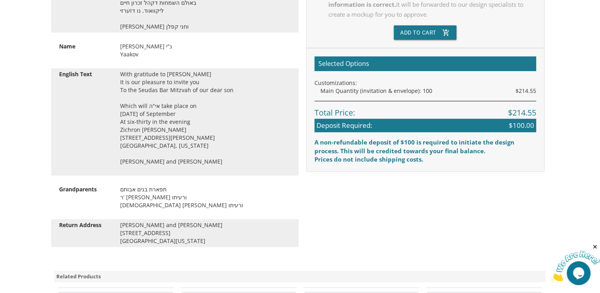
scroll to position [238, 0]
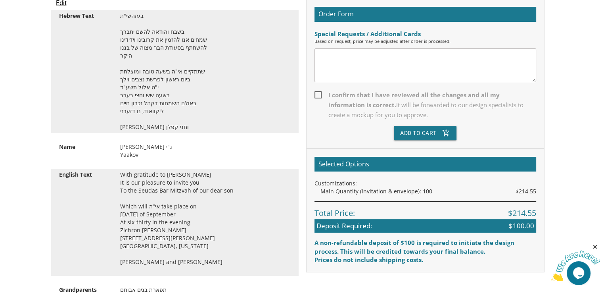
click at [391, 65] on textarea at bounding box center [426, 65] width 222 height 34
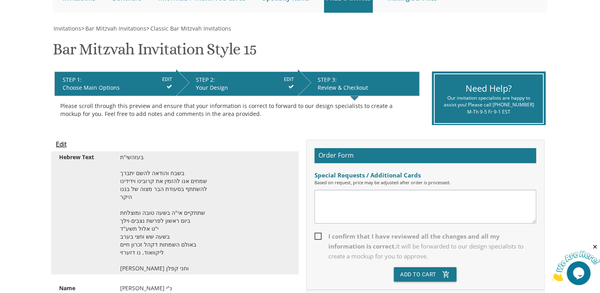
scroll to position [119, 0]
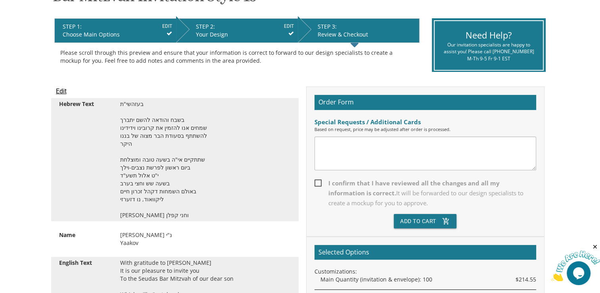
scroll to position [158, 0]
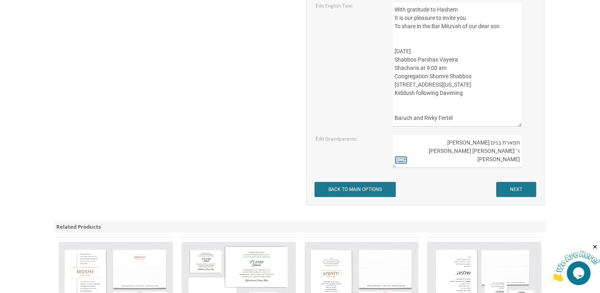
scroll to position [503, 0]
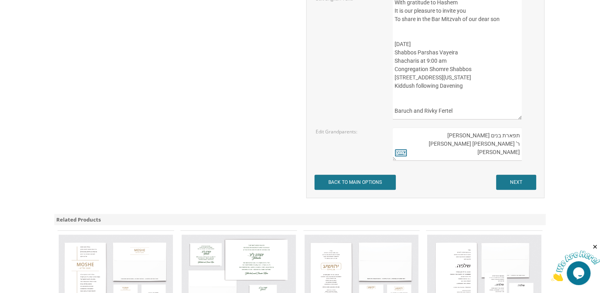
click at [419, 147] on textarea "תפארת בנים [PERSON_NAME] ר' [PERSON_NAME] [PERSON_NAME] [PERSON_NAME]" at bounding box center [457, 143] width 129 height 33
click at [402, 152] on icon at bounding box center [401, 152] width 12 height 11
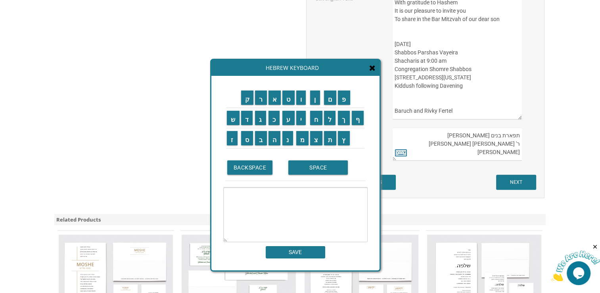
click at [374, 67] on icon at bounding box center [372, 68] width 6 height 8
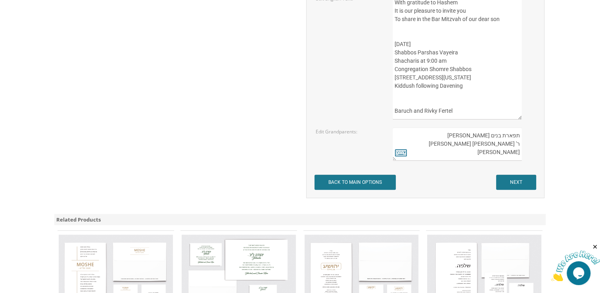
click at [438, 140] on textarea "תפארת בנים [PERSON_NAME] ר' [PERSON_NAME] [PERSON_NAME] [PERSON_NAME]" at bounding box center [457, 143] width 129 height 33
click at [451, 139] on textarea "תפארת בנים [PERSON_NAME] ר' [PERSON_NAME] [PERSON_NAME] [PERSON_NAME]" at bounding box center [457, 143] width 129 height 33
drag, startPoint x: 463, startPoint y: 135, endPoint x: 578, endPoint y: 171, distance: 120.9
type textarea "H"
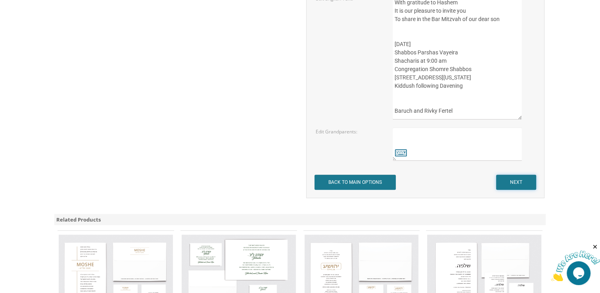
click at [523, 185] on input "NEXT" at bounding box center [516, 182] width 40 height 15
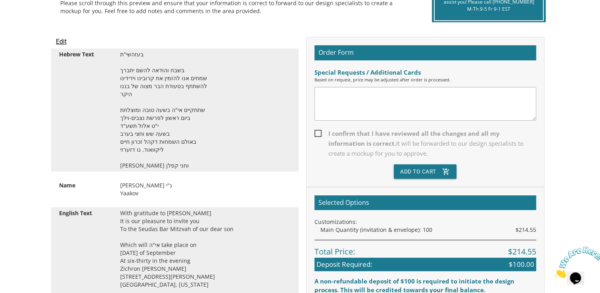
scroll to position [198, 0]
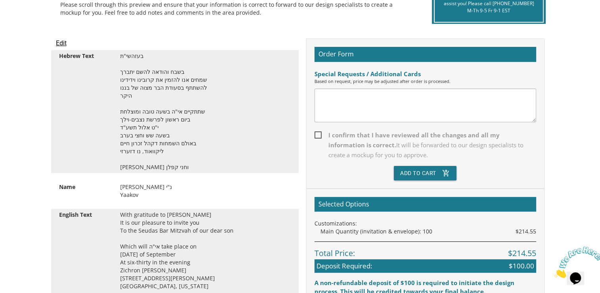
click at [369, 106] on textarea at bounding box center [426, 105] width 222 height 34
click at [413, 169] on button "Add To Cart add_shopping_cart" at bounding box center [425, 173] width 63 height 14
click at [63, 45] on input "Edit" at bounding box center [61, 43] width 11 height 10
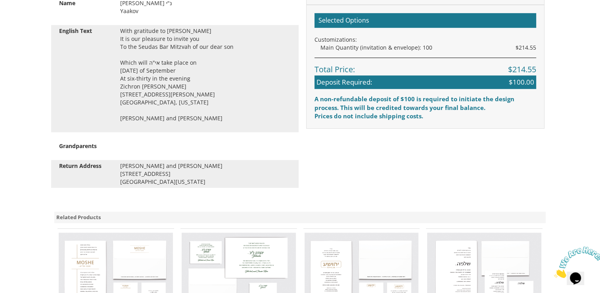
scroll to position [396, 0]
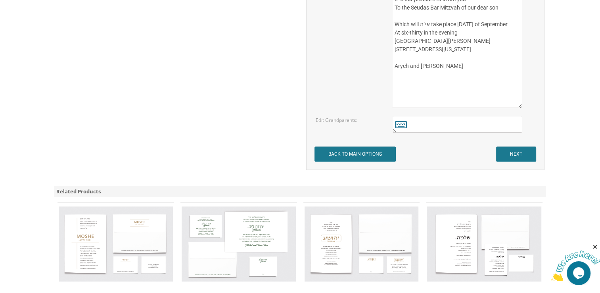
scroll to position [555, 0]
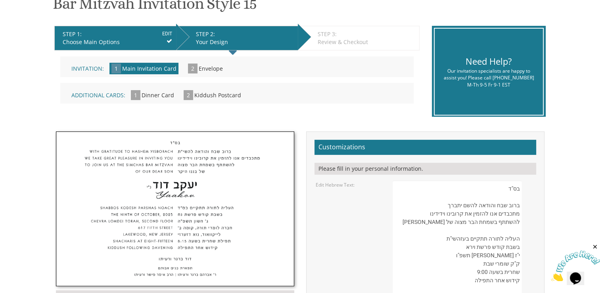
scroll to position [158, 0]
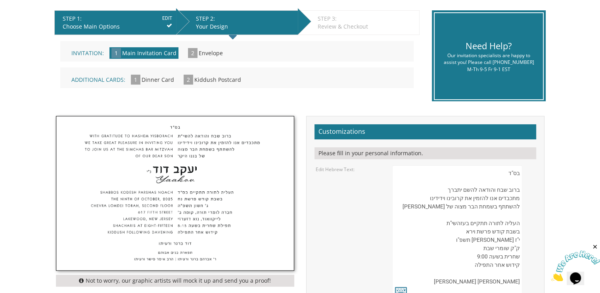
click at [199, 52] on span "Envelope" at bounding box center [211, 53] width 24 height 8
click at [192, 55] on span "2" at bounding box center [193, 53] width 10 height 10
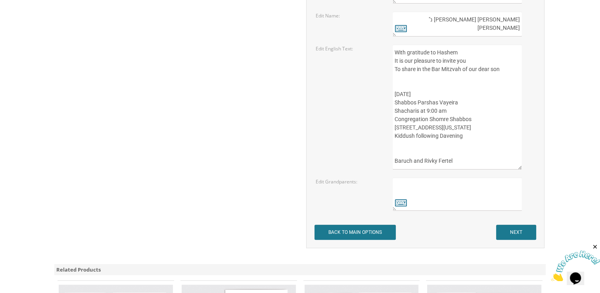
scroll to position [475, 0]
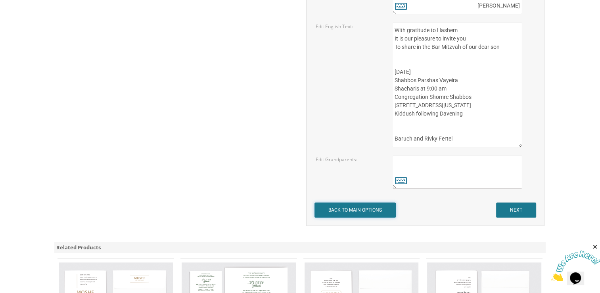
click at [348, 210] on input "BACK TO MAIN OPTIONS" at bounding box center [355, 209] width 81 height 15
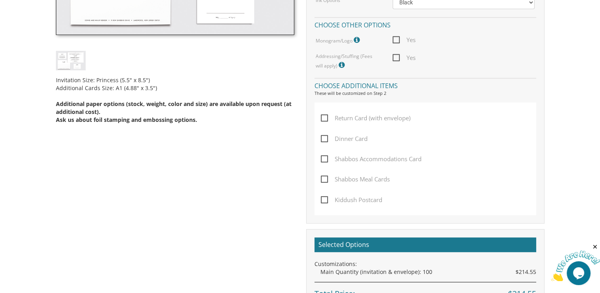
scroll to position [359, 0]
click at [324, 200] on span "Kiddush Postcard" at bounding box center [351, 200] width 61 height 10
click at [324, 200] on input "Kiddush Postcard" at bounding box center [323, 198] width 5 height 5
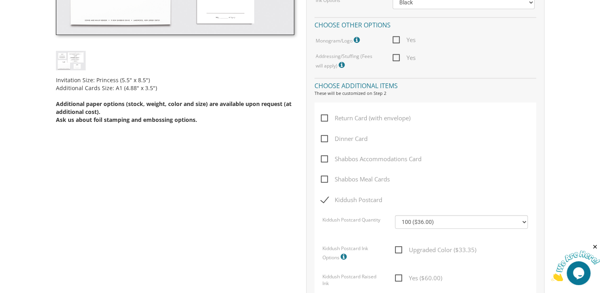
click at [325, 198] on span "Kiddush Postcard" at bounding box center [351, 200] width 61 height 10
click at [325, 198] on input "Kiddush Postcard" at bounding box center [323, 198] width 5 height 5
checkbox input "false"
click at [328, 137] on span "Dinner Card" at bounding box center [344, 139] width 47 height 10
click at [326, 137] on input "Dinner Card" at bounding box center [323, 137] width 5 height 5
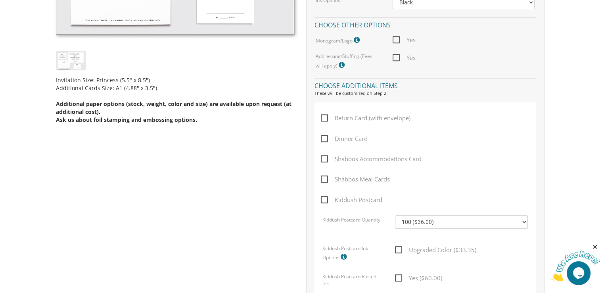
checkbox input "true"
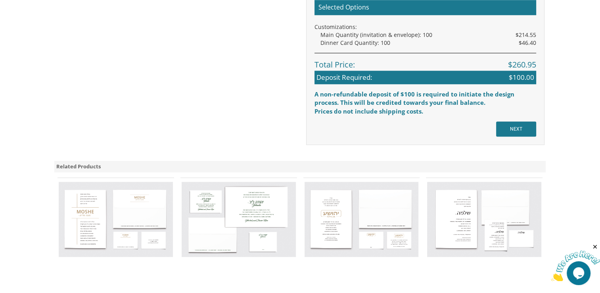
scroll to position [625, 0]
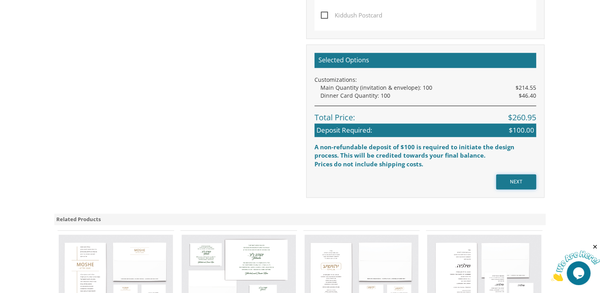
click at [519, 182] on input "NEXT" at bounding box center [516, 181] width 40 height 15
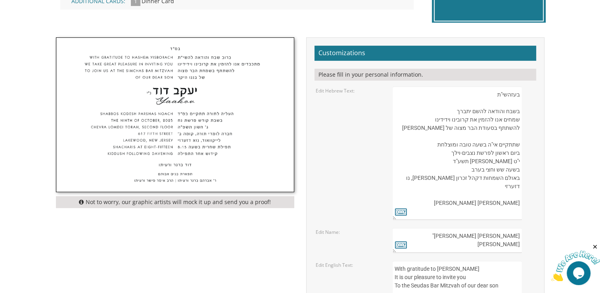
scroll to position [237, 0]
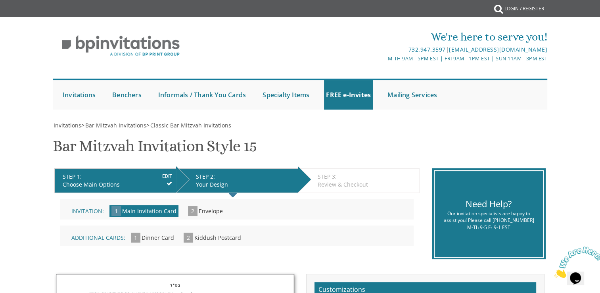
click at [337, 183] on div "Review & Checkout" at bounding box center [367, 184] width 98 height 8
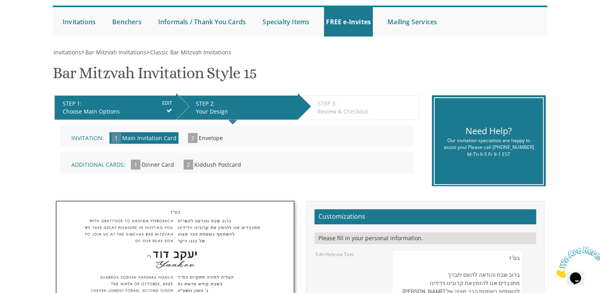
scroll to position [78, 0]
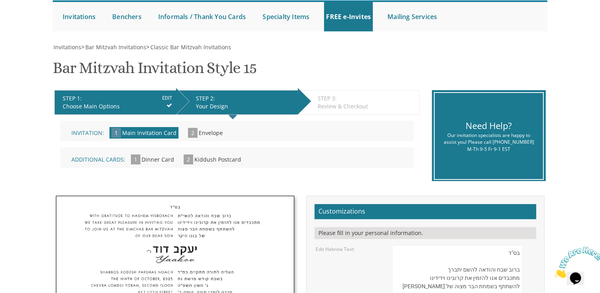
click at [190, 131] on span "2" at bounding box center [193, 133] width 10 height 10
click at [188, 132] on span "2" at bounding box center [193, 133] width 10 height 10
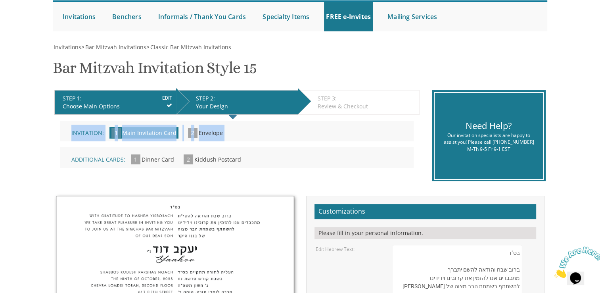
click at [188, 132] on span "2" at bounding box center [193, 133] width 10 height 10
click at [314, 136] on div "Invitation: 1 Main Invitation Card » 2 Envelope »" at bounding box center [236, 131] width 353 height 21
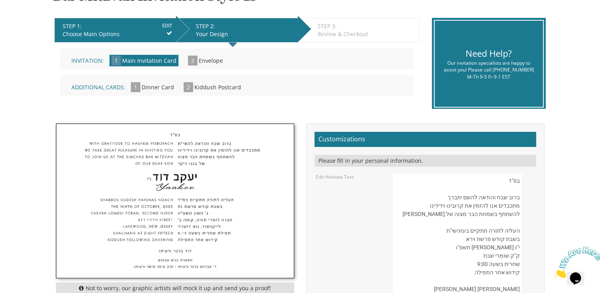
scroll to position [157, 0]
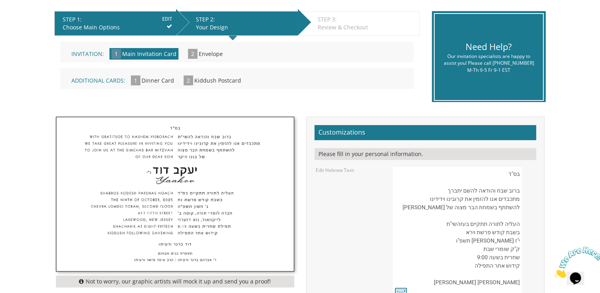
click at [52, 79] on div "STEP 1: EDIT Choose Main Options STEP 2: EDIT Your Design STEP 3: EDIT Review &…" at bounding box center [237, 57] width 378 height 103
click at [289, 81] on div "Additional Cards: 1 Dinner Card » 2 Kiddush Postcard »" at bounding box center [236, 78] width 353 height 21
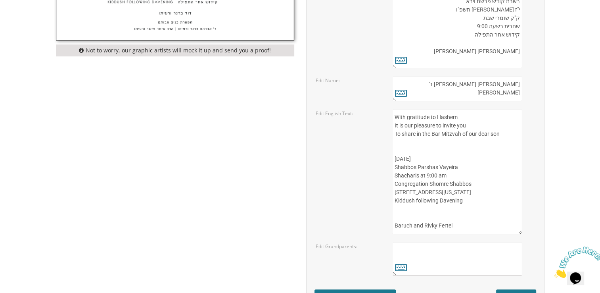
scroll to position [396, 0]
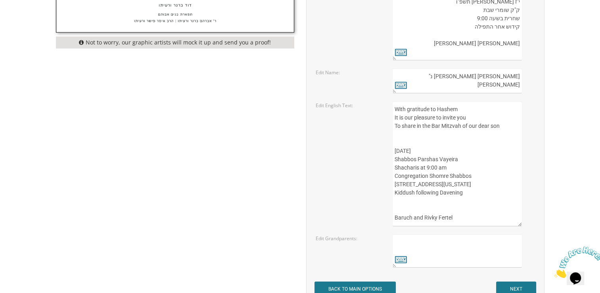
click at [515, 148] on textarea "With gratitude to Hashem Yisborach It is our pleasure to invite you To the Seud…" at bounding box center [457, 163] width 129 height 125
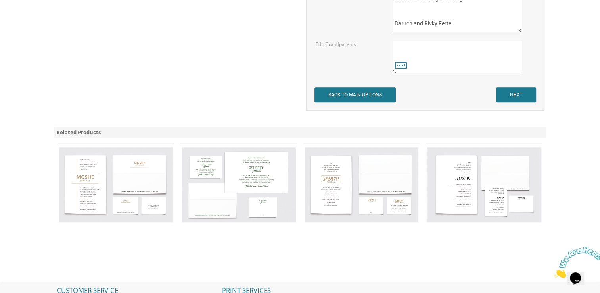
scroll to position [594, 0]
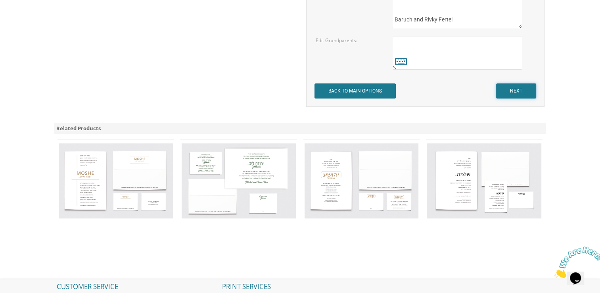
click at [508, 89] on input "NEXT" at bounding box center [516, 90] width 40 height 15
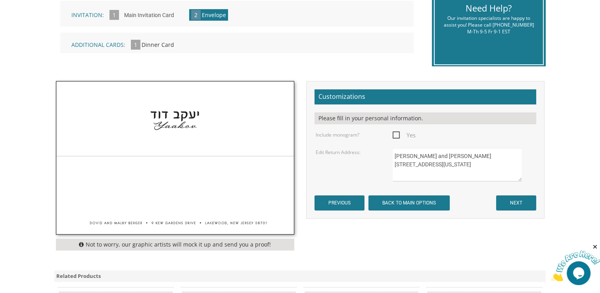
scroll to position [198, 0]
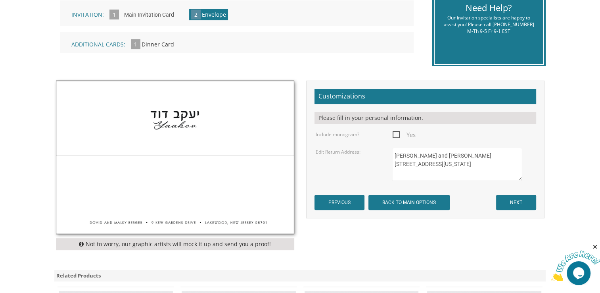
click at [425, 152] on textarea "Dovid and Malky Berger 9 Kew Gardens Drive Lakewood, New Jersey 08701" at bounding box center [457, 164] width 129 height 33
click at [426, 151] on textarea "Dovid and Malky Berger 9 Kew Gardens Drive Lakewood, New Jersey 08701" at bounding box center [457, 164] width 129 height 33
type textarea "Baruch and Rivky Fertel 3420 Blanche Avenue Cleveland, Ohio 44118"
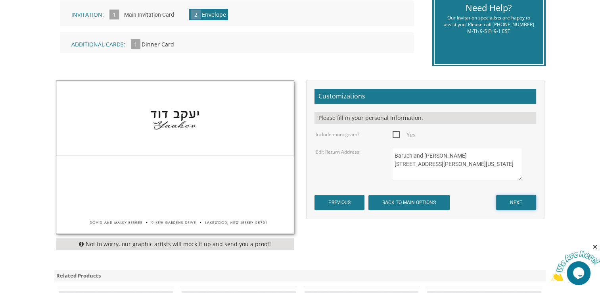
click at [511, 201] on input "NEXT" at bounding box center [516, 202] width 40 height 15
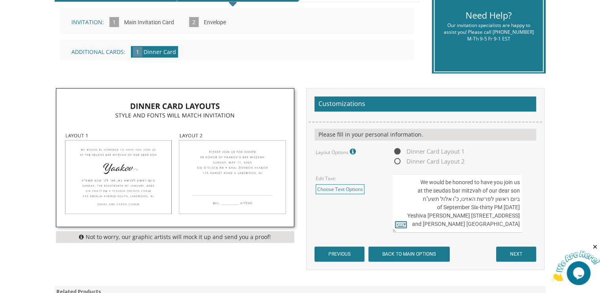
scroll to position [198, 0]
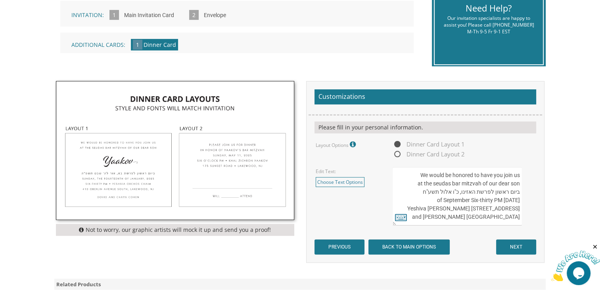
click at [411, 147] on span "Dinner Card Layout 1" at bounding box center [429, 144] width 72 height 10
click at [398, 147] on input "Dinner Card Layout 1" at bounding box center [395, 144] width 5 height 5
click at [336, 180] on link "Choose Text Options" at bounding box center [340, 182] width 49 height 10
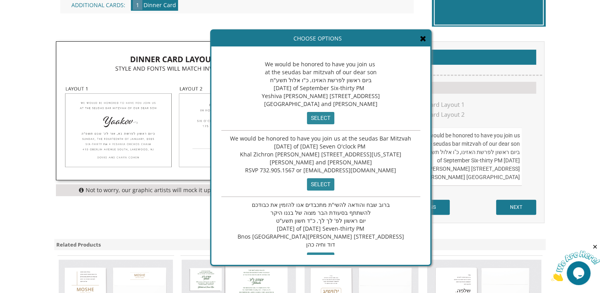
scroll to position [0, 0]
click at [311, 181] on input "select" at bounding box center [320, 184] width 27 height 12
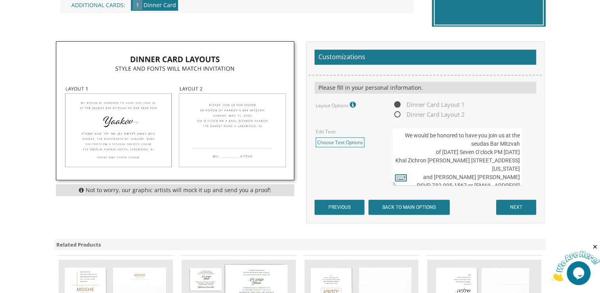
click at [420, 151] on textarea "We would be honored to have you join us at the seudas bar mitzvah of our dear s…" at bounding box center [457, 156] width 129 height 58
click at [453, 150] on textarea "We would be honored to have you join us at the seudas bar mitzvah of our dear s…" at bounding box center [457, 156] width 129 height 58
click at [448, 152] on textarea "We would be honored to have you join us at the seudas bar mitzvah of our dear s…" at bounding box center [457, 156] width 129 height 58
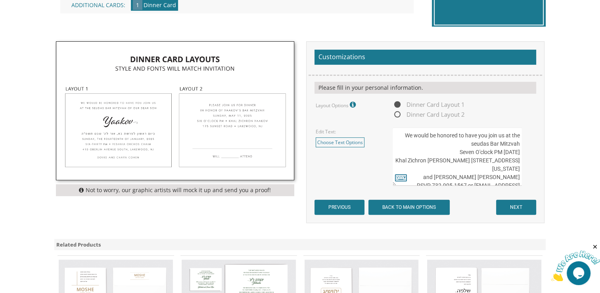
click at [474, 152] on textarea "We would be honored to have you join us at the seudas bar mitzvah of our dear s…" at bounding box center [457, 156] width 129 height 58
click at [479, 152] on textarea "We would be honored to have you join us at the seudas bar mitzvah of our dear s…" at bounding box center [457, 156] width 129 height 58
drag, startPoint x: 428, startPoint y: 161, endPoint x: 519, endPoint y: 161, distance: 90.8
click at [519, 161] on textarea "We would be honored to have you join us at the seudas bar mitzvah of our dear s…" at bounding box center [457, 156] width 129 height 58
click at [480, 166] on textarea "We would be honored to have you join us at the seudas bar mitzvah of our dear s…" at bounding box center [457, 156] width 129 height 58
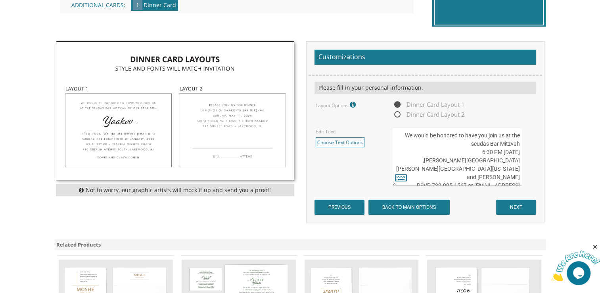
click at [480, 166] on textarea "We would be honored to have you join us at the seudas bar mitzvah of our dear s…" at bounding box center [457, 156] width 129 height 58
click at [470, 157] on textarea "We would be honored to have you join us at the seudas bar mitzvah of our dear s…" at bounding box center [457, 156] width 129 height 58
click at [479, 134] on textarea "We would be honored to have you join us at the seudas bar mitzvah of our dear s…" at bounding box center [457, 156] width 129 height 58
click at [471, 138] on textarea "We would be honored to have you join us at the seudas bar mitzvah of our dear s…" at bounding box center [457, 156] width 129 height 58
click at [476, 145] on textarea "We would be honored to have you join us at the seudas bar mitzvah of our dear s…" at bounding box center [457, 156] width 129 height 58
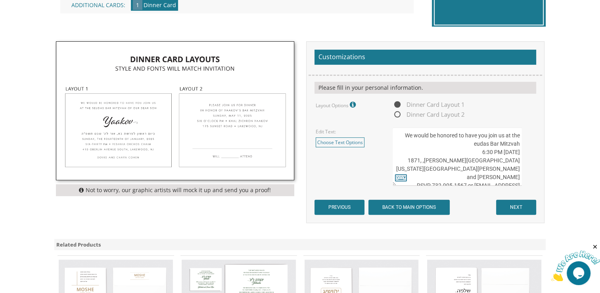
click at [476, 144] on textarea "We would be honored to have you join us at the seudas bar mitzvah of our dear s…" at bounding box center [457, 156] width 129 height 58
click at [470, 161] on textarea "We would be honored to have you join us at the seudas bar mitzvah of our dear s…" at bounding box center [457, 156] width 129 height 58
click at [455, 161] on textarea "We would be honored to have you join us at the seudas bar mitzvah of our dear s…" at bounding box center [457, 156] width 129 height 58
click at [484, 169] on textarea "We would be honored to have you join us at the seudas bar mitzvah of our dear s…" at bounding box center [457, 156] width 129 height 58
drag, startPoint x: 472, startPoint y: 176, endPoint x: 480, endPoint y: 173, distance: 8.0
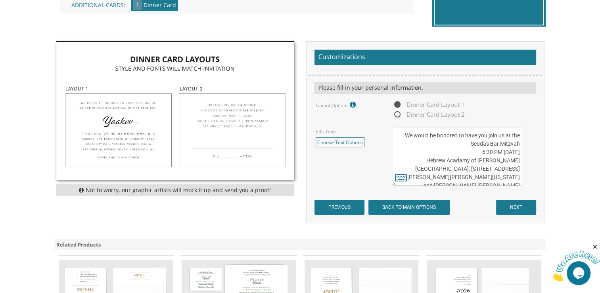
click at [473, 176] on textarea "We would be honored to have you join us at the seudas bar mitzvah of our dear s…" at bounding box center [457, 156] width 129 height 58
drag, startPoint x: 500, startPoint y: 178, endPoint x: 526, endPoint y: 161, distance: 31.1
click at [526, 161] on div "We would be honored to have you join us at the seudas bar mitzvah of our dear s…" at bounding box center [464, 156] width 142 height 58
click at [511, 160] on textarea "We would be honored to have you join us at the seudas bar mitzvah of our dear s…" at bounding box center [457, 156] width 129 height 58
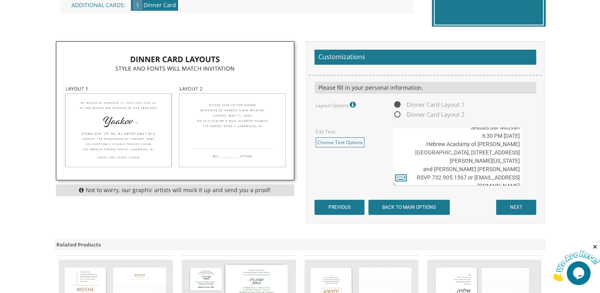
click at [511, 160] on textarea "We would be honored to have you join us at the seudas bar mitzvah of our dear s…" at bounding box center [457, 156] width 129 height 58
drag, startPoint x: 463, startPoint y: 170, endPoint x: 524, endPoint y: 171, distance: 60.7
click at [524, 171] on div "We would be honored to have you join us at the seudas bar mitzvah of our dear s…" at bounding box center [464, 156] width 142 height 58
drag, startPoint x: 411, startPoint y: 177, endPoint x: 606, endPoint y: 172, distance: 194.8
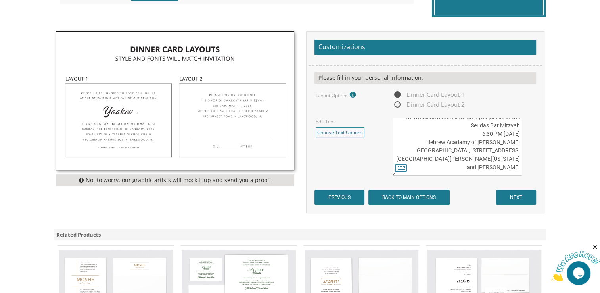
scroll to position [238, 0]
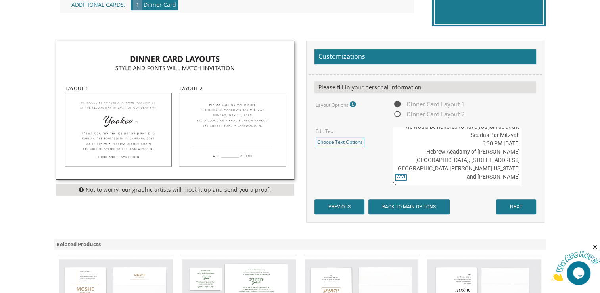
type textarea "We would be honored to have you join us at the Seudas Bar Mitzvah [DATE] 6:30 P…"
click at [506, 205] on input "NEXT" at bounding box center [516, 206] width 40 height 15
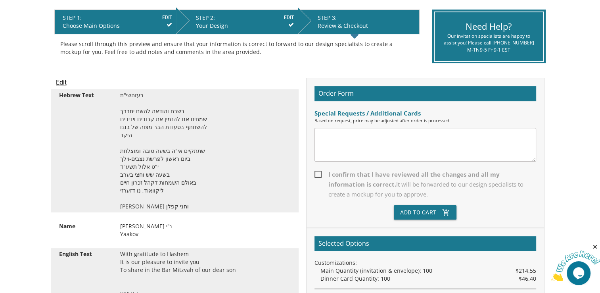
scroll to position [158, 0]
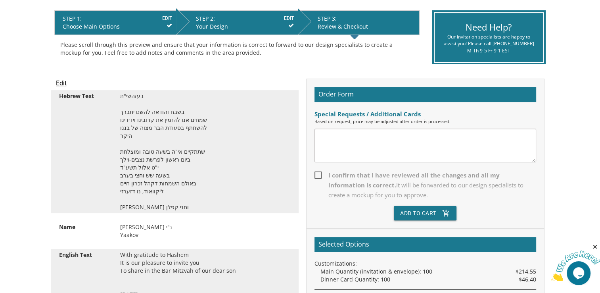
click at [63, 83] on input "Edit" at bounding box center [61, 84] width 11 height 10
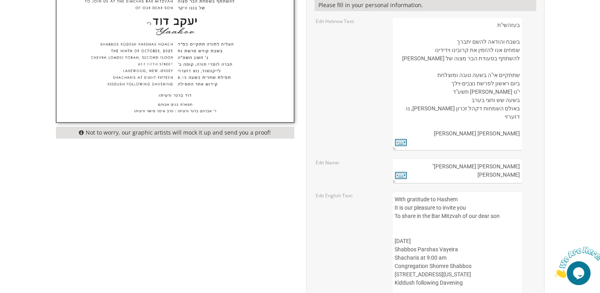
scroll to position [317, 0]
click at [494, 22] on textarea "בעזהשי"ת בשבח והודאה להשם יתברך שמחים אנו להזמין את קרובינו וידידינו להשתתף בסע…" at bounding box center [457, 83] width 129 height 133
drag, startPoint x: 517, startPoint y: 25, endPoint x: 494, endPoint y: 26, distance: 23.0
click at [494, 26] on textarea "בעזהשי"ת בשבח והודאה להשם יתברך שמחים אנו להזמין את קרובינו וידידינו להשתתף בסע…" at bounding box center [457, 83] width 129 height 133
click at [401, 140] on icon at bounding box center [401, 141] width 12 height 11
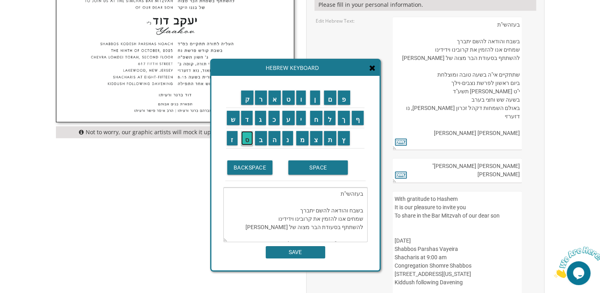
click at [247, 140] on input "ס" at bounding box center [247, 138] width 12 height 14
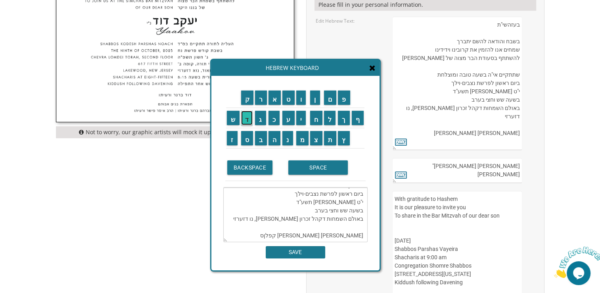
click at [246, 122] on input "ד" at bounding box center [247, 118] width 12 height 14
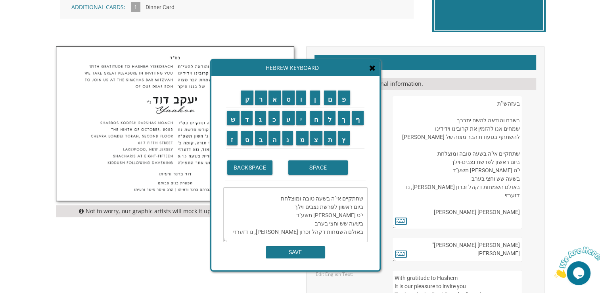
scroll to position [0, 0]
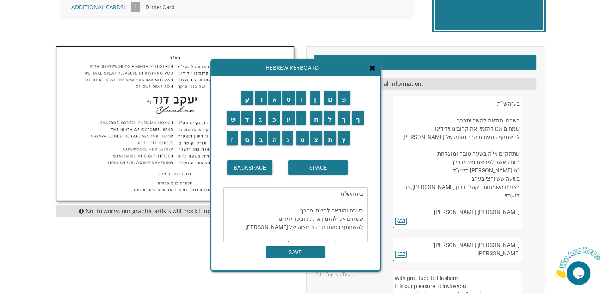
drag, startPoint x: 360, startPoint y: 192, endPoint x: 346, endPoint y: 193, distance: 13.5
click at [346, 193] on textarea "בעזהשי"ת בשבח והודאה להשם יתברך שמחים אנו להזמין את קרובינו וידידינו להשתתף בסע…" at bounding box center [295, 214] width 144 height 55
click at [246, 142] on input "ס" at bounding box center [247, 138] width 12 height 14
click at [347, 194] on textarea "בסעזהשי"ת בשבח והודאה להשם יתברך שמחים אנו להזמין את קרובינו וידידינו להשתתף בס…" at bounding box center [295, 214] width 144 height 55
click at [353, 193] on textarea "בס"ת בשבח והודאה להשם יתברך שמחים אנו להזמין את קרובינו וידידינו להשתתף בסעודת …" at bounding box center [295, 214] width 144 height 55
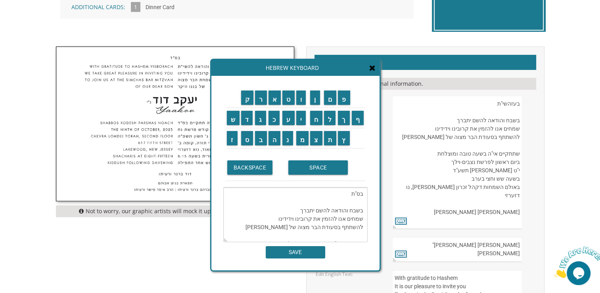
click at [245, 125] on td "ד" at bounding box center [247, 117] width 14 height 20
click at [249, 121] on input "ד" at bounding box center [247, 118] width 12 height 14
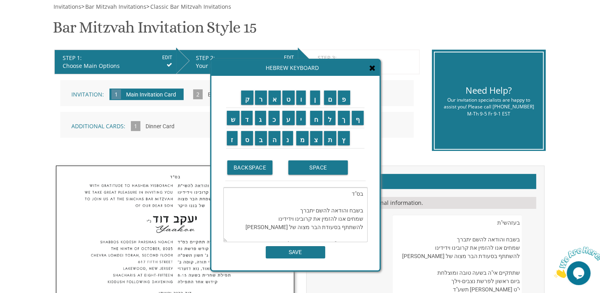
click at [360, 210] on textarea "בס"ד בשבח והודאה להשם יתברך שמחים אנו להזמין את קרובינו וידידינו להשתתף בסעודת …" at bounding box center [295, 214] width 144 height 55
click at [336, 218] on textarea "בס"ד בשבח והודאה להשם יתברך שמחים אנו להזמין את קרובינו וידידינו להשתתף בסעודת …" at bounding box center [295, 214] width 144 height 55
click at [333, 228] on textarea "בס"ד בשבח והודאה להשם יתברך שמחים אנו להזמין את קרובינו וידידינו להשתתף בסעודת …" at bounding box center [295, 214] width 144 height 55
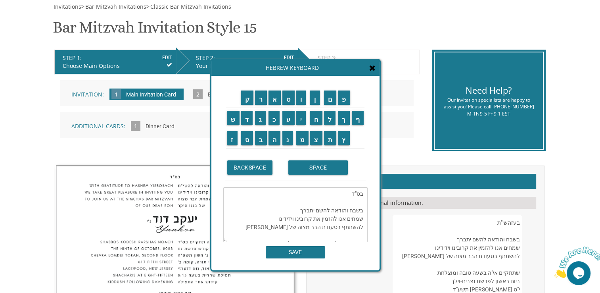
click at [336, 228] on textarea "בס"ד בשבח והודאה להשם יתברך שמחים אנו להזמין את קרובינו וידידינו להשתתף בסעודת …" at bounding box center [295, 214] width 144 height 55
drag, startPoint x: 337, startPoint y: 226, endPoint x: 321, endPoint y: 230, distance: 15.9
click at [321, 230] on textarea "בס"ד בשבח והודאה להשם יתברך שמחים אנו להזמין את קרובינו וידידינו להשתתף בסעודת …" at bounding box center [295, 214] width 144 height 55
click at [233, 123] on input "ש" at bounding box center [233, 118] width 13 height 14
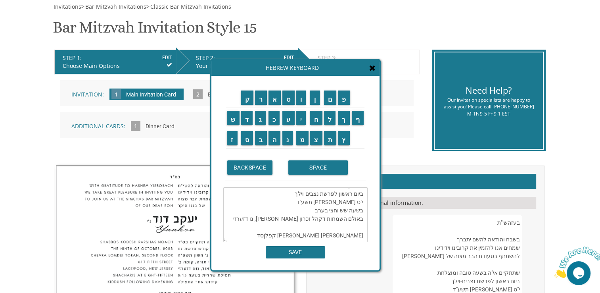
click at [304, 145] on td "מ" at bounding box center [303, 138] width 14 height 20
click at [318, 121] on input "ח" at bounding box center [316, 118] width 12 height 14
click at [331, 140] on input "ת" at bounding box center [330, 138] width 13 height 14
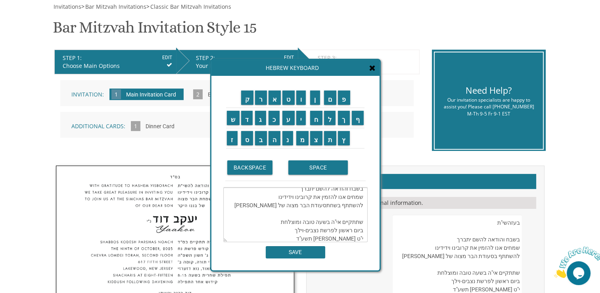
scroll to position [0, 0]
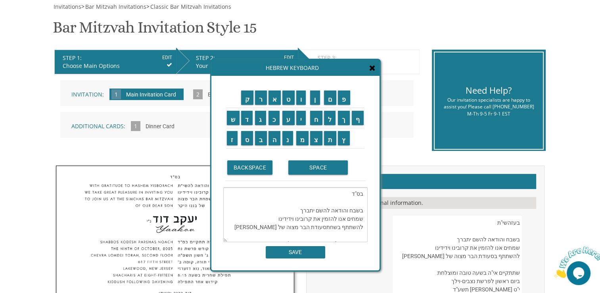
click at [319, 191] on textarea "בס"ד בשבח והודאה להשם יתברך שמחים אנו להזמין את קרובינו וידידינו להשתתף בשחתסעו…" at bounding box center [295, 214] width 144 height 55
click at [309, 227] on textarea "בס"ד בשבח והודאה להשם יתברך שמחים אנו להזמין את קרובינו וידידינו להשתתף בשחתסעו…" at bounding box center [295, 214] width 144 height 55
click at [333, 227] on textarea "בס"ד בשבח והודאה להשם יתברך שמחים אנו להזמין את קרובינו וידידינו להשתתף בשחת הב…" at bounding box center [295, 214] width 144 height 55
click at [305, 140] on input "מ" at bounding box center [302, 138] width 13 height 14
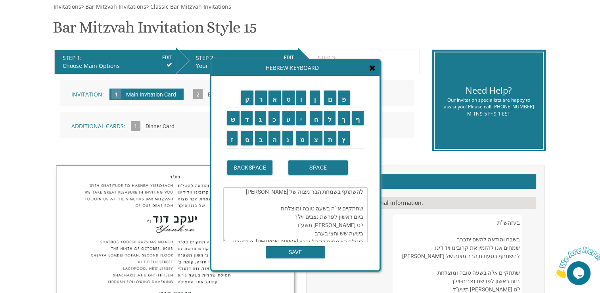
click at [348, 217] on textarea "בס"ד בשבח והודאה להשם יתברך שמחים אנו להזמין את קרובינו וידידינו להשתתף בשמחת ה…" at bounding box center [295, 214] width 144 height 55
click at [318, 217] on textarea "בס"ד בשבח והודאה להשם יתברך שמחים אנו להזמין את קרובינו וידידינו להשתתף בשמחת ה…" at bounding box center [295, 214] width 144 height 55
click at [317, 217] on textarea "בס"ד בשבח והודאה להשם יתברך שמחים אנו להזמין את קרובינו וידידינו להשתתף בשמחת ה…" at bounding box center [295, 214] width 144 height 55
drag, startPoint x: 339, startPoint y: 215, endPoint x: 326, endPoint y: 215, distance: 12.3
click at [326, 215] on textarea "בס"ד בשבח והודאה להשם יתברך שמחים אנו להזמין את קרובינו וידידינו להשתתף בשמחת ה…" at bounding box center [295, 214] width 144 height 55
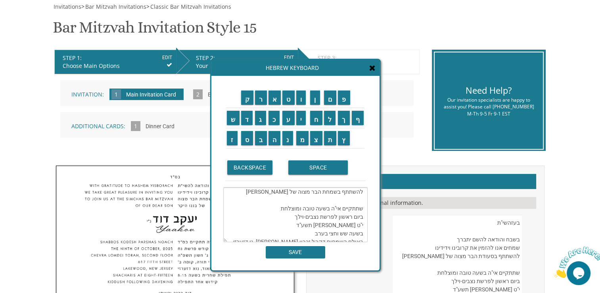
click at [309, 216] on textarea "בס"ד בשבח והודאה להשם יתברך שמחים אנו להזמין את קרובינו וידידינו להשתתף בשמחת ה…" at bounding box center [295, 214] width 144 height 55
drag, startPoint x: 338, startPoint y: 216, endPoint x: 327, endPoint y: 217, distance: 11.2
click at [327, 217] on textarea "בס"ד בשבח והודאה להשם יתברך שמחים אנו להזמין את קרובינו וידידינו להשתתף בשמחת ה…" at bounding box center [295, 214] width 144 height 55
click at [323, 216] on textarea "בס"ד בשבח והודאה להשם יתברך שמחים אנו להזמין את קרובינו וידידינו להשתתף בשמחת ה…" at bounding box center [295, 214] width 144 height 55
click at [349, 213] on textarea "בס"ד בשבח והודאה להשם יתברך שמחים אנו להזמין את קרובינו וידידינו להשתתף בשמחת ה…" at bounding box center [295, 214] width 144 height 55
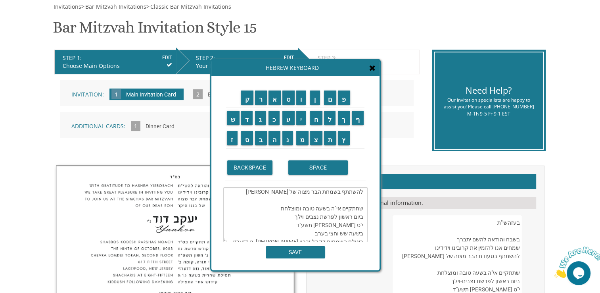
drag, startPoint x: 340, startPoint y: 214, endPoint x: 369, endPoint y: 215, distance: 28.6
click at [369, 215] on div "ק ר א ט ו ן ם פ ש ד ג כ ע י ח ל" at bounding box center [295, 173] width 168 height 194
click at [332, 215] on textarea "בס"ד בשבח והודאה להשם יתברך שמחים אנו להזמין את קרובינו וידידינו להשתתף בשמחת ה…" at bounding box center [295, 214] width 144 height 55
drag, startPoint x: 328, startPoint y: 216, endPoint x: 344, endPoint y: 217, distance: 15.9
click at [344, 217] on textarea "בס"ד בשבח והודאה להשם יתברך שמחים אנו להזמין את קרובינו וידידינו להשתתף בשמחת ה…" at bounding box center [295, 214] width 144 height 55
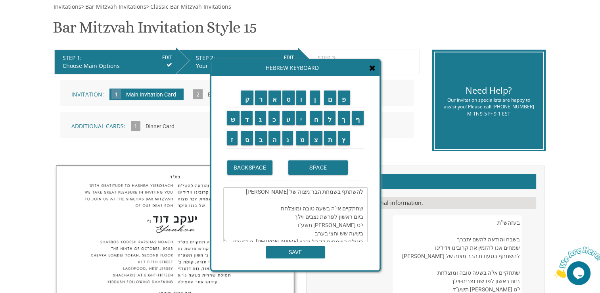
click at [363, 219] on textarea "בס"ד בשבח והודאה להשם יתברך שמחים אנו להזמין את קרובינו וידידינו להשתתף בשמחת ה…" at bounding box center [295, 214] width 144 height 55
click at [276, 140] on input "ה" at bounding box center [275, 138] width 12 height 14
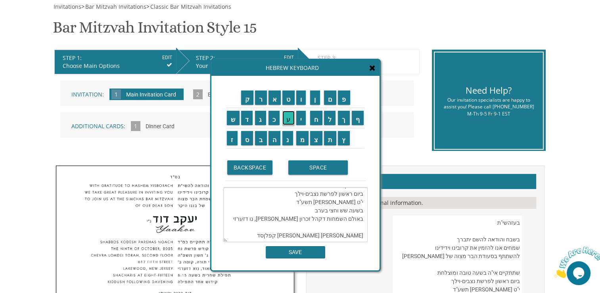
click at [286, 120] on input "ע" at bounding box center [288, 118] width 12 height 14
click at [327, 120] on input "ל" at bounding box center [330, 118] width 12 height 14
click at [301, 119] on input "י" at bounding box center [301, 118] width 10 height 14
click at [276, 141] on input "ה" at bounding box center [275, 138] width 12 height 14
click at [298, 168] on input "SPACE" at bounding box center [318, 167] width 60 height 14
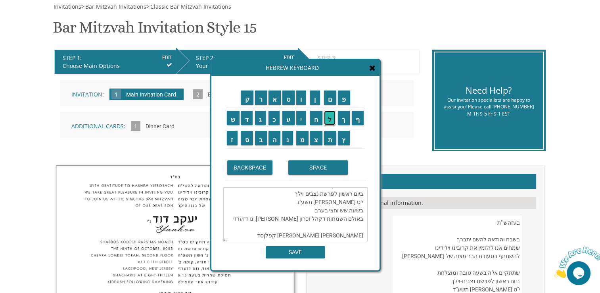
click at [328, 118] on input "ל" at bounding box center [330, 118] width 12 height 14
click at [325, 137] on input "ת" at bounding box center [330, 138] width 13 height 14
click at [303, 102] on input "ו" at bounding box center [301, 97] width 10 height 14
click at [261, 102] on input "ר" at bounding box center [261, 97] width 12 height 14
click at [275, 136] on input "ה" at bounding box center [275, 138] width 12 height 14
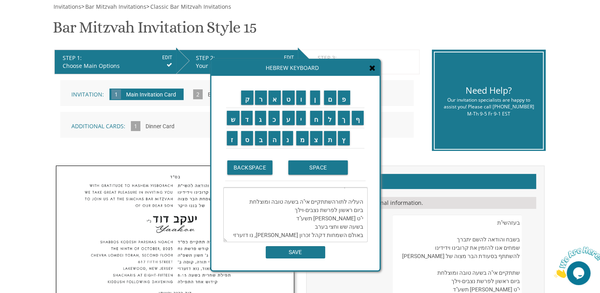
scroll to position [35, 0]
click at [308, 217] on textarea "בס"ד בשבח והודאה להשם יתברך שמחים אנו להזמין את קרובינו וידידינו להשתתף בשמחת ה…" at bounding box center [295, 214] width 144 height 55
click at [308, 218] on textarea "בס"ד בשבח והודאה להשם יתברך שמחים אנו להזמין את קרובינו וידידינו להשתתף בשמחת ה…" at bounding box center [295, 214] width 144 height 55
click at [301, 216] on textarea "בס"ד בשבח והודאה להשם יתברך שמחים אנו להזמין את קרובינו וידידינו להשתתף בשמחת ה…" at bounding box center [295, 214] width 144 height 55
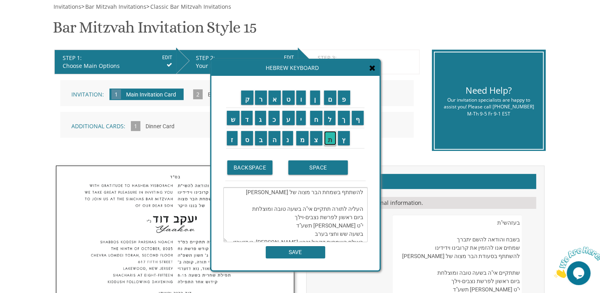
click at [336, 138] on input "ת" at bounding box center [330, 138] width 13 height 14
click at [308, 217] on textarea "בס"ד בשבח והודאה להשם יתברך שמחים אנו להזמין את קרובינו וידידינו להשתתף בשמחת ה…" at bounding box center [295, 214] width 144 height 55
click at [259, 142] on input "ב" at bounding box center [261, 138] width 12 height 14
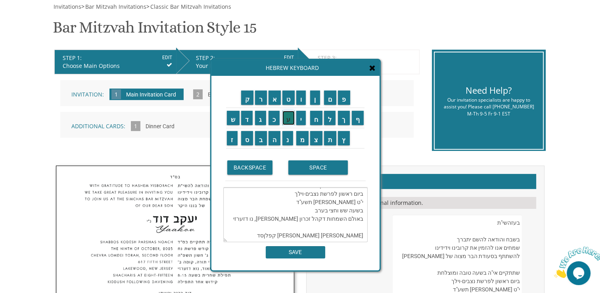
drag, startPoint x: 287, startPoint y: 117, endPoint x: 384, endPoint y: 109, distance: 97.2
click at [288, 117] on input "ע" at bounding box center [288, 118] width 12 height 14
click at [274, 144] on input "ה" at bounding box center [275, 138] width 12 height 14
click at [229, 123] on input "ש" at bounding box center [233, 118] width 13 height 14
click at [302, 120] on input "י" at bounding box center [301, 118] width 10 height 14
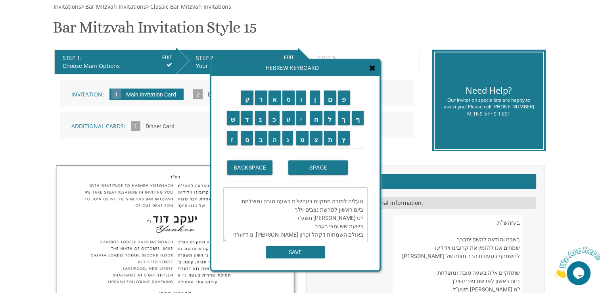
scroll to position [35, 0]
click at [285, 215] on textarea "בס"ד בשבח והודאה להשם יתברך שמחים אנו להזמין את קרובינו וידידינו להשתתף בשמחת ה…" at bounding box center [295, 214] width 144 height 55
drag, startPoint x: 270, startPoint y: 217, endPoint x: 235, endPoint y: 218, distance: 34.9
click at [235, 218] on textarea "בס"ד בשבח והודאה להשם יתברך שמחים אנו להזמין את קרובינו וידידינו להשתתף בשמחת ה…" at bounding box center [295, 214] width 144 height 55
drag, startPoint x: 360, startPoint y: 225, endPoint x: 333, endPoint y: 225, distance: 26.6
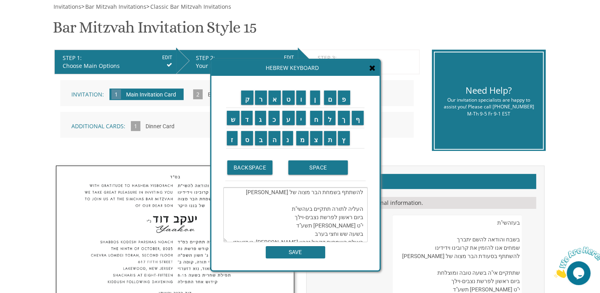
click at [333, 225] on textarea "בס"ד בשבח והודאה להשם יתברך שמחים אנו להזמין את קרובינו וידידינו להשתתף בשמחת ה…" at bounding box center [295, 214] width 144 height 55
click at [231, 122] on input "ש" at bounding box center [233, 118] width 13 height 14
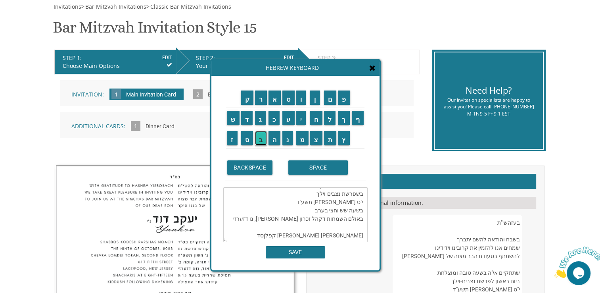
click at [260, 139] on input "ב" at bounding box center [261, 138] width 12 height 14
click at [332, 140] on input "ת" at bounding box center [330, 138] width 13 height 14
click at [315, 169] on input "SPACE" at bounding box center [318, 167] width 60 height 14
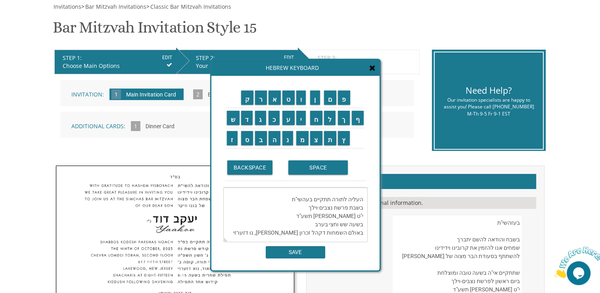
scroll to position [35, 0]
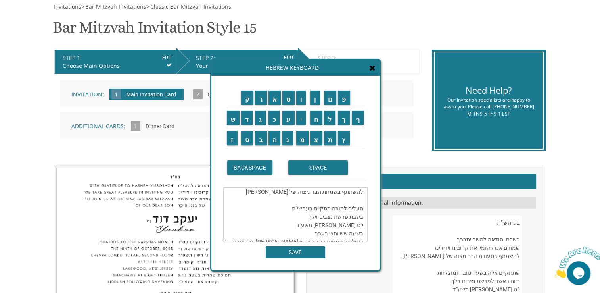
drag, startPoint x: 321, startPoint y: 223, endPoint x: 305, endPoint y: 223, distance: 15.9
click at [305, 223] on textarea "בס"ד בשבח והודאה להשם יתברך שמחים אנו להזמין את קרובינו וידידינו להשתתף בשמחת ה…" at bounding box center [295, 214] width 144 height 55
click at [302, 100] on input "ו" at bounding box center [301, 97] width 10 height 14
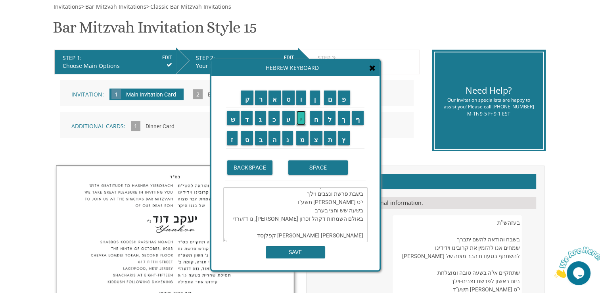
click at [301, 119] on input "י" at bounding box center [301, 118] width 10 height 14
click at [271, 101] on input "א" at bounding box center [275, 97] width 13 height 14
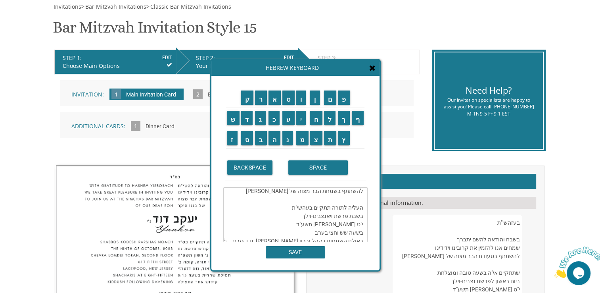
scroll to position [35, 0]
drag, startPoint x: 299, startPoint y: 224, endPoint x: 326, endPoint y: 223, distance: 27.0
click at [326, 223] on textarea "בס"ד בשבח והודאה להשם יתברך שמחים אנו להזמין את קרובינו וידידינו להשתתף בשמחת ה…" at bounding box center [295, 214] width 144 height 55
click at [261, 101] on input "ר" at bounding box center [261, 97] width 12 height 14
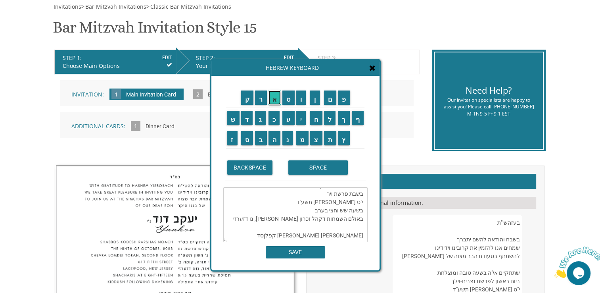
click at [274, 97] on input "א" at bounding box center [275, 97] width 13 height 14
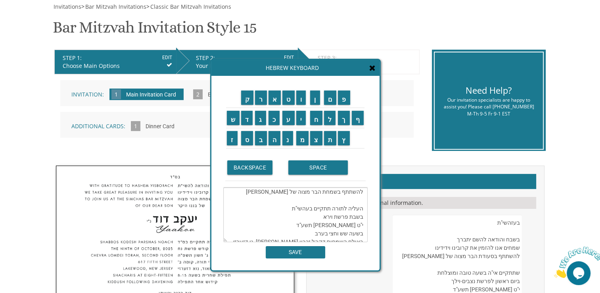
scroll to position [35, 0]
click at [341, 232] on textarea "בס"ד בשבח והודאה להשם יתברך שמחים אנו להזמין את קרובינו וידידינו להשתתף בשמחת ה…" at bounding box center [295, 214] width 144 height 55
click at [358, 233] on textarea "בס"ד בשבח והודאה להשם יתברך שמחים אנו להזמין את קרובינו וידידינו להשתתף בשמחת ה…" at bounding box center [295, 214] width 144 height 55
click at [228, 142] on input "ז" at bounding box center [232, 138] width 11 height 14
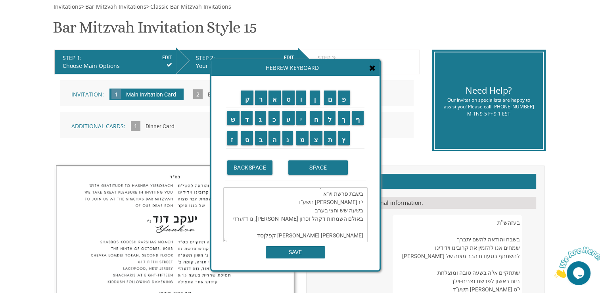
click at [346, 192] on textarea "בס"ד בשבח והודאה להשם יתברך שמחים אנו להזמין את קרובינו וידידינו להשתתף בשמחת ה…" at bounding box center [295, 214] width 144 height 55
click at [350, 192] on textarea "בס"ד בשבח והודאה להשם יתברך שמחים אנו להזמין את קרובינו וידידינו להשתתף בשמחת ה…" at bounding box center [295, 214] width 144 height 55
click at [316, 120] on input "ח" at bounding box center [316, 118] width 12 height 14
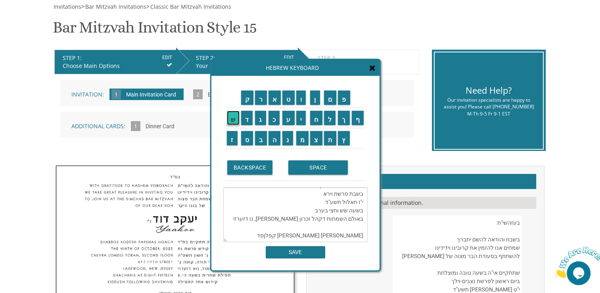
click at [232, 120] on input "ש" at bounding box center [233, 118] width 13 height 14
click at [302, 104] on input "ו" at bounding box center [301, 97] width 10 height 14
click at [314, 101] on input "ן" at bounding box center [315, 97] width 10 height 14
click at [334, 192] on textarea "בס"ד בשבח והודאה להשם יתברך שמחים אנו להזמין את קרובינו וידידינו להשתתף בשמחת ה…" at bounding box center [295, 214] width 144 height 55
click at [343, 101] on input "פ" at bounding box center [344, 97] width 12 height 14
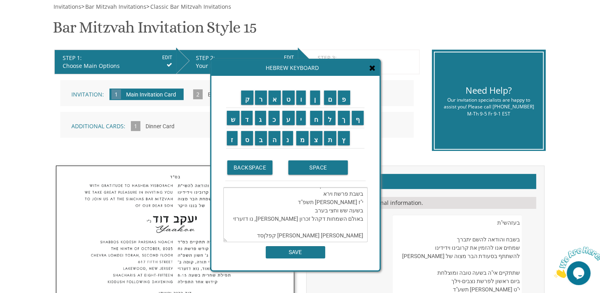
click at [329, 194] on textarea "בס"ד בשבח והודאה להשם יתברך שמחים אנו להזמין את קרובינו וידידינו להשתתף בשמחת ה…" at bounding box center [295, 214] width 144 height 55
click at [303, 101] on input "ו" at bounding box center [301, 97] width 10 height 14
click at [358, 202] on textarea "בס"ד בשבח והודאה להשם יתברך שמחים אנו להזמין את קרובינו וידידינו להשתתף בשמחת ה…" at bounding box center [295, 214] width 144 height 55
click at [362, 201] on textarea "בס"ד בשבח והודאה להשם יתברך שמחים אנו להזמין את קרובינו וידידינו להשתתף בשמחת ה…" at bounding box center [295, 214] width 144 height 55
drag, startPoint x: 362, startPoint y: 201, endPoint x: 296, endPoint y: 205, distance: 66.0
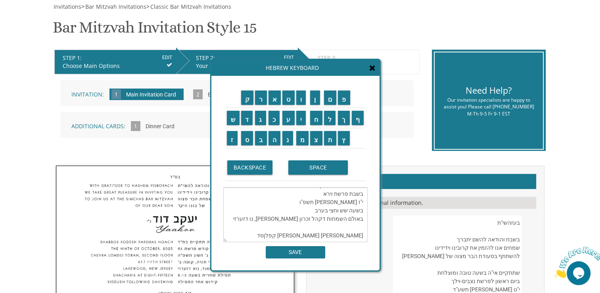
click at [296, 205] on textarea "בס"ד בשבח והודאה להשם יתברך שמחים אנו להזמין את קרובינו וידידינו להשתתף בשמחת ה…" at bounding box center [295, 214] width 144 height 55
click at [245, 98] on input "ק" at bounding box center [247, 97] width 13 height 14
click at [248, 101] on input "ק" at bounding box center [247, 97] width 13 height 14
drag, startPoint x: 352, startPoint y: 210, endPoint x: 277, endPoint y: 212, distance: 75.0
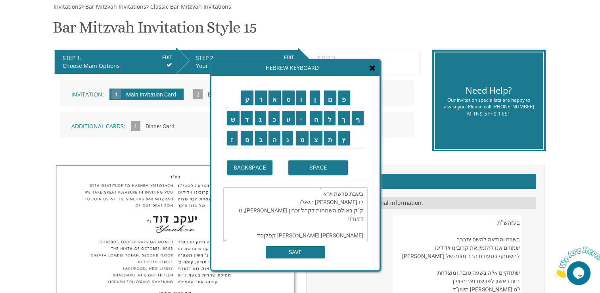
click at [277, 212] on textarea "בס"ד בשבח והודאה להשם יתברך שמחים אנו להזמין את קרובינו וידידינו להשתתף בשמחת ה…" at bounding box center [295, 214] width 144 height 55
click at [232, 115] on input "ש" at bounding box center [233, 118] width 13 height 14
click at [304, 103] on input "ו" at bounding box center [301, 97] width 10 height 14
click at [303, 140] on input "מ" at bounding box center [302, 138] width 13 height 14
click at [261, 100] on input "ר" at bounding box center [261, 97] width 12 height 14
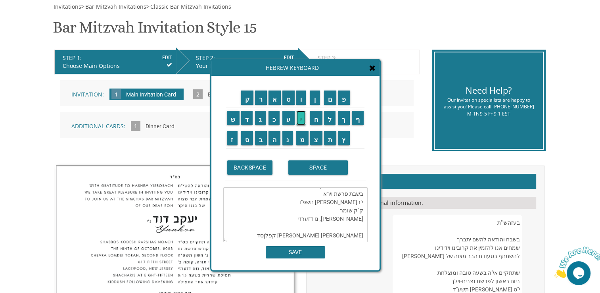
click at [301, 118] on input "י" at bounding box center [301, 118] width 10 height 14
click at [308, 172] on input "SPACE" at bounding box center [318, 167] width 60 height 14
click at [258, 140] on input "ב" at bounding box center [261, 138] width 12 height 14
click at [332, 142] on input "ת" at bounding box center [330, 138] width 13 height 14
click at [337, 210] on textarea "בס"ד בשבח והודאה להשם יתברך שמחים אנו להזמין את קרובינו וידידינו להשתתף בשמחת ה…" at bounding box center [295, 214] width 144 height 55
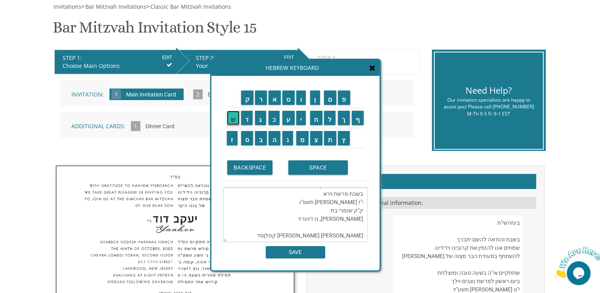
click at [228, 118] on input "ש" at bounding box center [233, 118] width 13 height 14
click at [350, 219] on textarea "בס"ד בשבח והודאה להשם יתברך שמחים אנו להזמין את קרובינו וידידינו להשתתף בשמחת ה…" at bounding box center [295, 214] width 144 height 55
drag, startPoint x: 232, startPoint y: 115, endPoint x: 252, endPoint y: 101, distance: 24.4
click at [232, 115] on input "ש" at bounding box center [233, 118] width 13 height 14
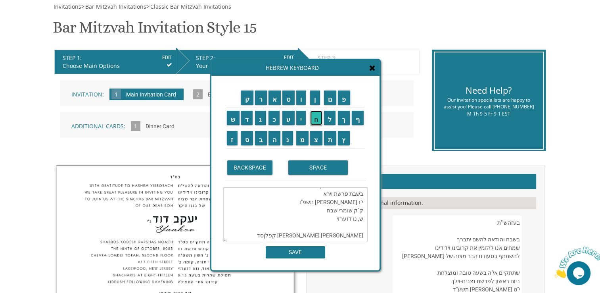
click at [316, 119] on input "ח" at bounding box center [316, 118] width 12 height 14
click at [259, 98] on input "ר" at bounding box center [261, 97] width 12 height 14
click at [302, 118] on input "י" at bounding box center [301, 118] width 10 height 14
click at [331, 138] on input "ת" at bounding box center [330, 138] width 13 height 14
click at [324, 168] on input "SPACE" at bounding box center [318, 167] width 60 height 14
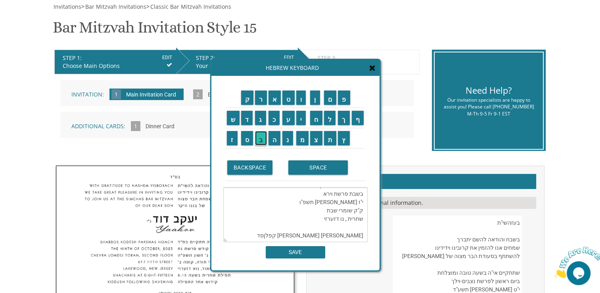
click at [259, 139] on input "ב" at bounding box center [261, 138] width 12 height 14
click at [230, 120] on input "ש" at bounding box center [233, 118] width 13 height 14
click at [287, 118] on input "ע" at bounding box center [288, 118] width 12 height 14
click at [273, 141] on input "ה" at bounding box center [275, 138] width 12 height 14
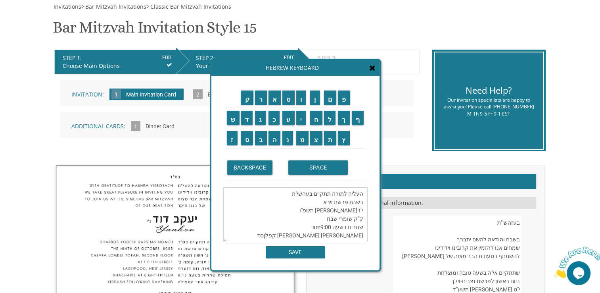
click at [319, 225] on textarea "בס"ד בשבח והודאה להשם יתברך שמחים אנו להזמין את קרובינו וידידינו להשתתף בשמחת ה…" at bounding box center [295, 214] width 144 height 55
click at [315, 225] on textarea "בס"ד בשבח והודאה להשם יתברך שמחים אנו להזמין את קרובינו וידידינו להשתתף בשמחת ה…" at bounding box center [295, 214] width 144 height 55
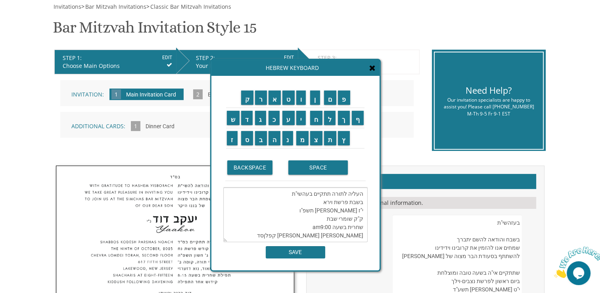
click at [316, 226] on textarea "בס"ד בשבח והודאה להשם יתברך שמחים אנו להזמין את קרובינו וידידינו להשתתף בשמחת ה…" at bounding box center [295, 214] width 144 height 55
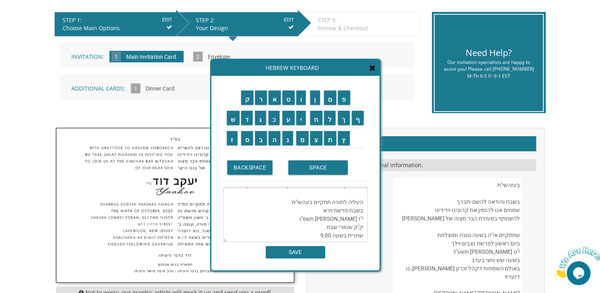
scroll to position [158, 0]
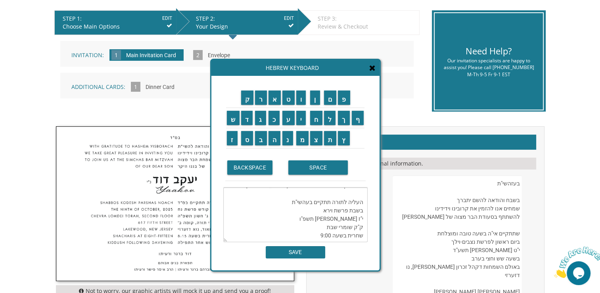
click at [365, 235] on textarea "בס"ד בשבח והודאה להשם יתברך שמחים אנו להזמין את קרובינו וידידינו להשתתף בשמחת ה…" at bounding box center [295, 214] width 144 height 55
click at [231, 119] on input "ש" at bounding box center [233, 118] width 13 height 14
click at [318, 234] on textarea "בס"ד בשבח והודאה להשם יתברך שמחים אנו להזמין את קרובינו וידידינו להשתתף בשמחת ה…" at bounding box center [295, 214] width 144 height 55
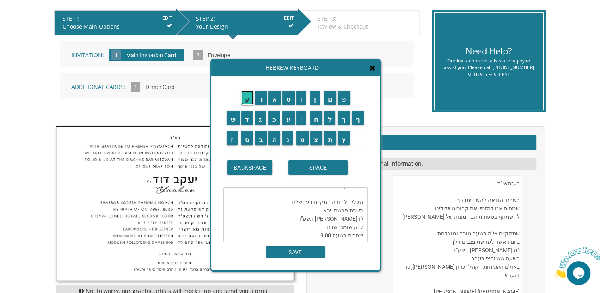
click at [241, 99] on input "ק" at bounding box center [247, 97] width 13 height 14
click at [302, 119] on input "י" at bounding box center [301, 118] width 10 height 14
click at [246, 116] on input "ד" at bounding box center [247, 118] width 12 height 14
click at [302, 100] on input "ו" at bounding box center [301, 97] width 10 height 14
click at [230, 117] on input "ש" at bounding box center [233, 118] width 13 height 14
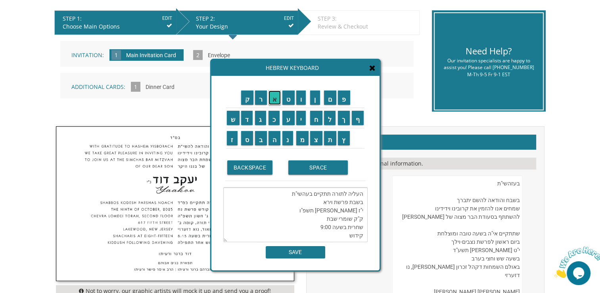
click at [271, 101] on input "א" at bounding box center [275, 97] width 13 height 14
click at [311, 115] on input "ח" at bounding box center [316, 118] width 12 height 14
click at [261, 98] on input "ר" at bounding box center [261, 97] width 12 height 14
click at [301, 120] on input "י" at bounding box center [301, 118] width 10 height 14
click at [324, 169] on input "SPACE" at bounding box center [318, 167] width 60 height 14
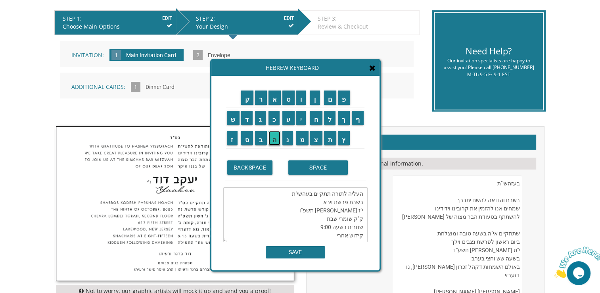
click at [275, 137] on input "ה" at bounding box center [275, 138] width 12 height 14
click at [332, 142] on input "ת" at bounding box center [330, 138] width 13 height 14
click at [300, 120] on input "י" at bounding box center [301, 118] width 10 height 14
click at [332, 120] on input "ל" at bounding box center [330, 118] width 12 height 14
click at [273, 138] on input "ה" at bounding box center [275, 138] width 12 height 14
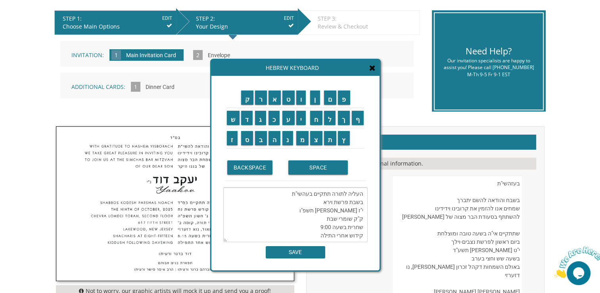
click at [326, 236] on textarea "בס"ד בשבח והודאה להשם יתברך שמחים אנו להזמין את קרובינו וידידינו להשתתף בשמחת ה…" at bounding box center [295, 214] width 144 height 55
click at [346, 102] on input "פ" at bounding box center [344, 97] width 12 height 14
click at [339, 238] on textarea "בס"ד בשבח והודאה להשם יתברך שמחים אנו להזמין את קרובינו וידידינו להשתתף בשמחת ה…" at bounding box center [295, 214] width 144 height 55
type textarea "בס"ד בשבח והודאה להשם יתברך שמחים אנו להזמין את קרובינו וידידינו להשתתף בשמחת ה…"
click at [310, 251] on input "SAVE" at bounding box center [296, 252] width 60 height 12
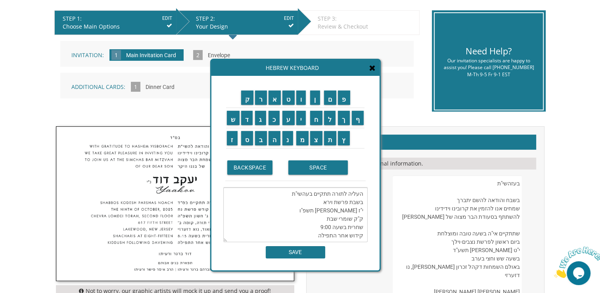
type textarea "בס"ד בשבח והודאה להשם יתברך שמחים אנו להזמין את קרובינו וידידינו להשתתף בשמחת ה…"
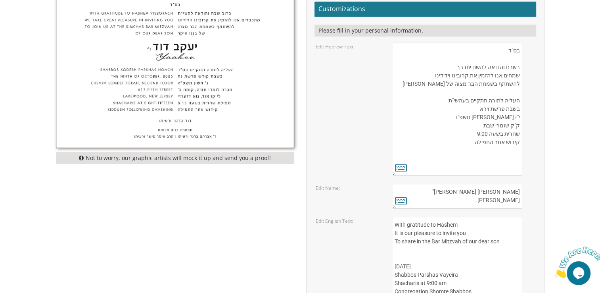
scroll to position [317, 0]
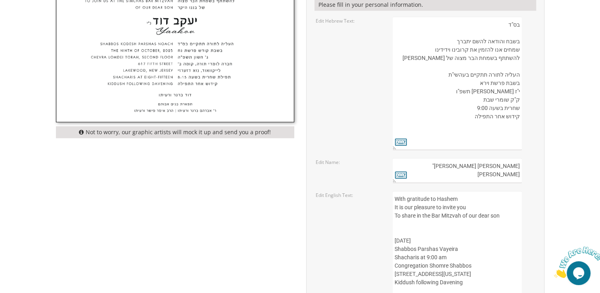
drag, startPoint x: 492, startPoint y: 166, endPoint x: 371, endPoint y: 159, distance: 120.8
click at [517, 163] on textarea "יעקב דוד נ"י Yaakov" at bounding box center [457, 170] width 129 height 25
click at [405, 174] on icon at bounding box center [401, 174] width 12 height 11
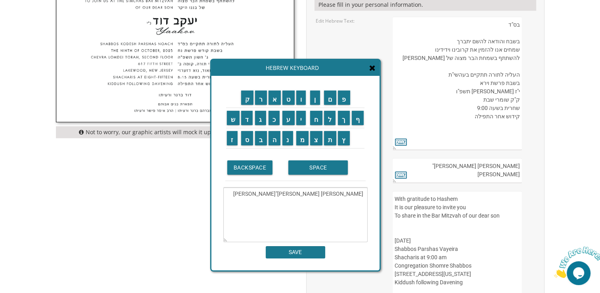
click at [359, 194] on textarea "יעקב דוד נ"י Yaakov" at bounding box center [295, 214] width 144 height 55
click at [328, 115] on input "ל" at bounding box center [330, 118] width 12 height 14
click at [303, 102] on input "ו" at bounding box center [301, 97] width 10 height 14
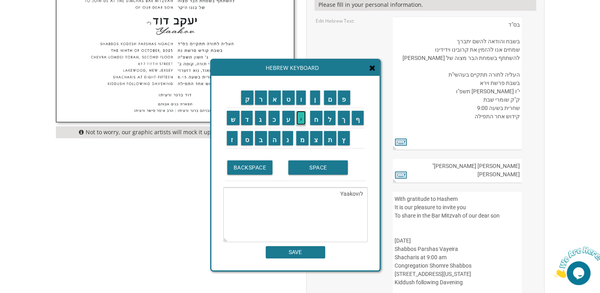
click at [302, 115] on input "י" at bounding box center [301, 118] width 10 height 14
click at [304, 168] on input "SPACE" at bounding box center [318, 167] width 60 height 14
click at [300, 120] on input "י" at bounding box center [301, 118] width 10 height 14
click at [312, 138] on input "צ" at bounding box center [316, 138] width 12 height 14
click at [316, 121] on input "ח" at bounding box center [316, 118] width 12 height 14
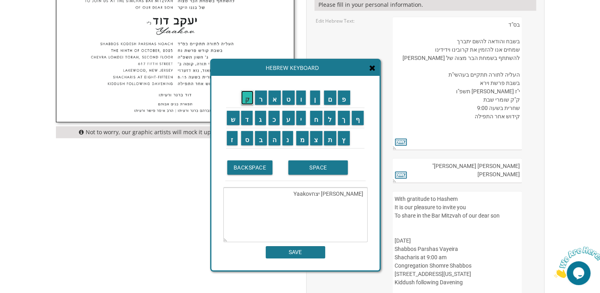
click at [250, 101] on input "ק" at bounding box center [247, 97] width 13 height 14
click at [274, 141] on input "ה" at bounding box center [275, 138] width 12 height 14
click at [329, 115] on input "ל" at bounding box center [330, 118] width 12 height 14
click at [305, 100] on input "ו" at bounding box center [301, 97] width 10 height 14
click at [303, 118] on input "י" at bounding box center [301, 118] width 10 height 14
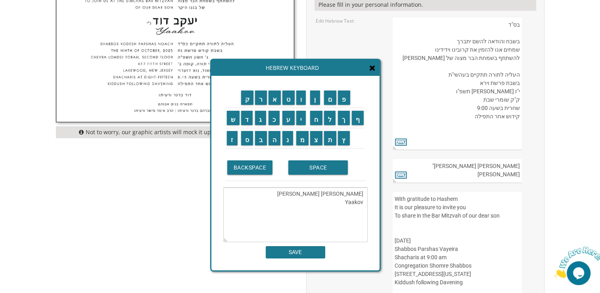
click at [353, 203] on textarea "לוי יצחק הלוי Yaakov" at bounding box center [295, 214] width 144 height 55
type textarea "לוי יצחק הלוי Levi Yitzchak"
click at [289, 254] on input "SAVE" at bounding box center [296, 252] width 60 height 12
type textarea "לוי יצחק הלוי Levi Yitzchak"
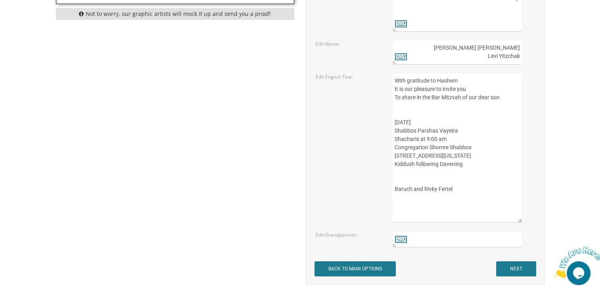
scroll to position [435, 0]
click at [410, 120] on textarea "With gratitude to Hashem It is our pleasure to invite you To share in the Bar M…" at bounding box center [457, 147] width 129 height 150
drag, startPoint x: 447, startPoint y: 120, endPoint x: 394, endPoint y: 119, distance: 53.6
click at [394, 119] on textarea "With gratitude to Hashem It is our pleasure to invite you To share in the Bar M…" at bounding box center [457, 147] width 129 height 150
click at [470, 128] on textarea "With gratitude to Hashem It is our pleasure to invite you To share in the Bar M…" at bounding box center [457, 147] width 129 height 150
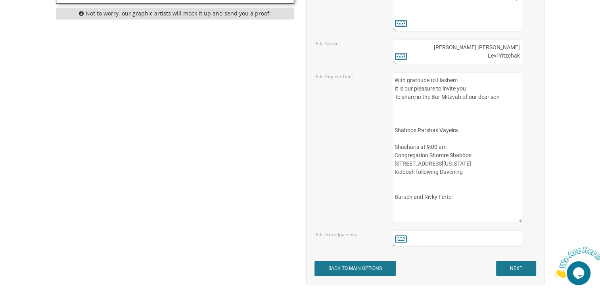
paste textarea "November 8th, 2025"
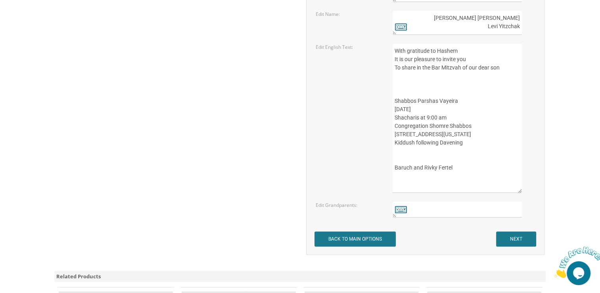
scroll to position [475, 0]
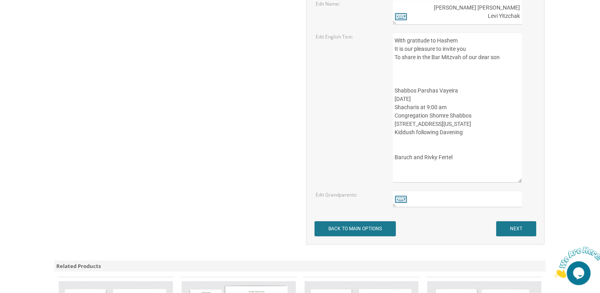
type textarea "With gratitude to Hashem It is our pleasure to invite you To share in the Bar M…"
click at [522, 227] on input "NEXT" at bounding box center [516, 228] width 40 height 15
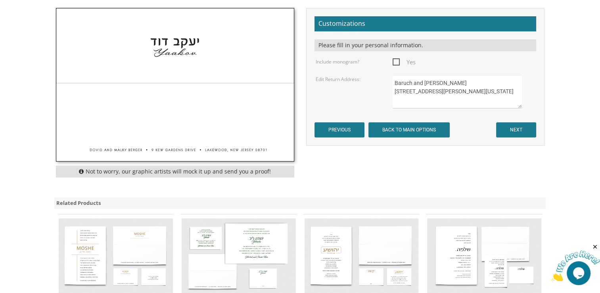
scroll to position [276, 0]
click at [522, 126] on input "NEXT" at bounding box center [516, 129] width 40 height 15
click at [523, 129] on input "NEXT" at bounding box center [516, 129] width 40 height 15
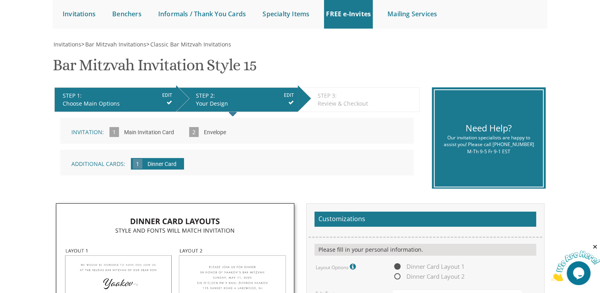
scroll to position [81, 0]
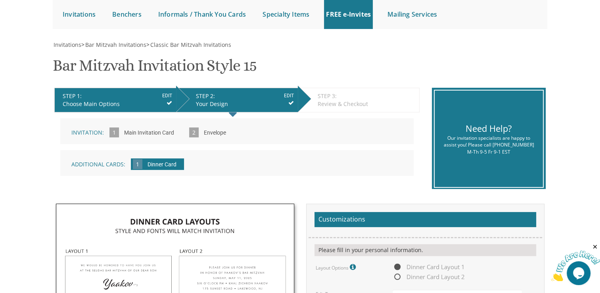
click at [212, 133] on input "Envelope" at bounding box center [215, 133] width 30 height 22
click at [189, 132] on span "2" at bounding box center [194, 132] width 10 height 10
click at [192, 131] on span "2" at bounding box center [194, 132] width 10 height 10
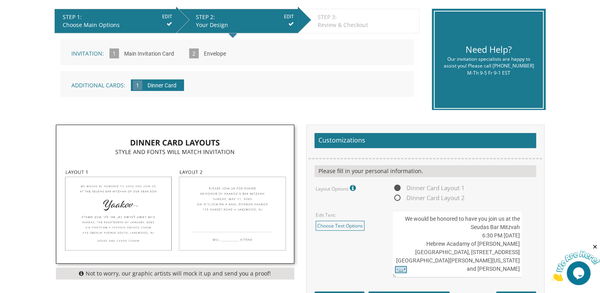
scroll to position [169, 0]
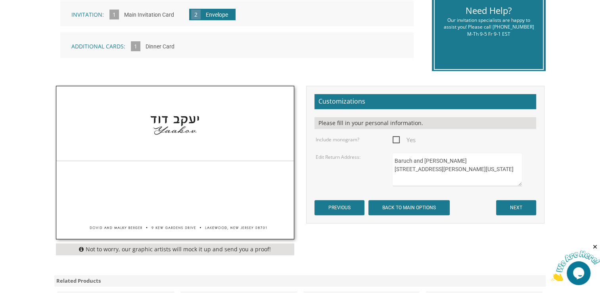
click at [405, 169] on textarea "Baruch and [PERSON_NAME] [STREET_ADDRESS][PERSON_NAME][US_STATE]" at bounding box center [457, 169] width 129 height 33
type textarea "Baruch and [PERSON_NAME] [STREET_ADDRESS][PERSON_NAME][US_STATE]"
click at [516, 201] on input "NEXT" at bounding box center [516, 207] width 40 height 15
click at [521, 207] on input "NEXT" at bounding box center [516, 207] width 40 height 15
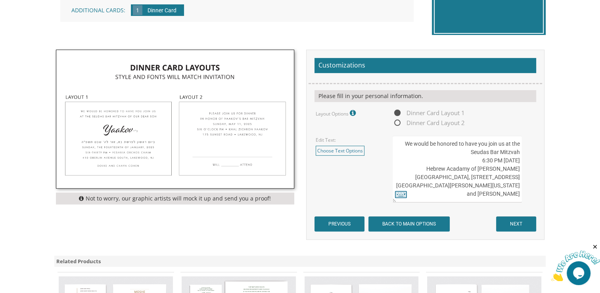
scroll to position [237, 0]
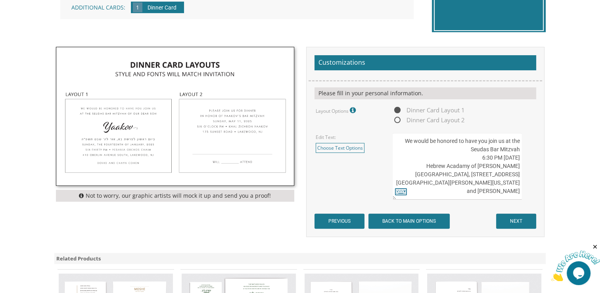
click at [469, 150] on textarea "We would be honored to have you join us at the Seudas Bar Mitzvah [DATE] 6:30 P…" at bounding box center [457, 166] width 129 height 67
type textarea "We would be honored to have you join us at the [GEOGRAPHIC_DATA] Mitzvah of our…"
click at [514, 219] on input "NEXT" at bounding box center [516, 220] width 40 height 15
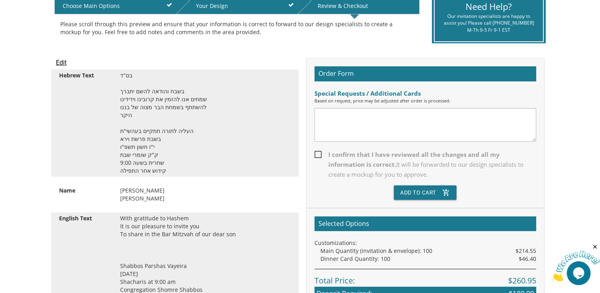
scroll to position [186, 0]
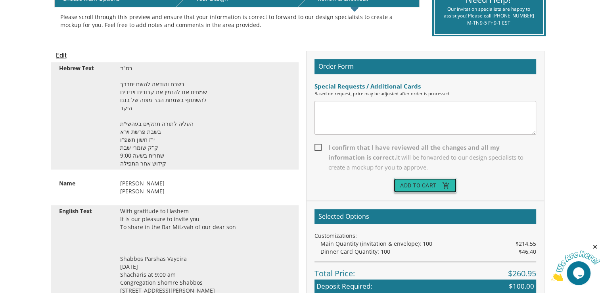
click at [406, 186] on button "Add To Cart add_shopping_cart" at bounding box center [425, 185] width 63 height 14
click at [320, 144] on span "I confirm that I have reviewed all the changes and all my information is correc…" at bounding box center [426, 157] width 222 height 30
click at [320, 144] on input "I confirm that I have reviewed all the changes and all my information is correc…" at bounding box center [317, 146] width 5 height 5
checkbox input "true"
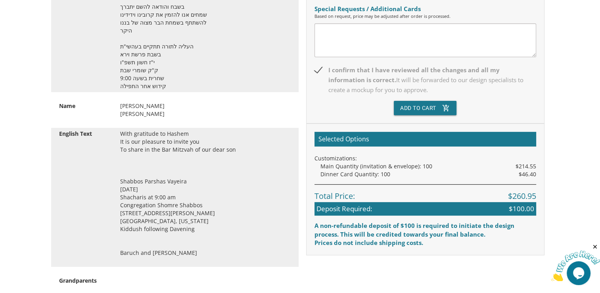
scroll to position [264, 0]
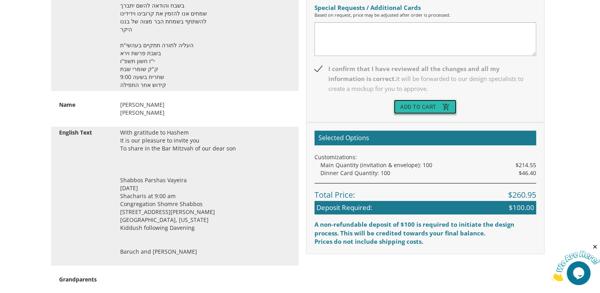
click at [431, 107] on button "Add To Cart add_shopping_cart" at bounding box center [425, 107] width 63 height 14
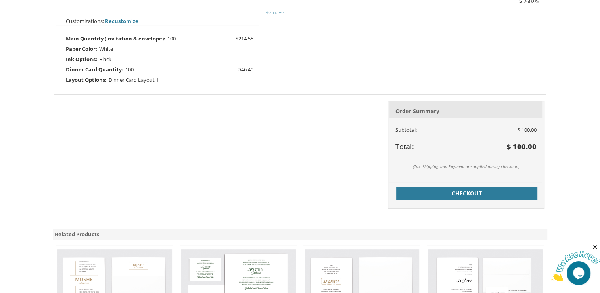
scroll to position [277, 0]
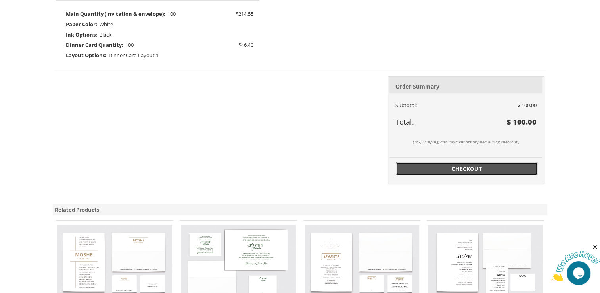
click at [457, 168] on span "Checkout" at bounding box center [467, 169] width 132 height 8
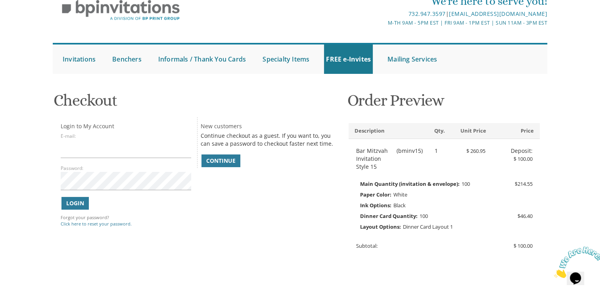
scroll to position [39, 0]
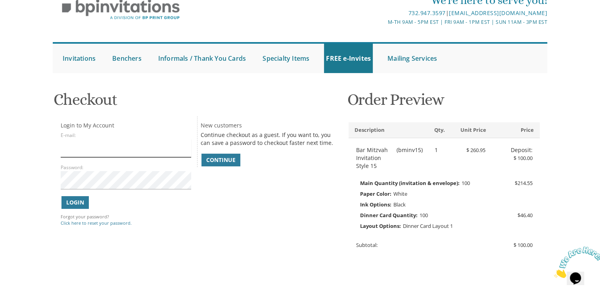
click at [79, 148] on input "E-mail:" at bounding box center [126, 148] width 130 height 18
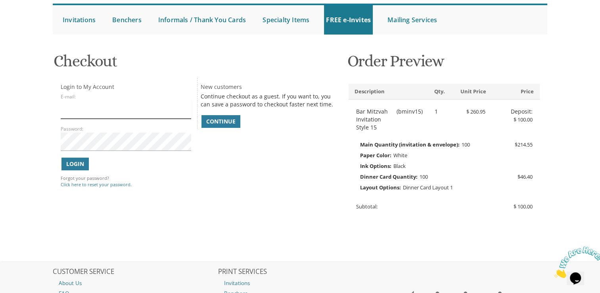
scroll to position [78, 0]
click at [114, 111] on input "E-mail:" at bounding box center [126, 109] width 130 height 18
type input "[EMAIL_ADDRESS][DOMAIN_NAME]"
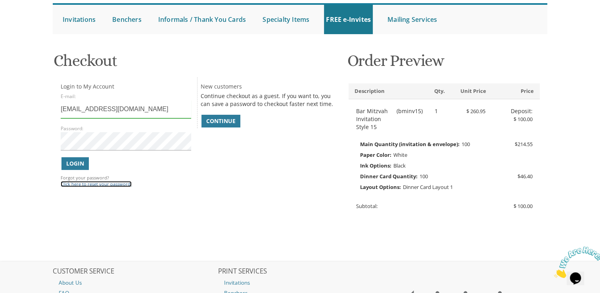
click at [92, 184] on link "Click here to reset your password." at bounding box center [96, 184] width 71 height 6
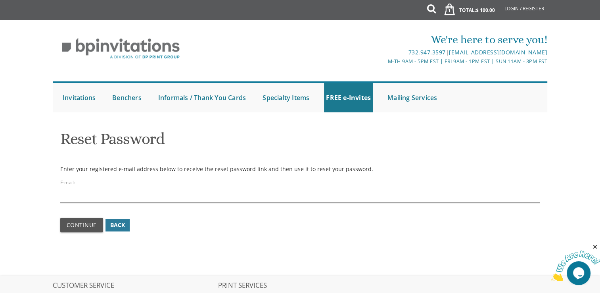
click at [136, 193] on input "email" at bounding box center [300, 193] width 480 height 18
type input "[EMAIL_ADDRESS][DOMAIN_NAME]"
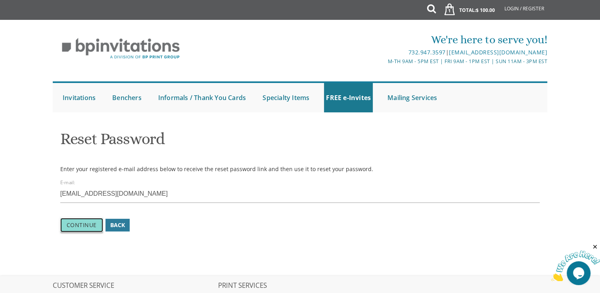
click at [80, 228] on span "Continue" at bounding box center [82, 225] width 30 height 8
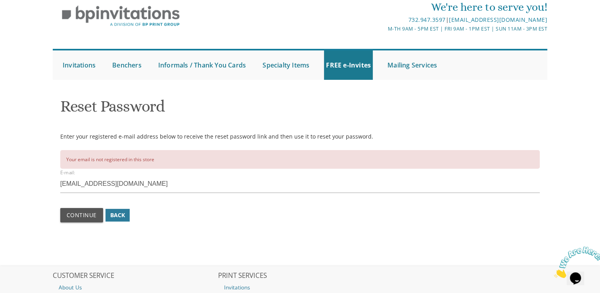
scroll to position [40, 0]
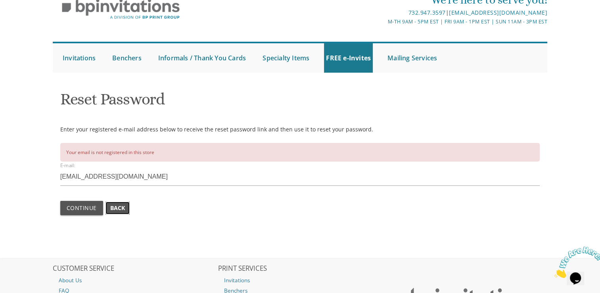
click at [115, 209] on span "Back" at bounding box center [117, 208] width 15 height 8
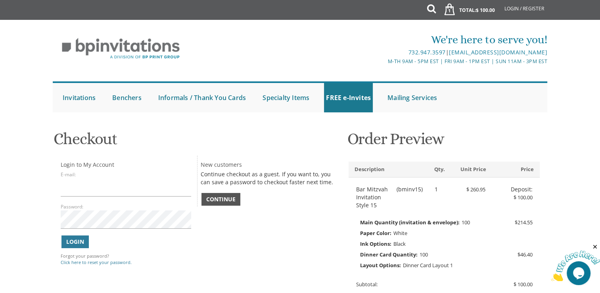
click at [223, 200] on span "Continue" at bounding box center [220, 199] width 29 height 8
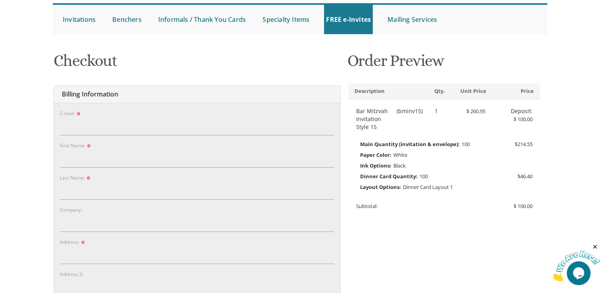
scroll to position [79, 0]
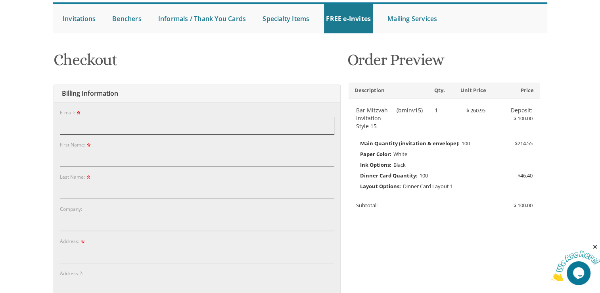
click at [138, 125] on input "E-mail:" at bounding box center [197, 125] width 274 height 18
type input "rfertel@gmail.com"
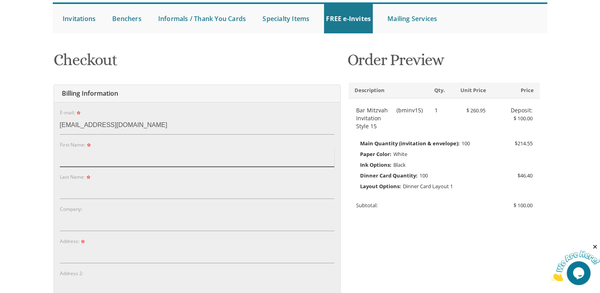
type input "Rebecca"
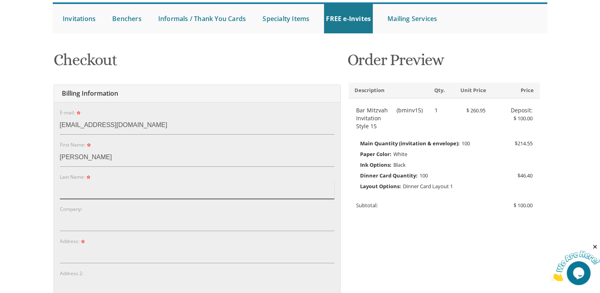
type input "Fertel"
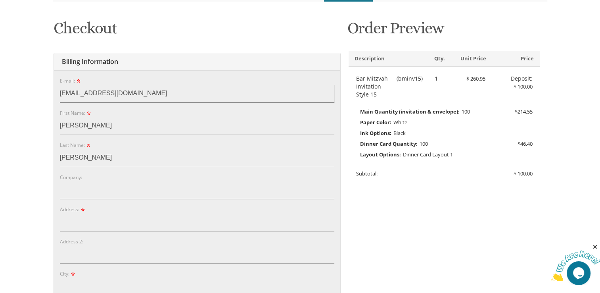
scroll to position [118, 0]
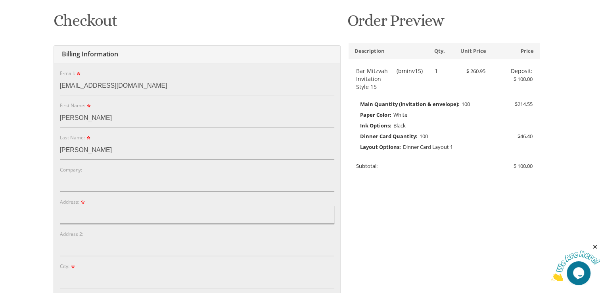
click at [83, 215] on input "Address:" at bounding box center [197, 214] width 274 height 18
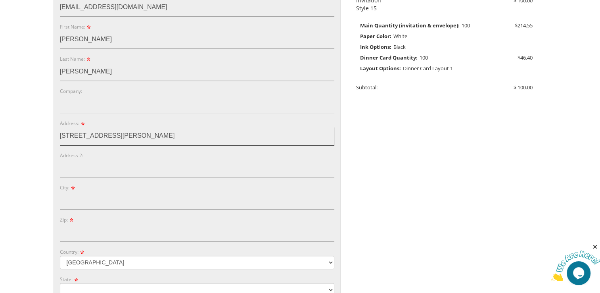
scroll to position [198, 0]
type input "3429 Blanche Avenue"
click at [75, 189] on label "City:" at bounding box center [68, 186] width 16 height 7
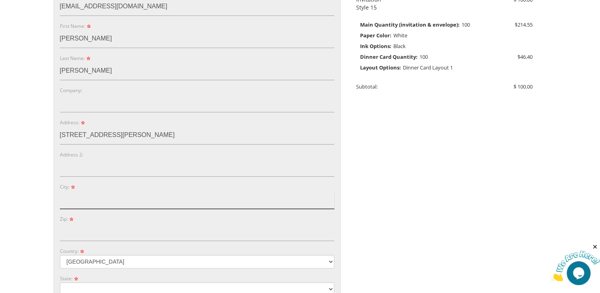
click at [75, 190] on input "City:" at bounding box center [197, 199] width 274 height 18
type input "X"
type input "Cleveland"
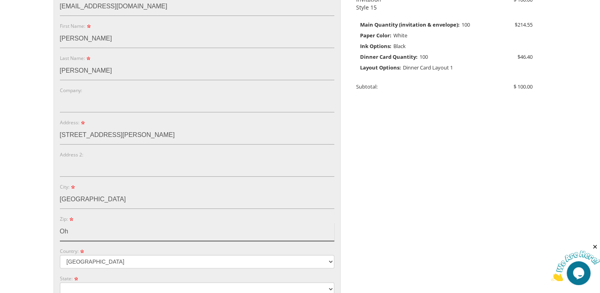
type input "O"
type input "44118"
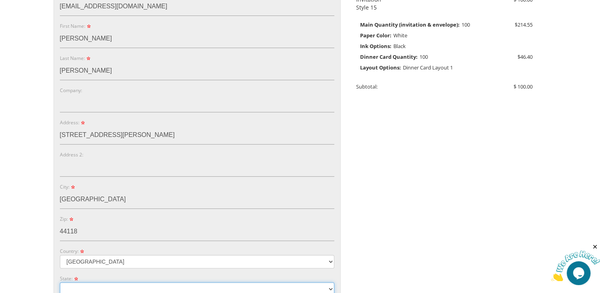
scroll to position [199, 0]
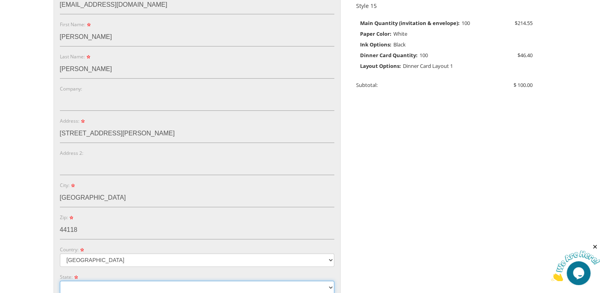
select select "OH"
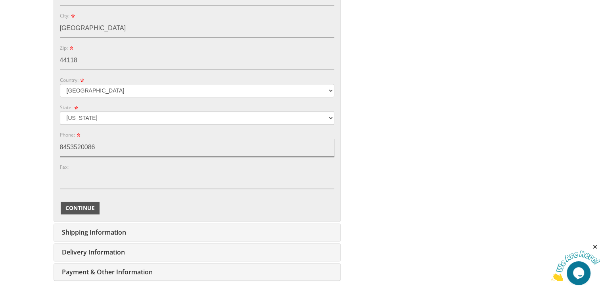
type input "8453520086"
click at [84, 205] on span "Continue" at bounding box center [79, 208] width 29 height 8
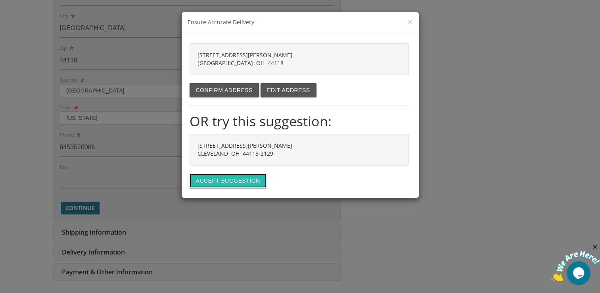
click at [213, 183] on button "Accept suggestion" at bounding box center [228, 180] width 77 height 14
type input "3429 BLANCHE AVE"
type input "CLEVELAND"
type input "44118-2129"
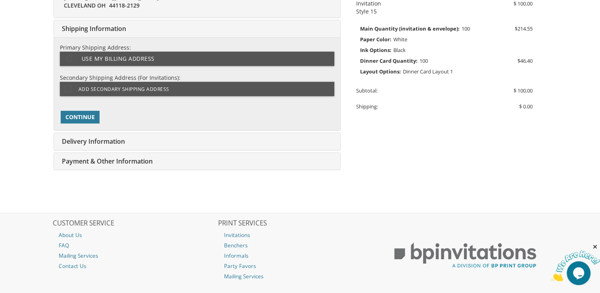
scroll to position [198, 0]
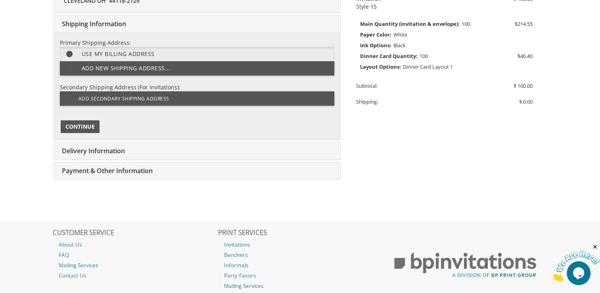
click at [92, 124] on span "Continue" at bounding box center [79, 127] width 29 height 8
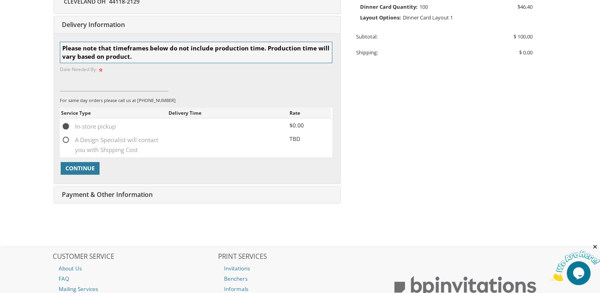
scroll to position [248, 0]
click at [67, 136] on span "A Design Specialist will contact you with Shipping Cost" at bounding box center [114, 139] width 107 height 10
click at [66, 136] on input "A Design Specialist will contact you with Shipping Cost" at bounding box center [63, 138] width 5 height 5
radio input "true"
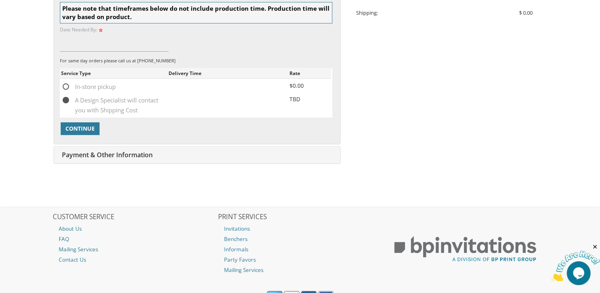
scroll to position [288, 0]
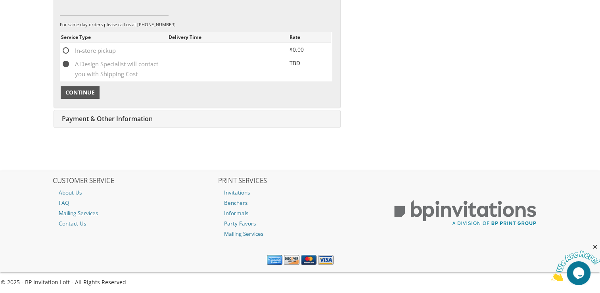
click at [71, 95] on span "Continue" at bounding box center [79, 92] width 29 height 8
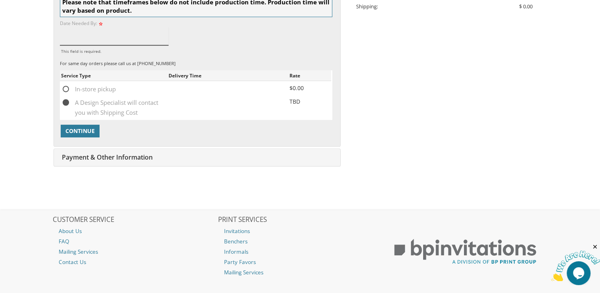
scroll to position [281, 0]
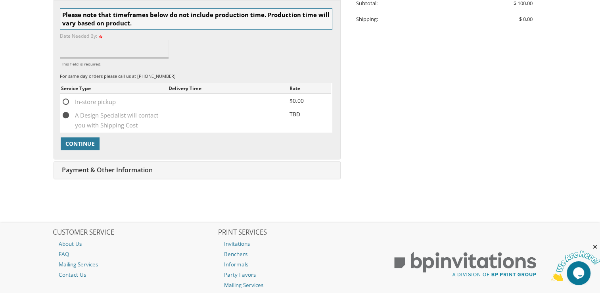
click at [89, 48] on input "This field is required." at bounding box center [114, 49] width 109 height 18
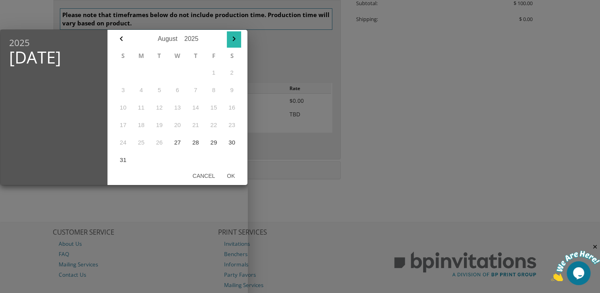
click at [233, 38] on icon "button" at bounding box center [234, 39] width 10 height 10
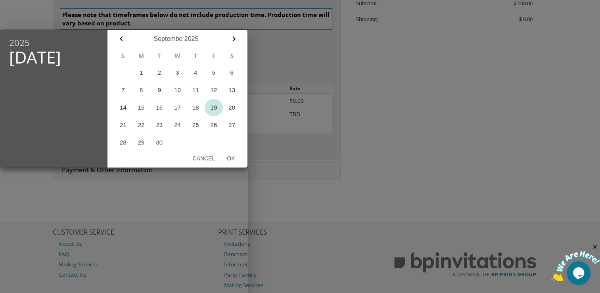
click at [213, 107] on button "19" at bounding box center [214, 107] width 18 height 17
click at [233, 159] on button "Ok" at bounding box center [231, 158] width 20 height 14
type input "Sep 19, 2025"
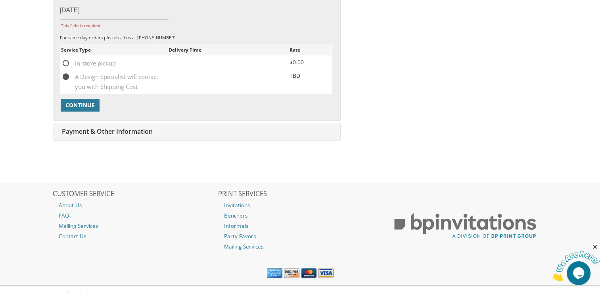
scroll to position [320, 0]
click at [74, 105] on span "Continue" at bounding box center [79, 105] width 29 height 8
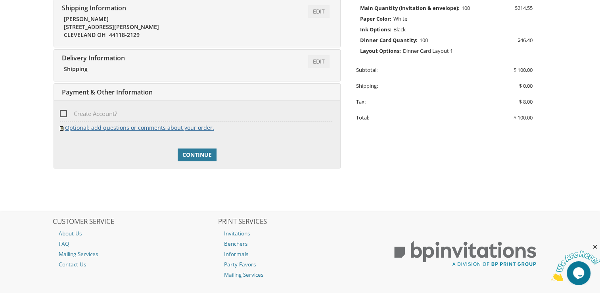
scroll to position [216, 0]
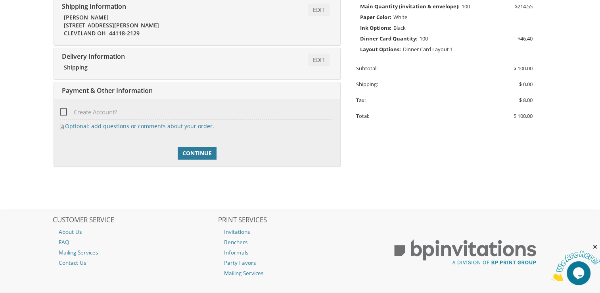
click at [65, 111] on span "Create Account?" at bounding box center [88, 112] width 57 height 10
click at [65, 111] on input "Create Account?" at bounding box center [62, 111] width 5 height 5
checkbox input "true"
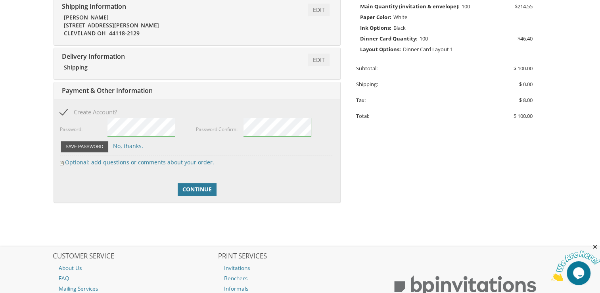
click at [88, 143] on button "Save Password" at bounding box center [85, 147] width 48 height 12
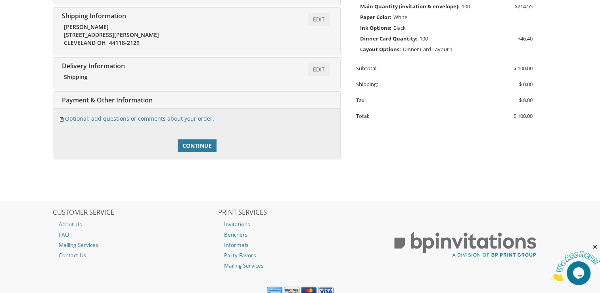
scroll to position [225, 0]
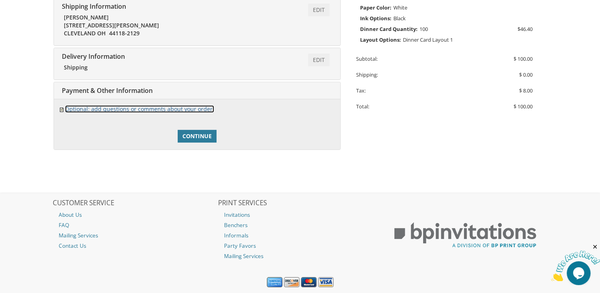
click at [125, 110] on link "Optional: add questions or comments about your order." at bounding box center [139, 109] width 149 height 8
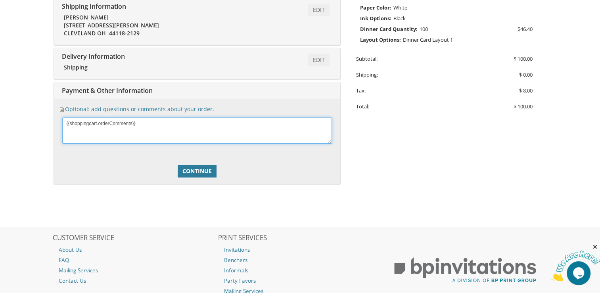
click at [184, 126] on textarea at bounding box center [197, 130] width 270 height 26
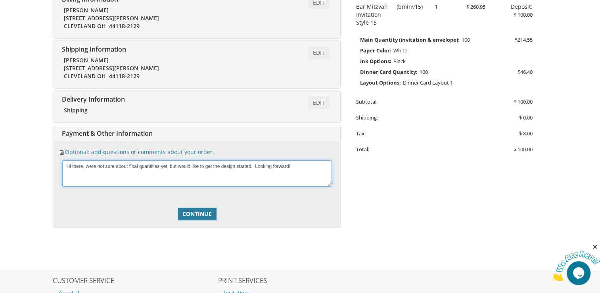
scroll to position [186, 0]
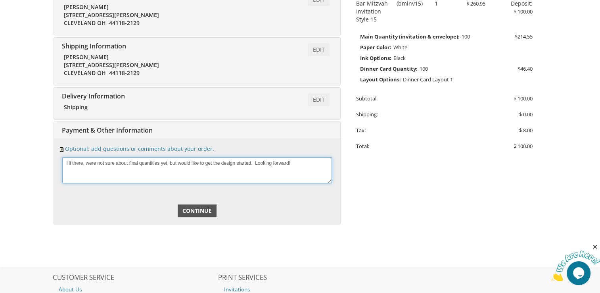
type textarea "Hi there, were not sure about final quantities yet, but would like to get the d…"
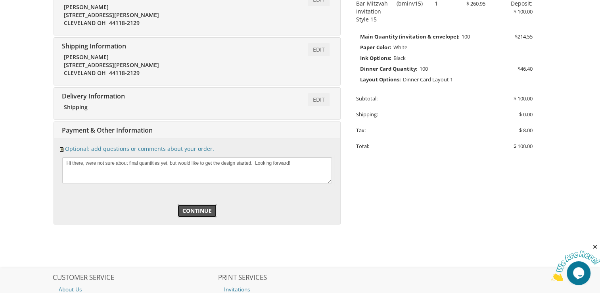
click at [195, 207] on span "Continue" at bounding box center [196, 211] width 29 height 8
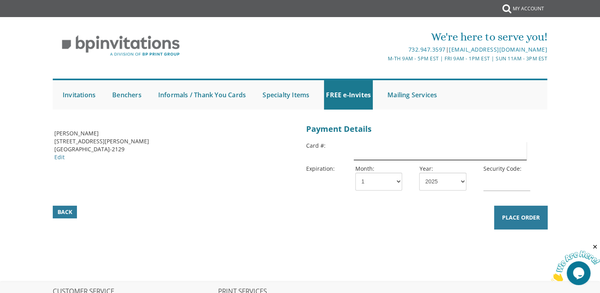
click at [402, 149] on input "text" at bounding box center [440, 151] width 173 height 18
type input "[CREDIT_CARD_NUMBER]"
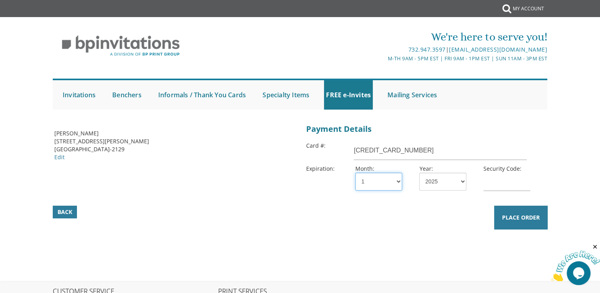
select select "12"
select select "27"
type input "549"
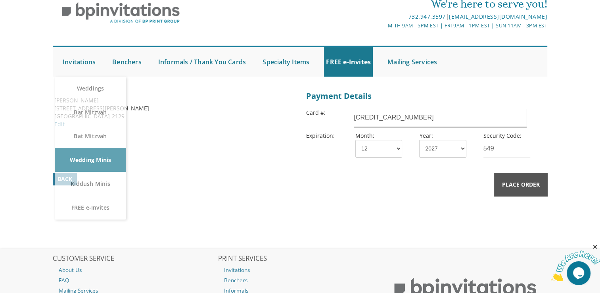
scroll to position [39, 0]
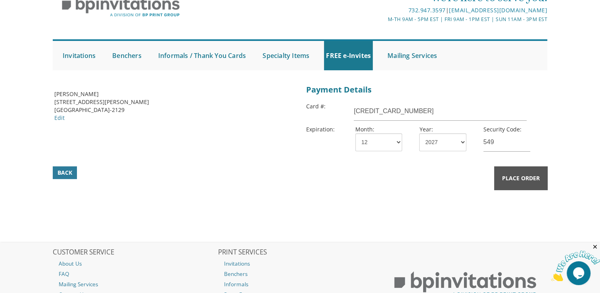
click at [510, 175] on span "Place Order" at bounding box center [521, 178] width 38 height 8
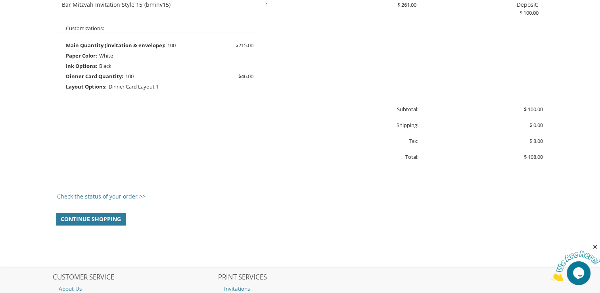
scroll to position [562, 0]
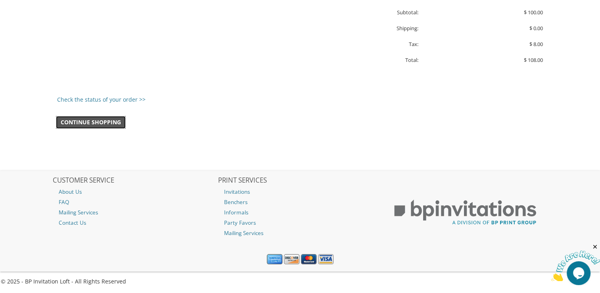
click at [95, 122] on span "Continue Shopping" at bounding box center [91, 122] width 60 height 8
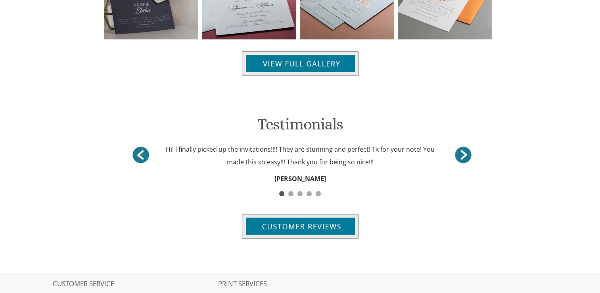
scroll to position [706, 0]
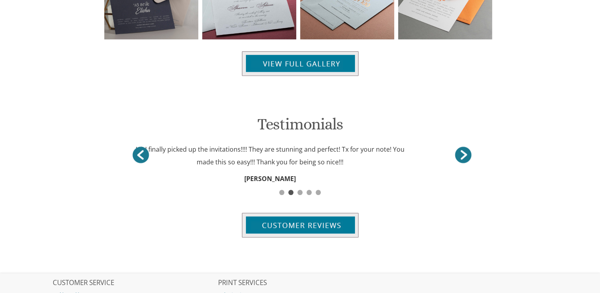
drag, startPoint x: 384, startPoint y: 83, endPoint x: 241, endPoint y: 81, distance: 143.2
click at [241, 143] on div "Hi! I finally picked up the invitations!!!! They are stunning and perfect! Tx f…" at bounding box center [270, 155] width 277 height 25
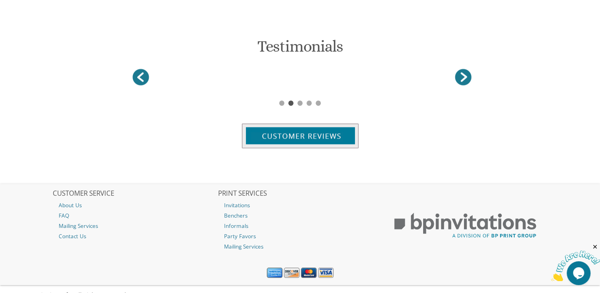
scroll to position [0, 0]
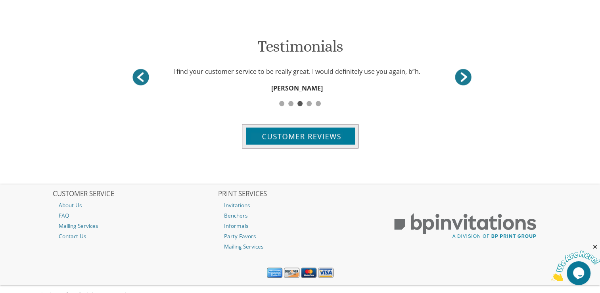
drag, startPoint x: 192, startPoint y: 85, endPoint x: 25, endPoint y: 70, distance: 167.7
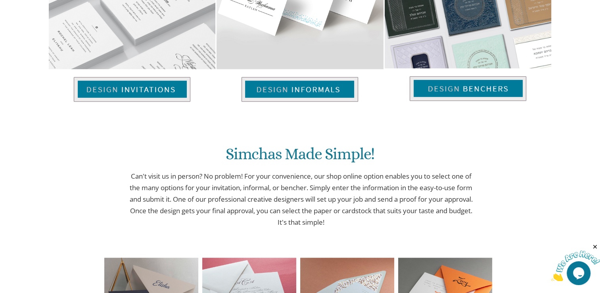
scroll to position [186, 0]
